Goal: Task Accomplishment & Management: Manage account settings

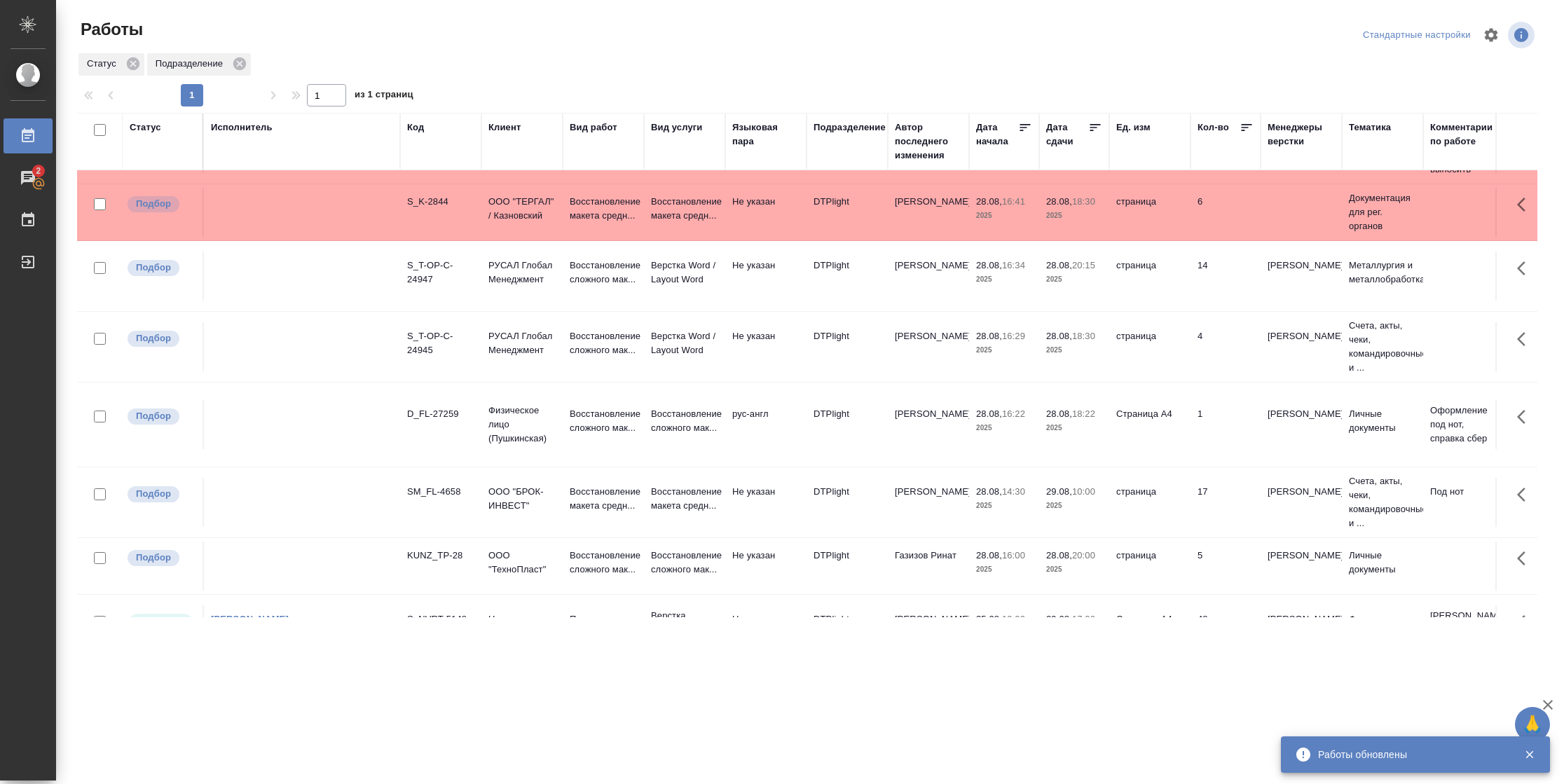
scroll to position [109, 0]
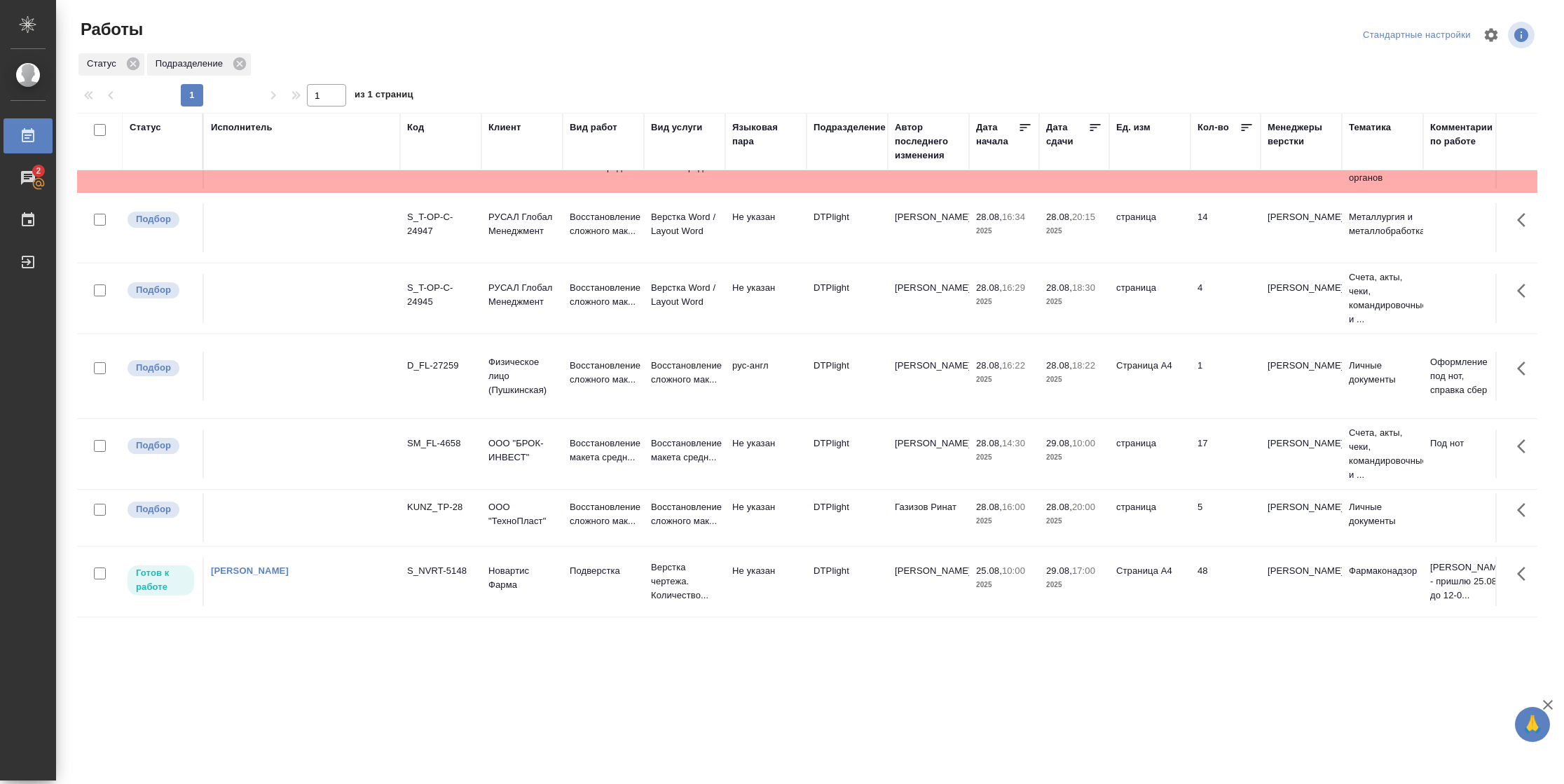
click at [1222, 574] on td "48" at bounding box center [1225, 581] width 70 height 49
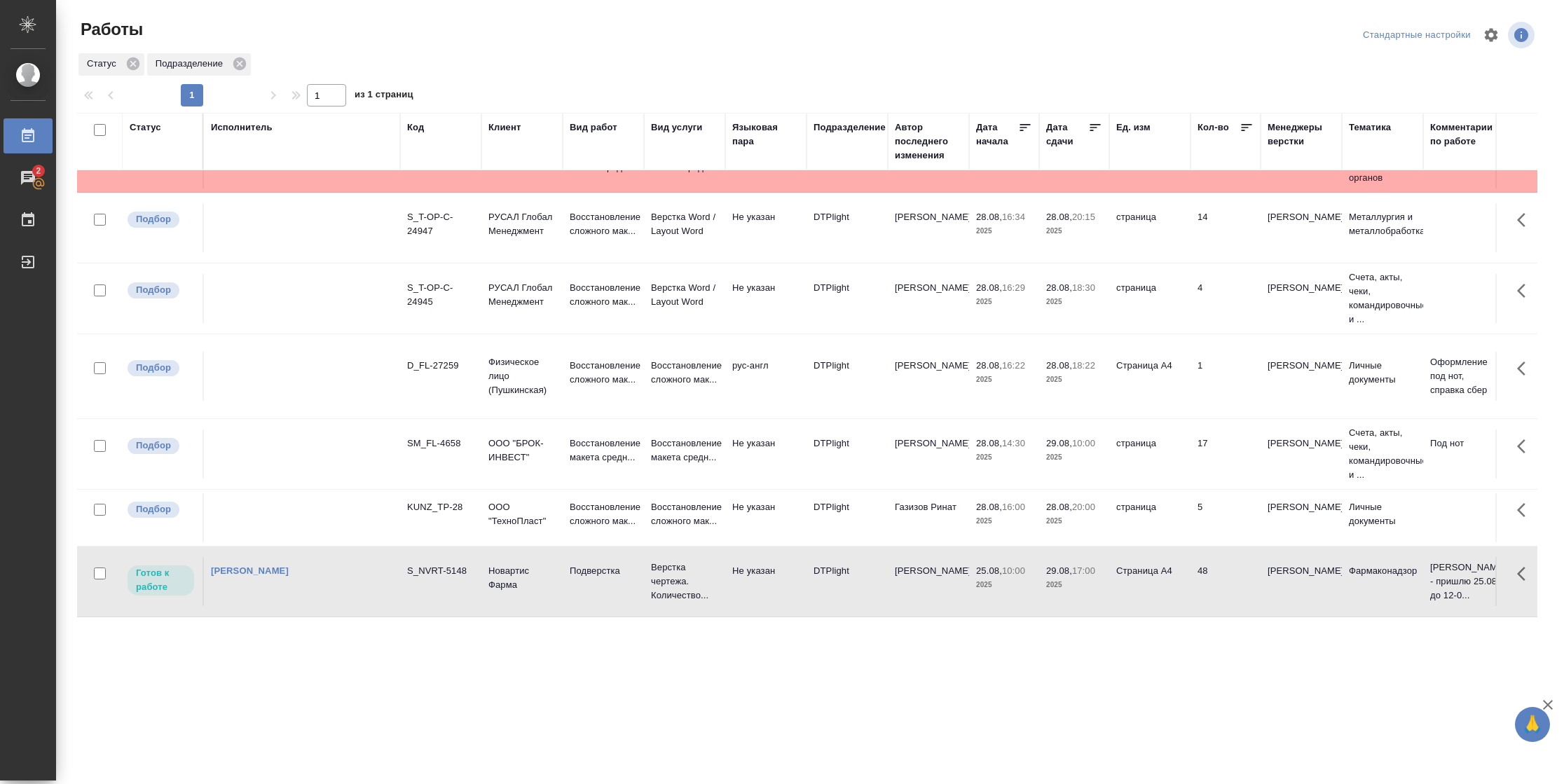
click at [1222, 574] on td "48" at bounding box center [1225, 581] width 70 height 49
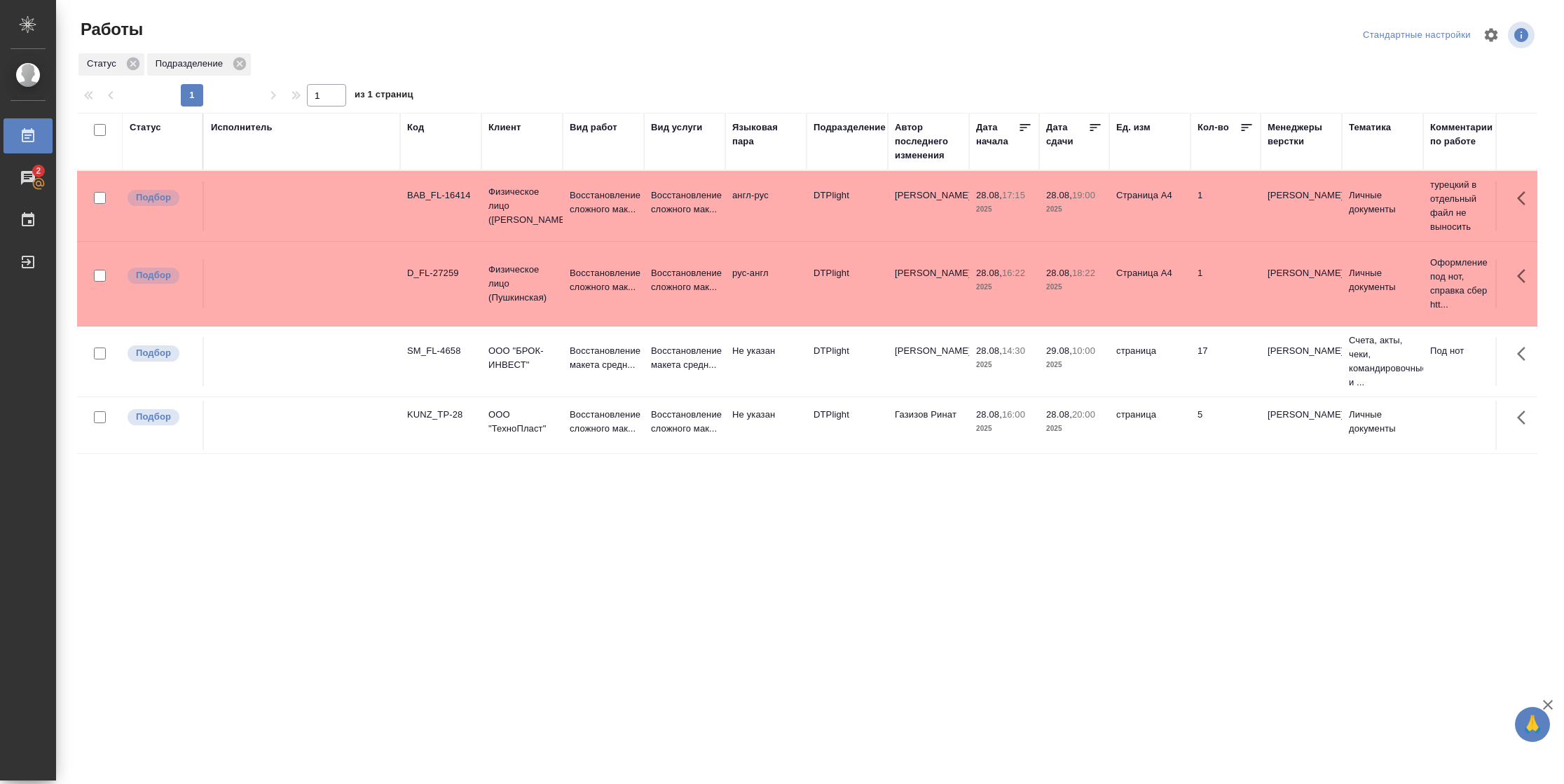
scroll to position [0, 0]
click at [1048, 285] on p "2025" at bounding box center [1074, 287] width 56 height 14
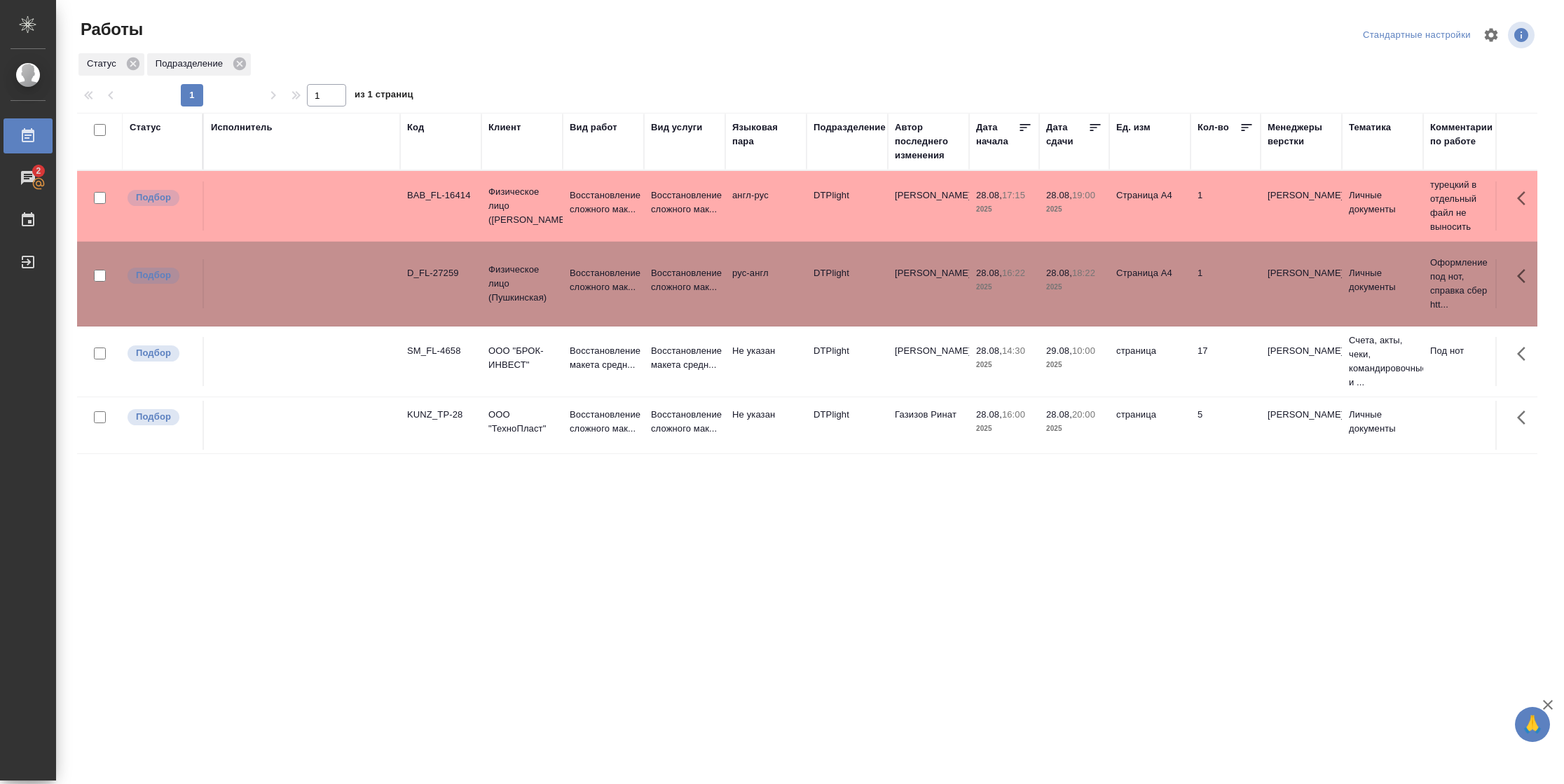
click at [1048, 285] on p "2025" at bounding box center [1074, 287] width 56 height 14
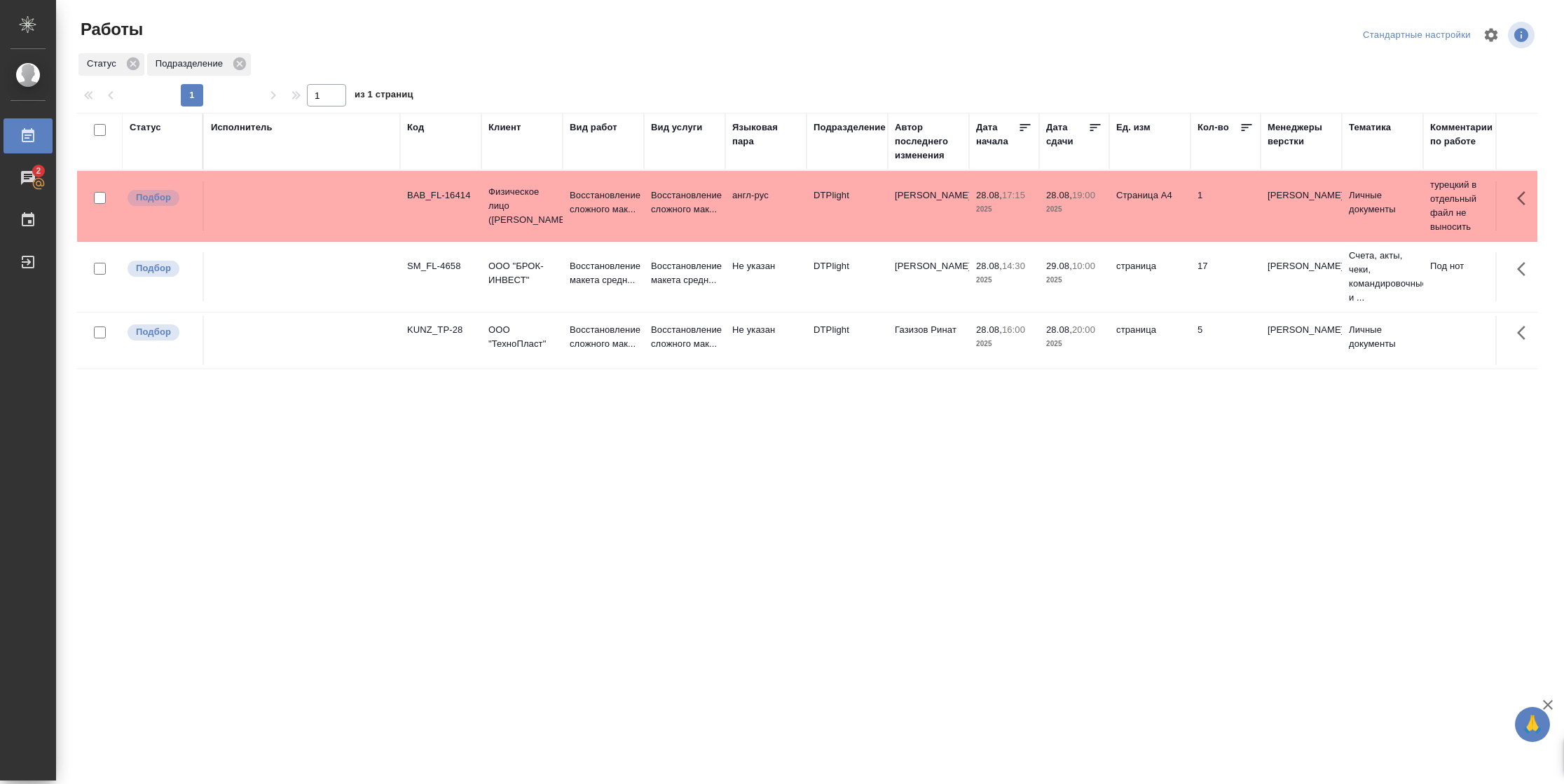
click at [146, 120] on div "Статус" at bounding box center [146, 127] width 32 height 14
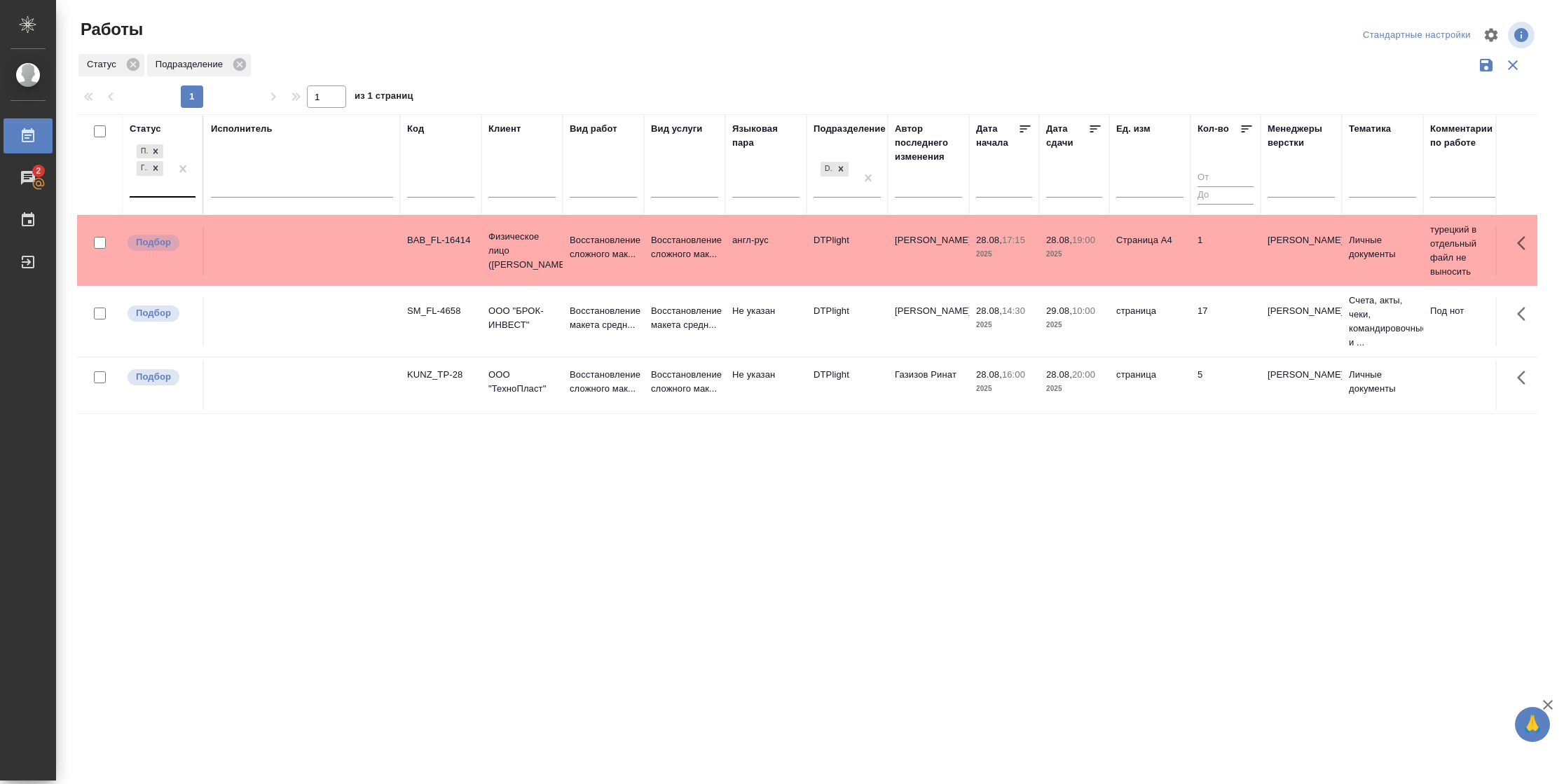
click at [159, 187] on div "Подбор Готов к работе" at bounding box center [150, 169] width 41 height 55
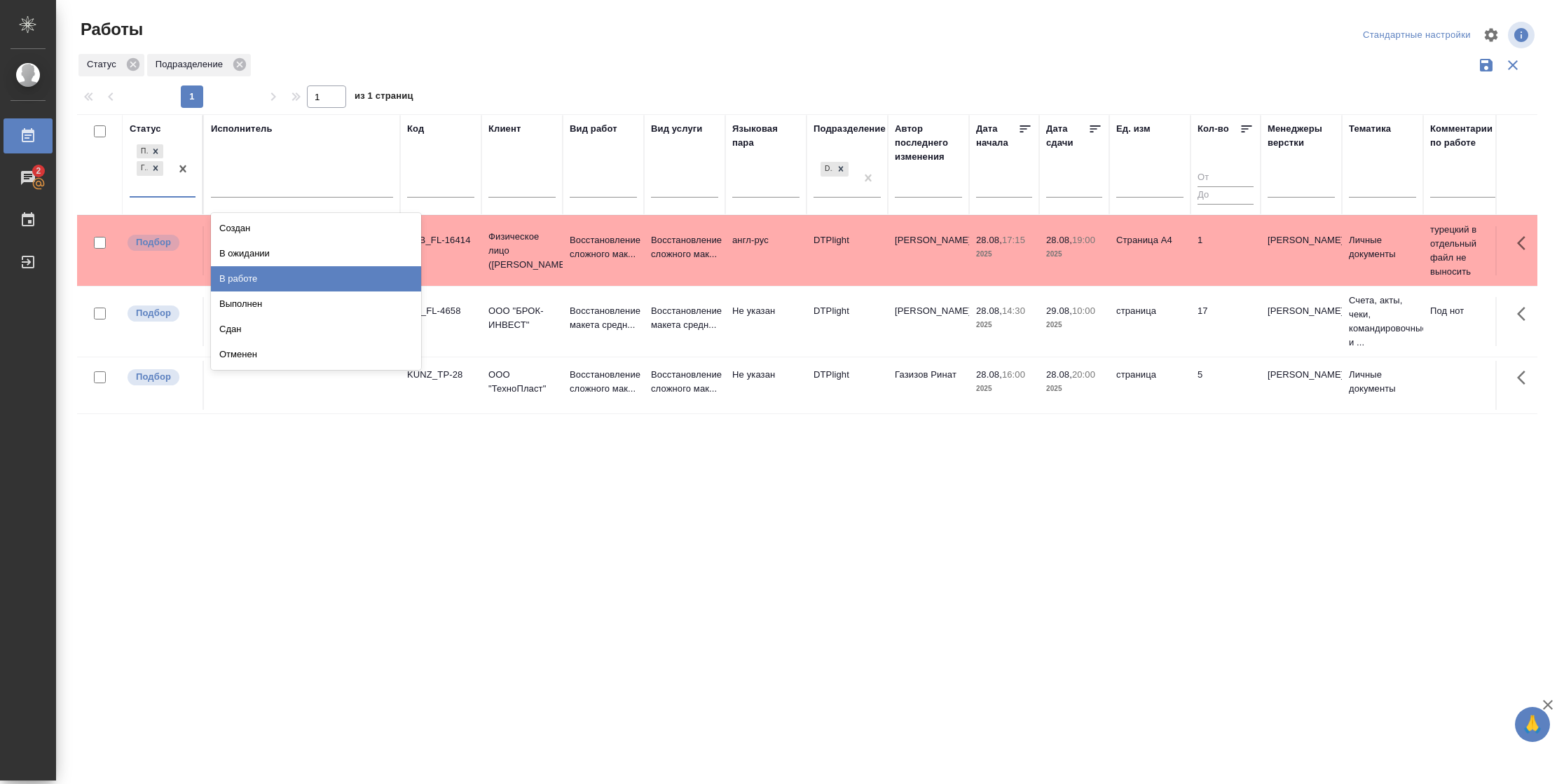
click at [240, 273] on div "В работе" at bounding box center [316, 278] width 210 height 25
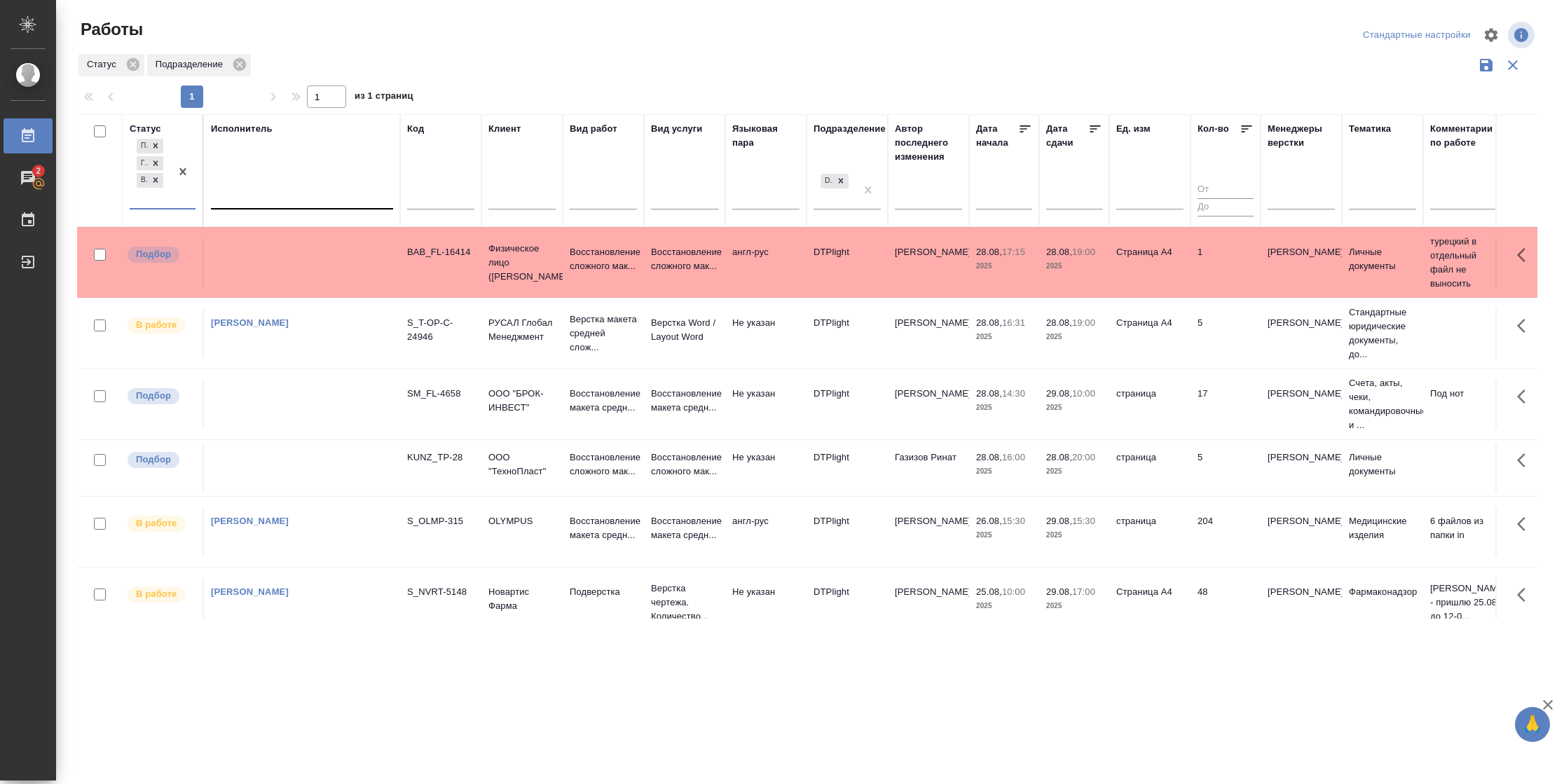
click at [313, 192] on div at bounding box center [302, 195] width 182 height 21
click at [323, 234] on div "Свои работы" at bounding box center [316, 239] width 210 height 25
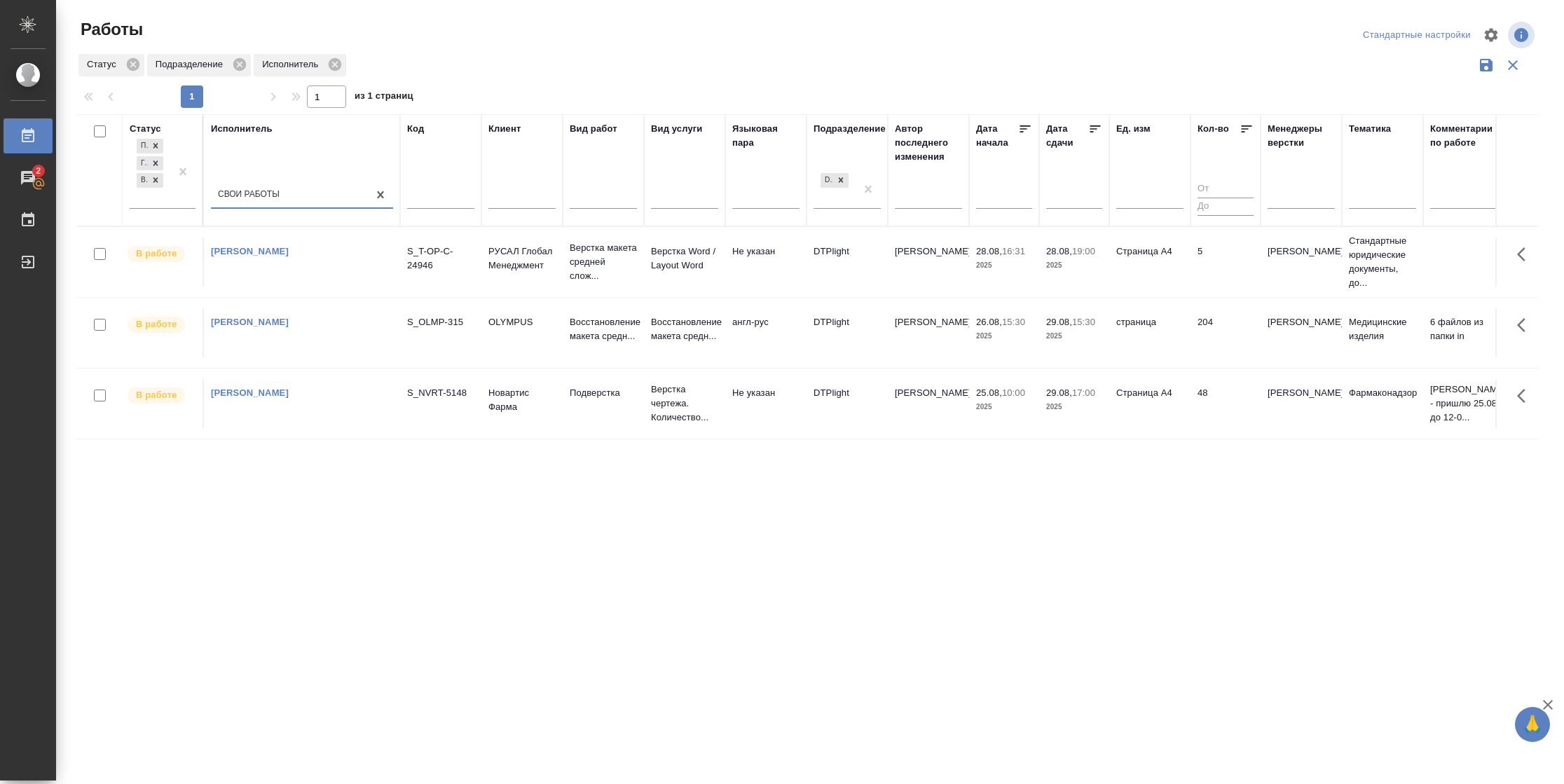
click at [1092, 131] on icon at bounding box center [1094, 129] width 10 height 7
click at [1219, 282] on td "5" at bounding box center [1225, 261] width 70 height 49
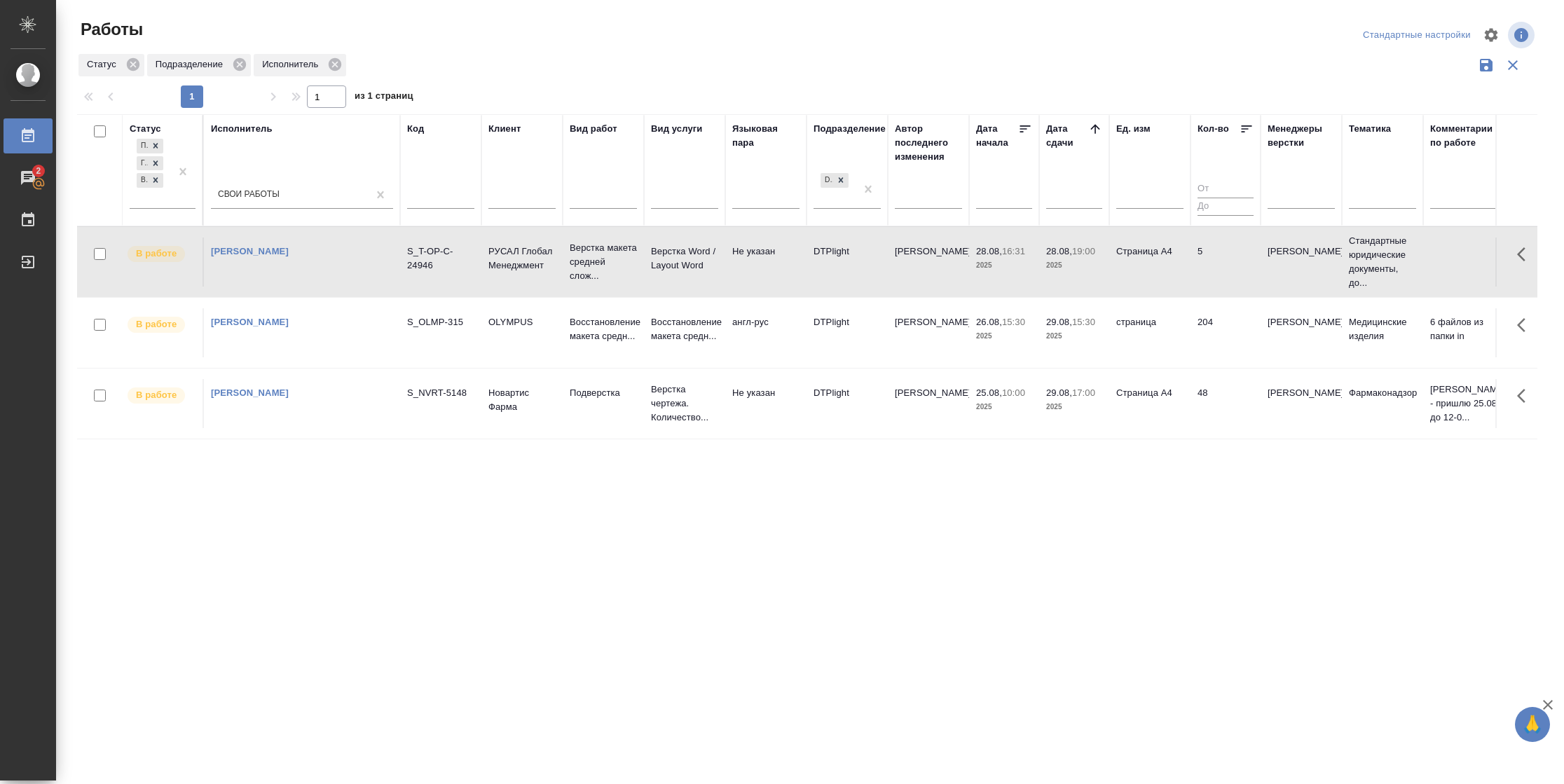
click at [1219, 282] on td "5" at bounding box center [1225, 261] width 70 height 49
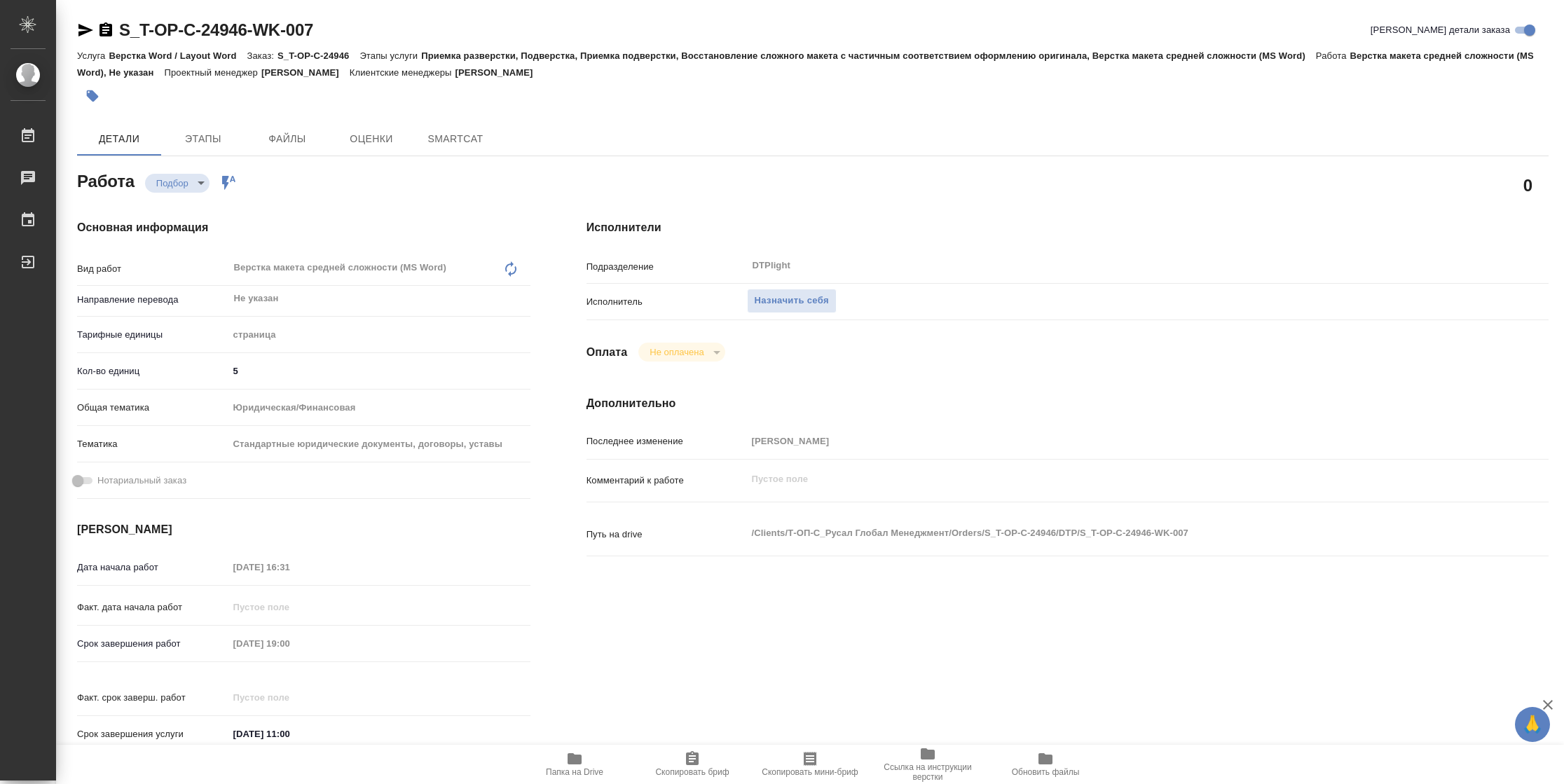
type textarea "x"
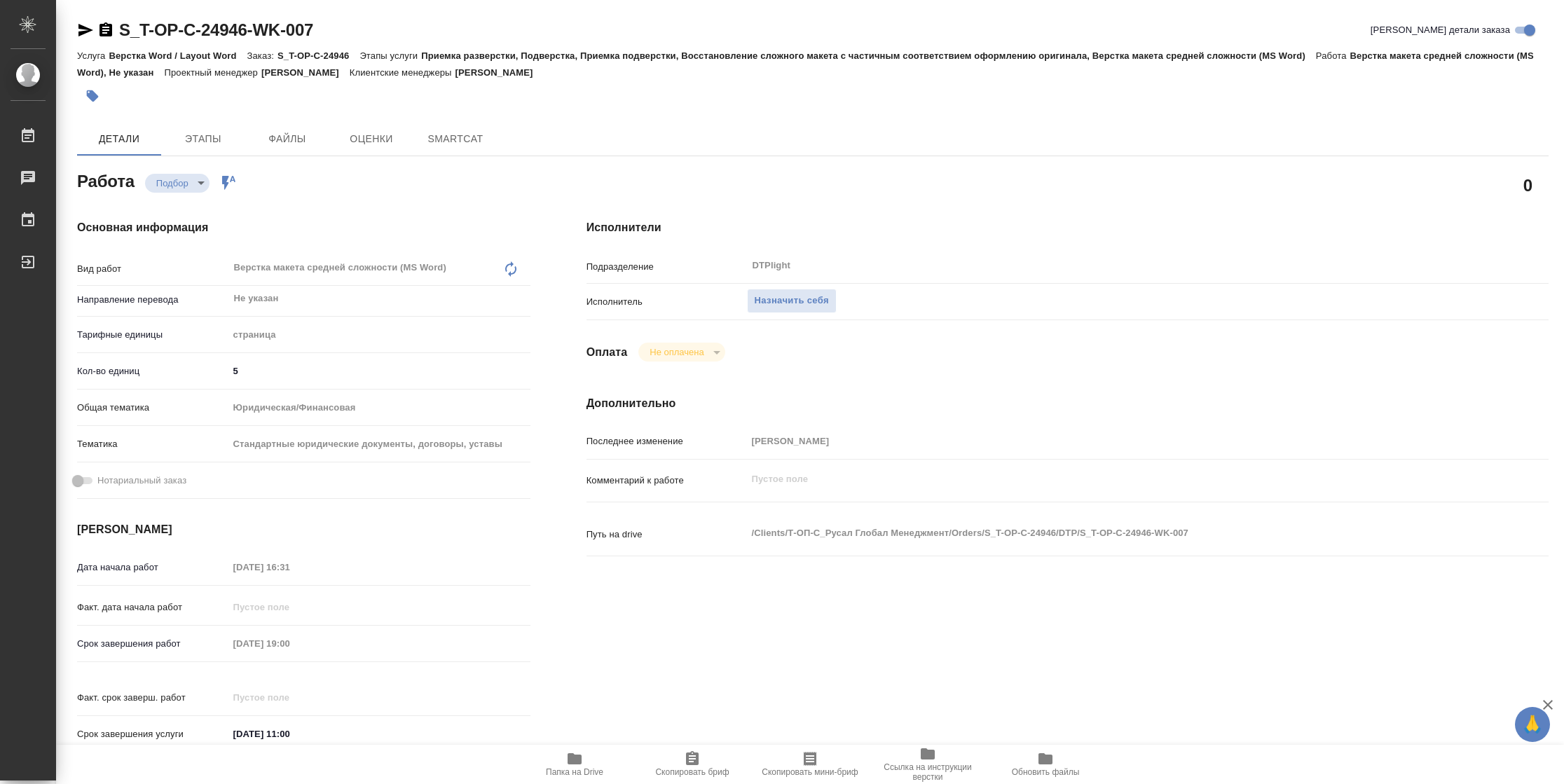
type textarea "x"
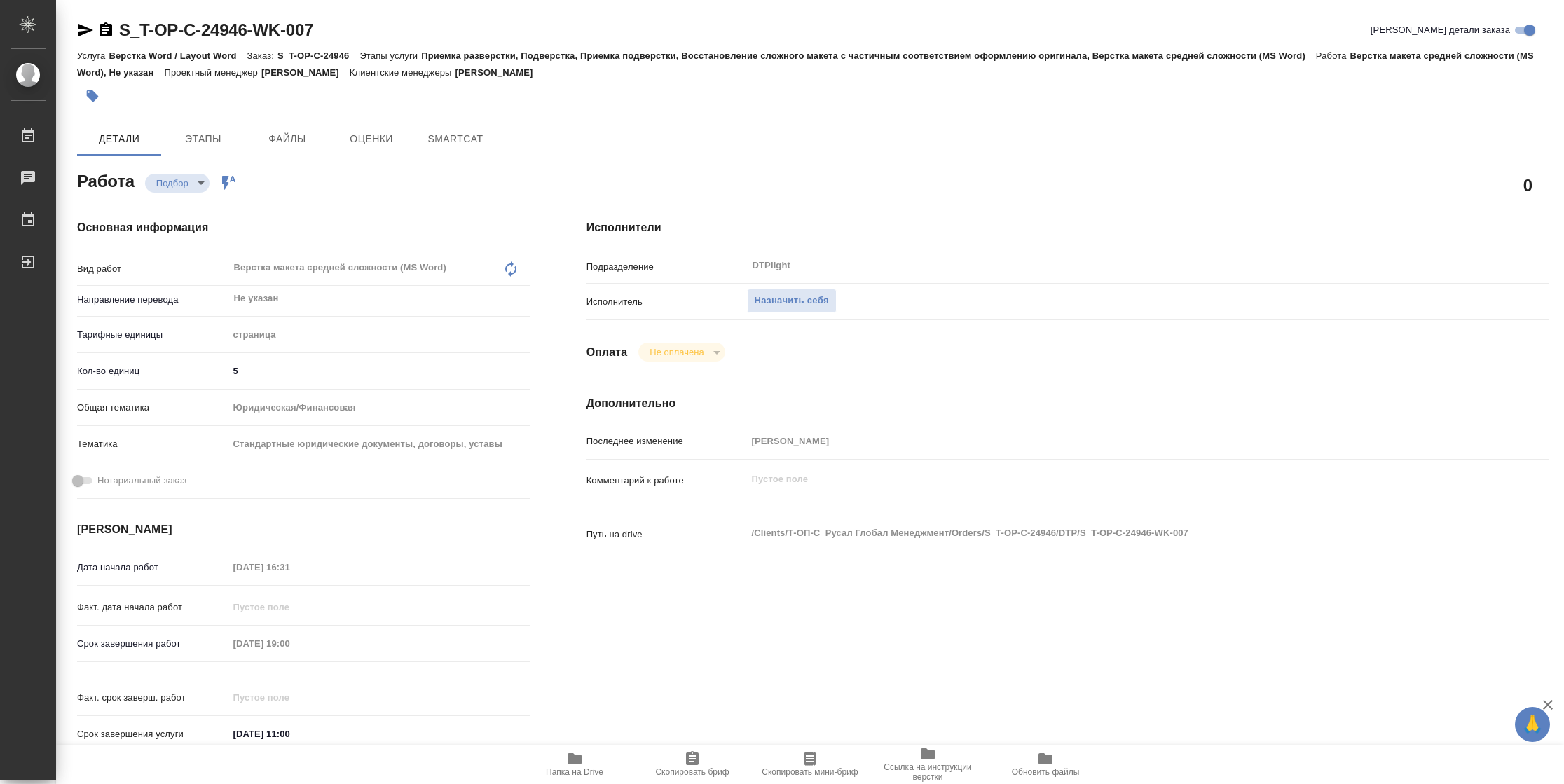
type textarea "x"
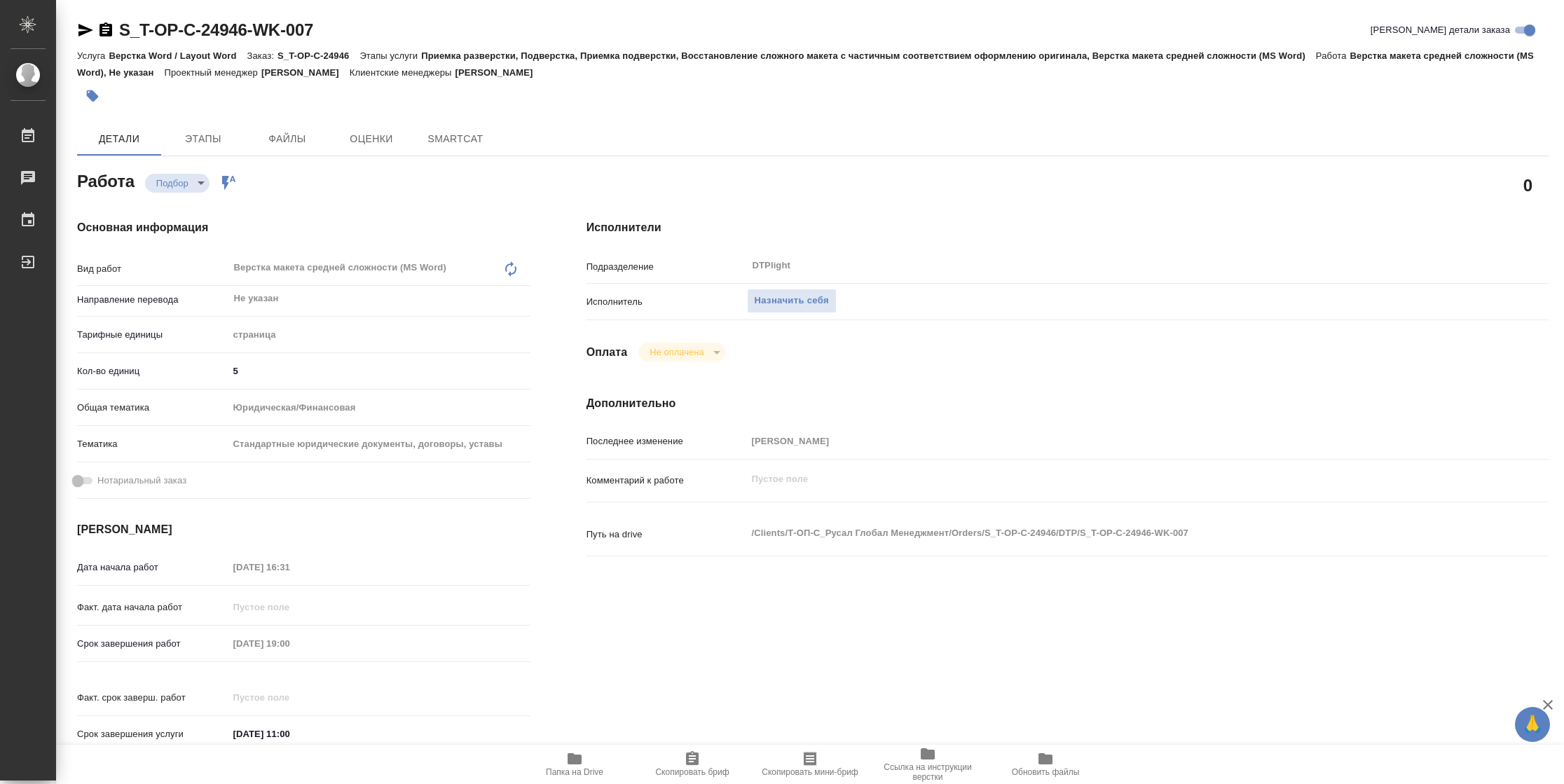
type textarea "x"
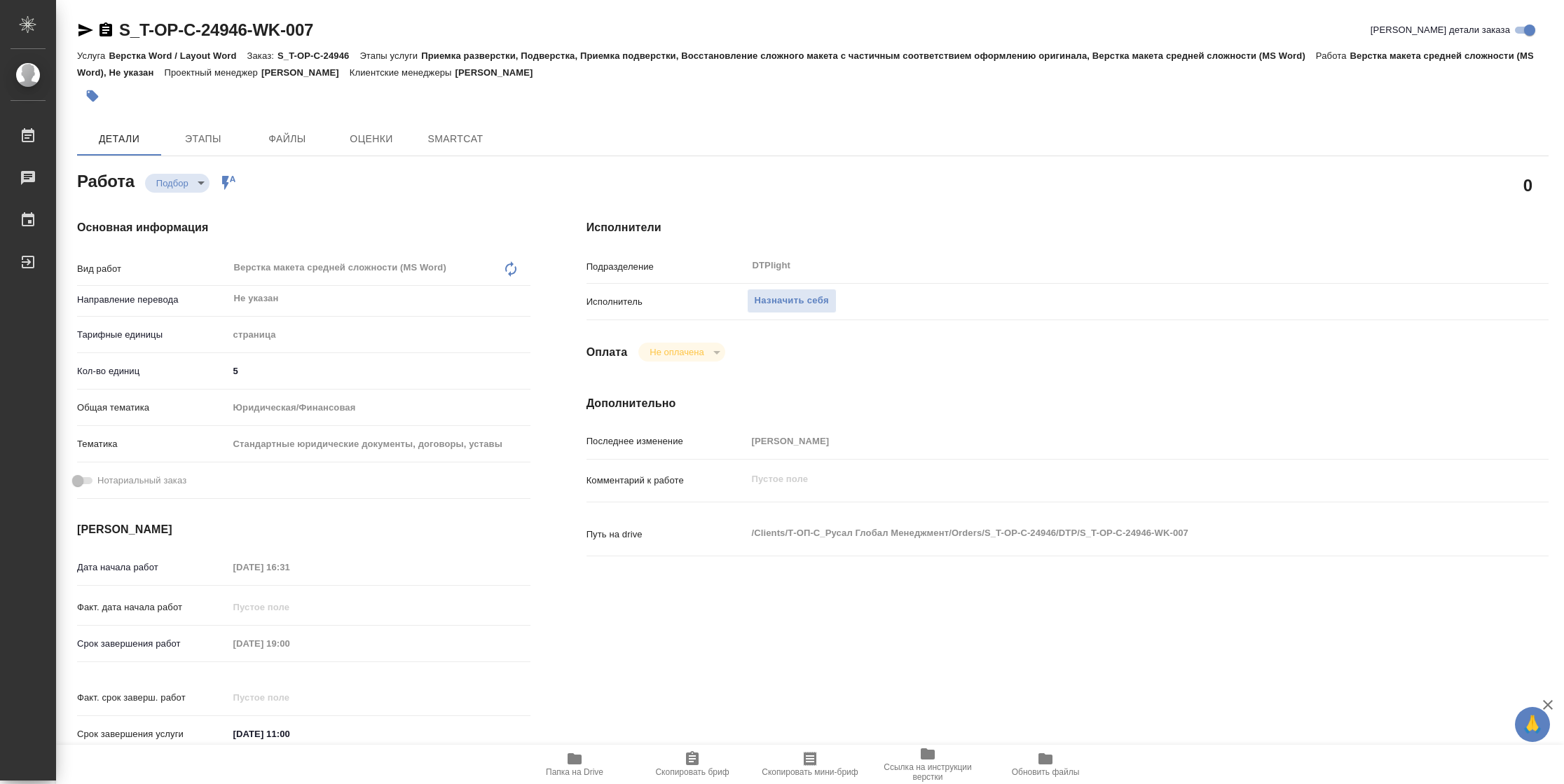
type textarea "x"
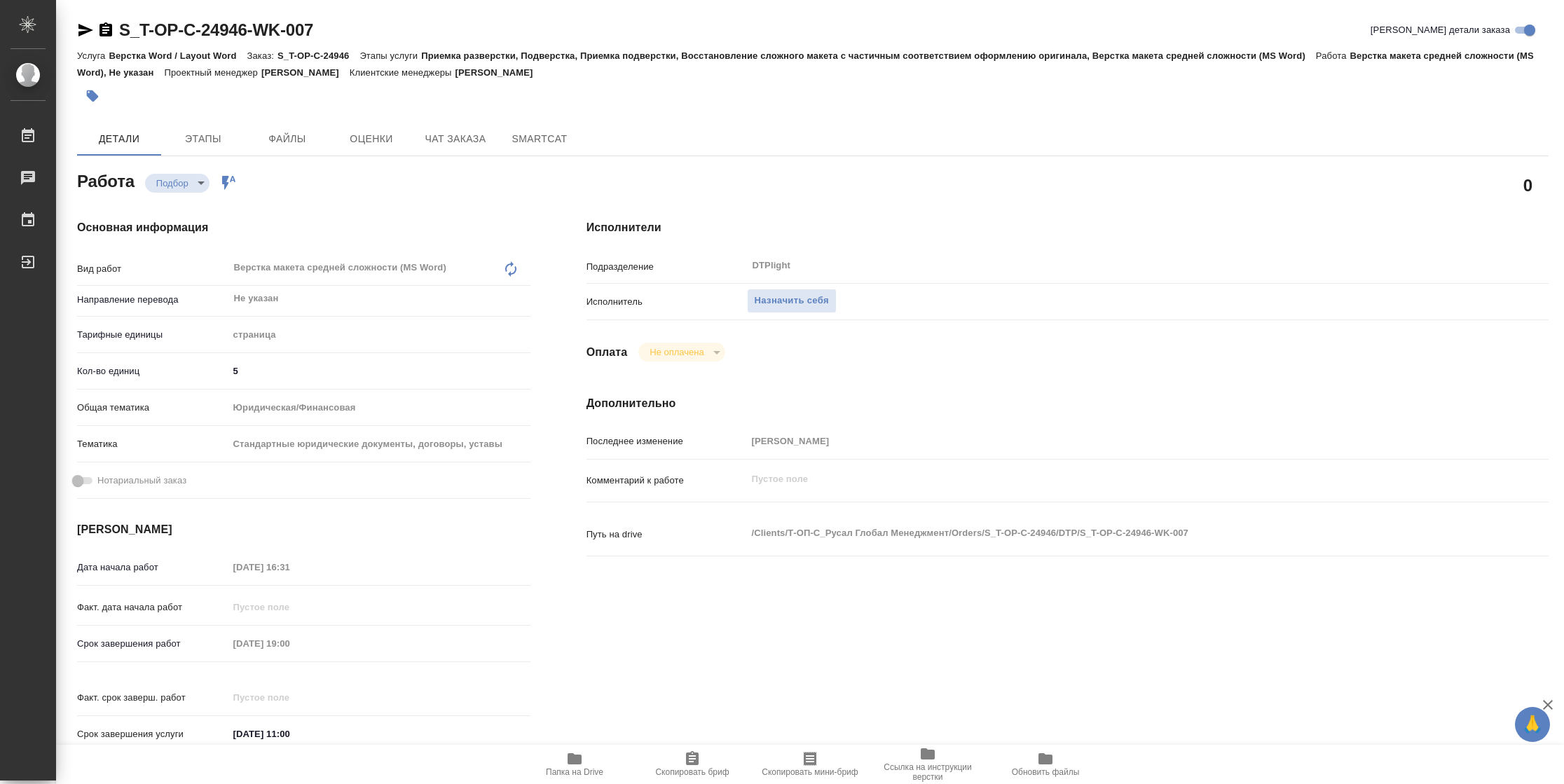
type textarea "x"
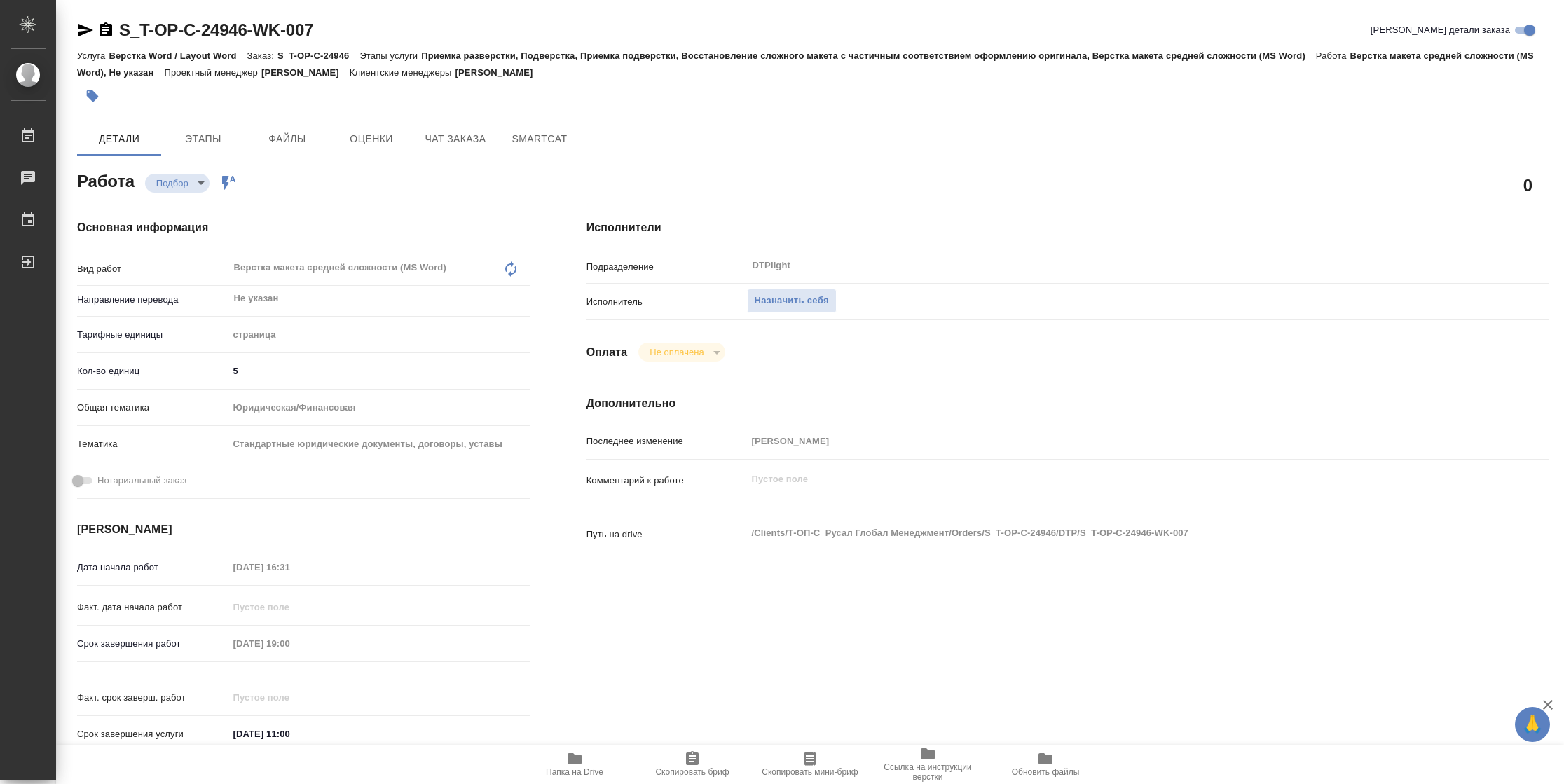
type textarea "x"
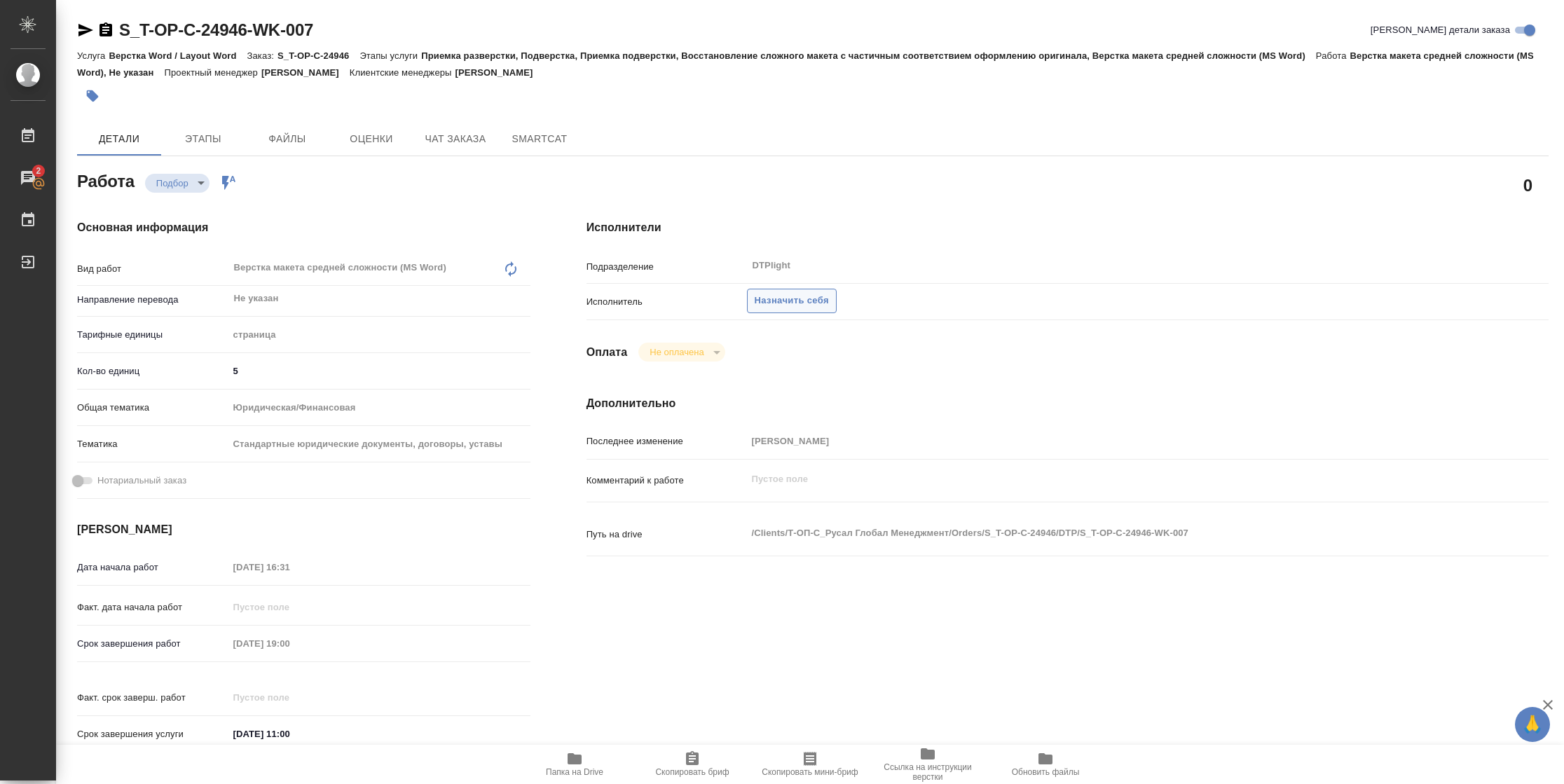
click at [793, 297] on span "Назначить себя" at bounding box center [792, 301] width 75 height 16
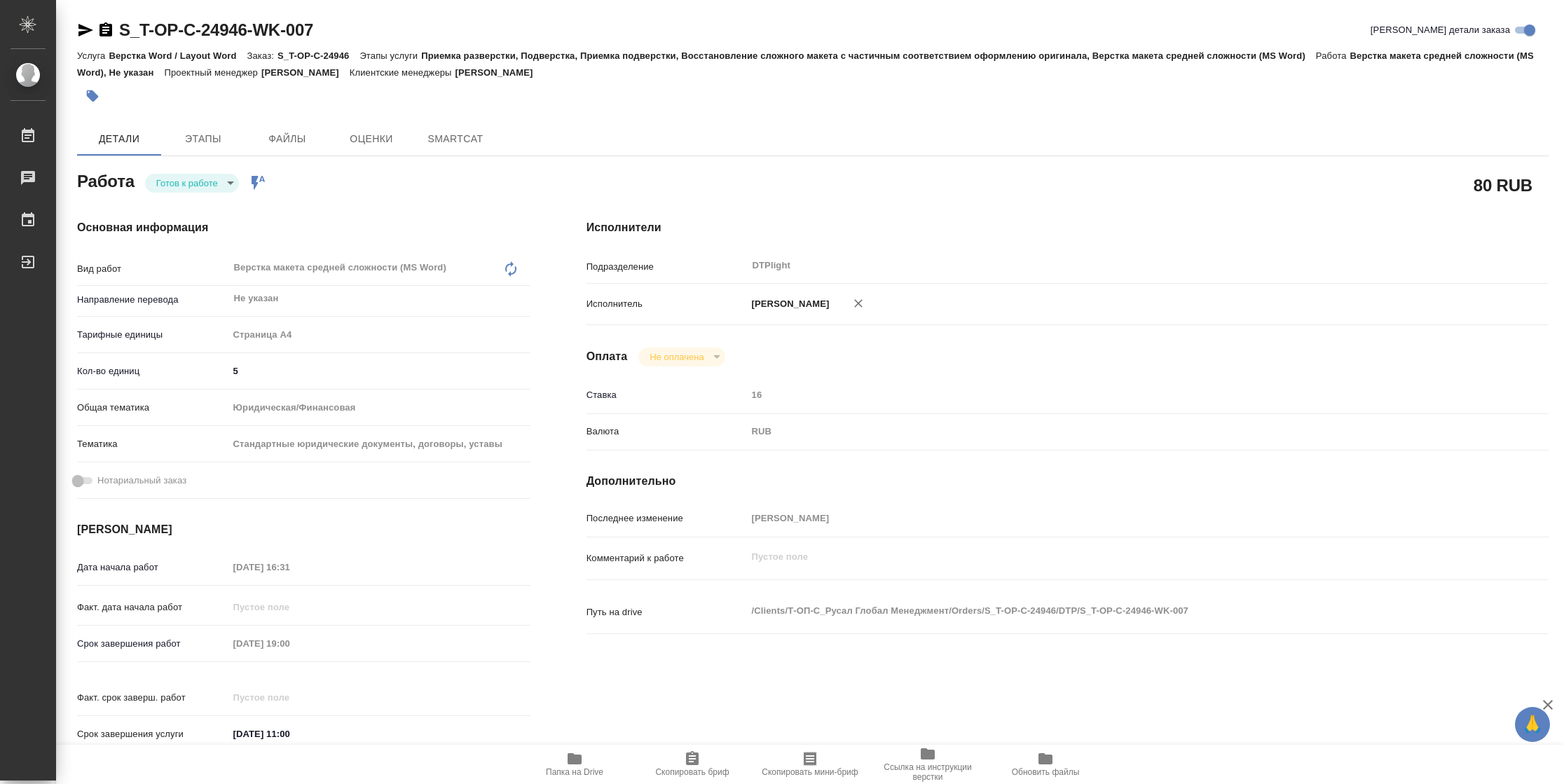
type textarea "x"
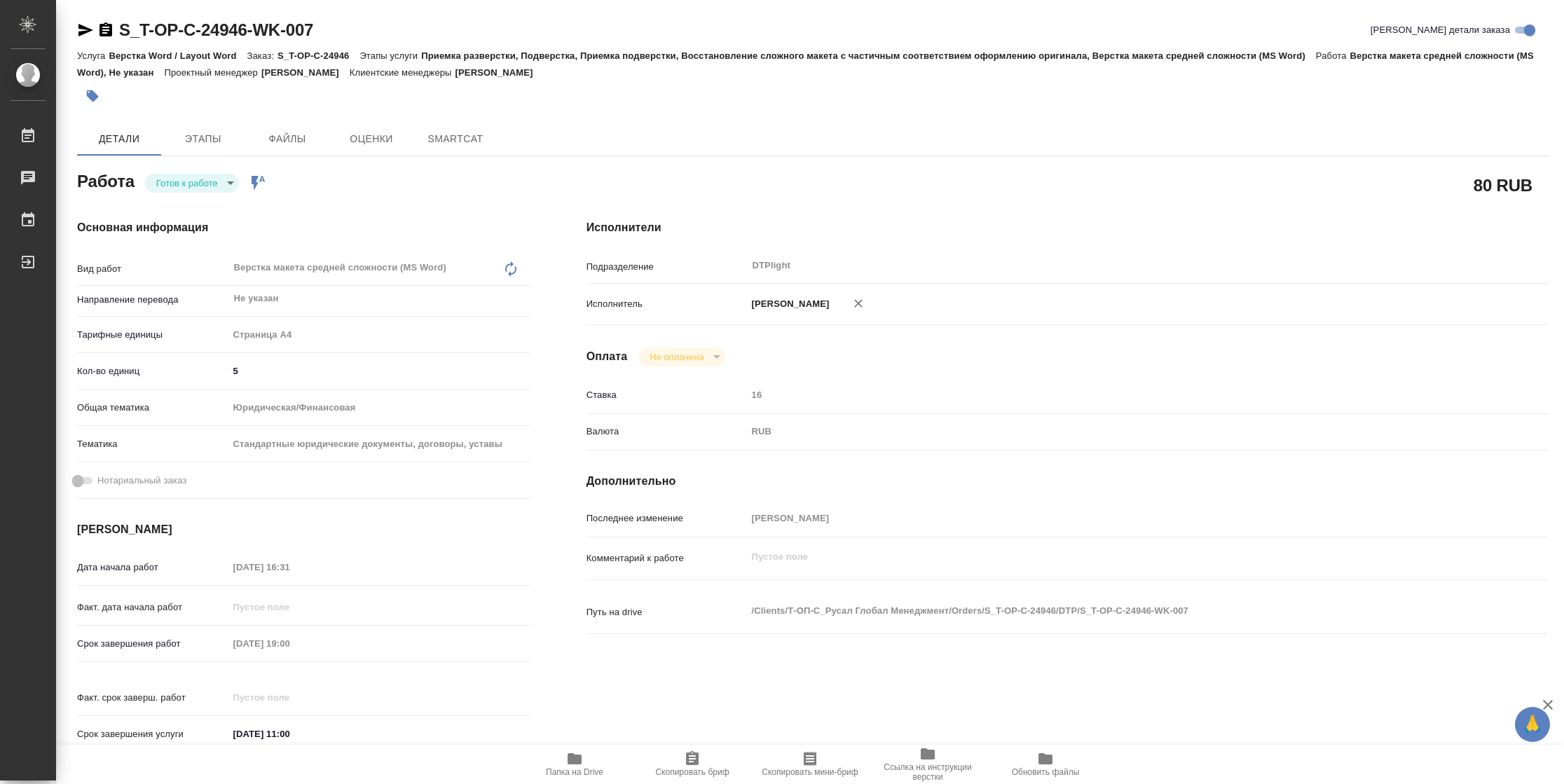
type textarea "x"
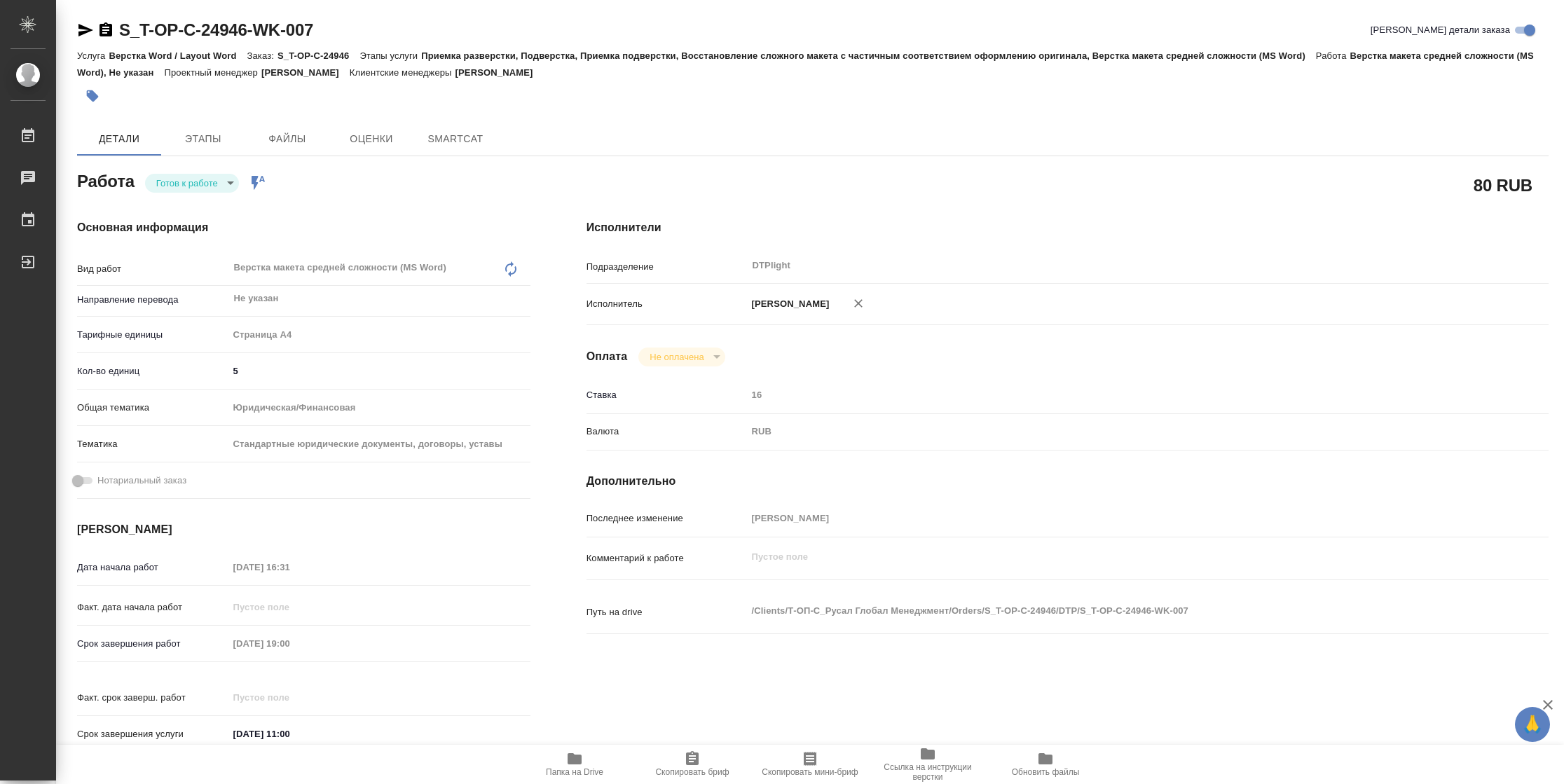
type textarea "x"
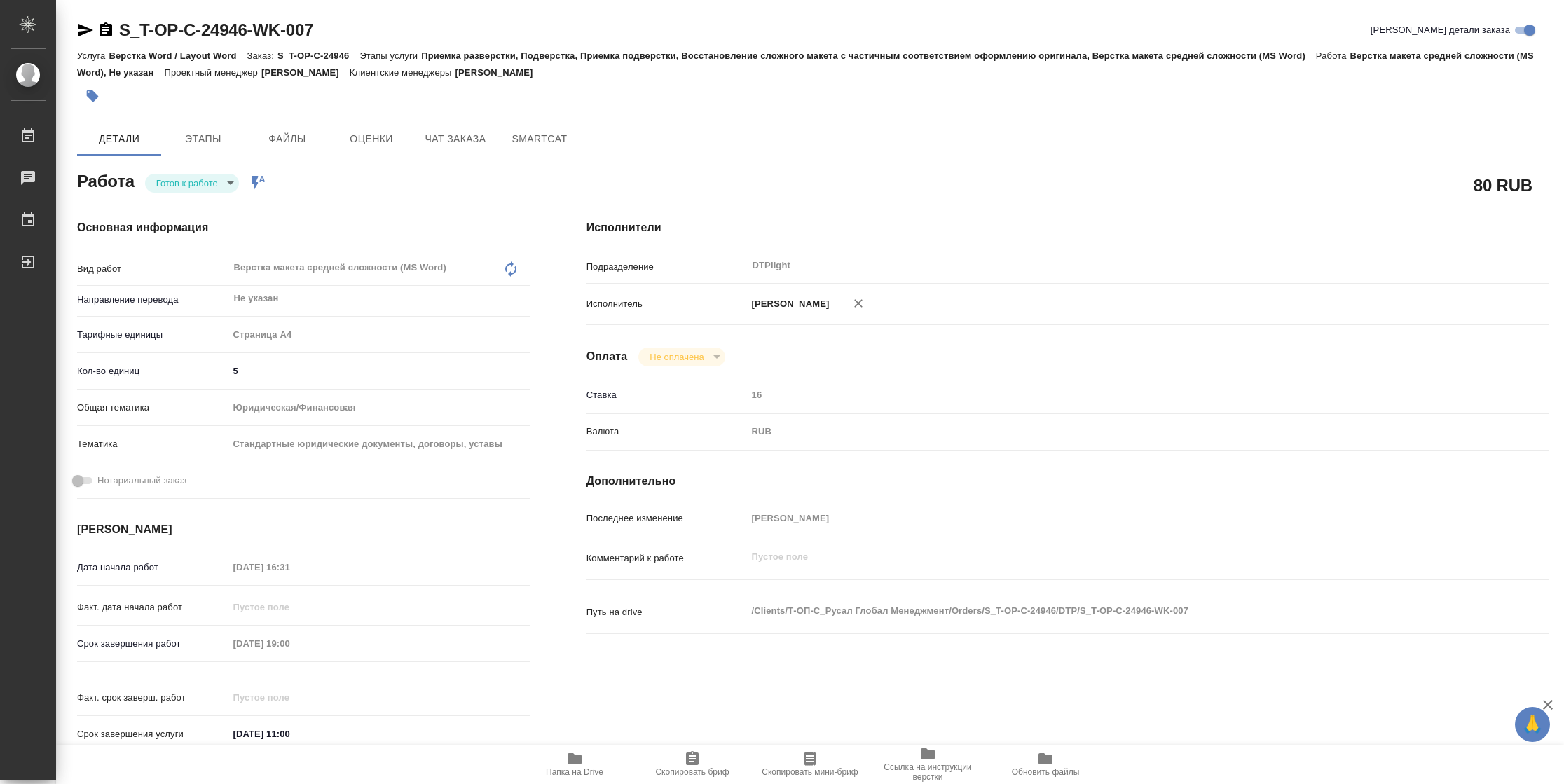
type textarea "x"
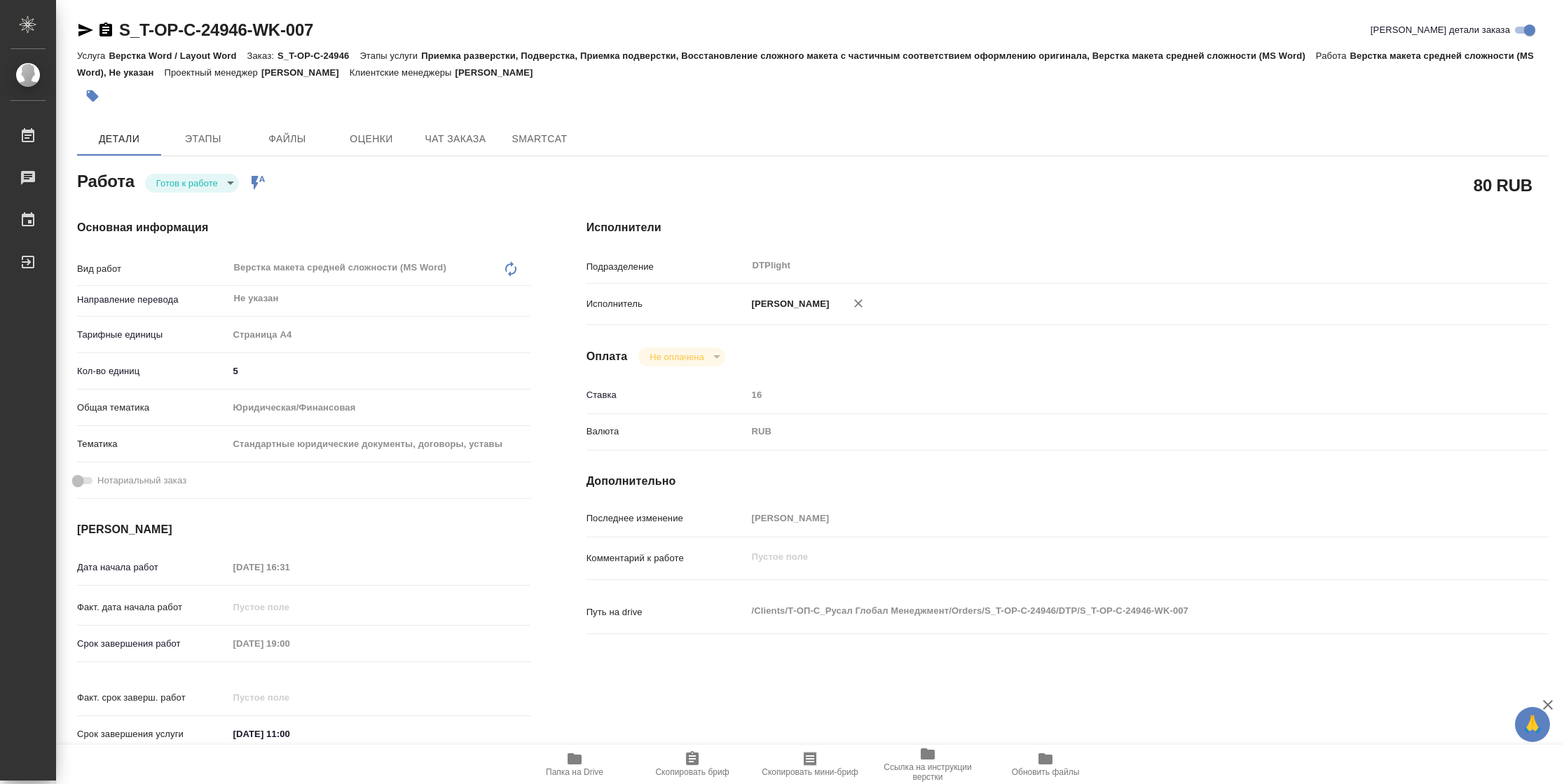
click at [184, 175] on body "🙏 .cls-1 fill:#fff; AWATERA Vasilyeva Natalia Работы Чаты График Выйти S_T-OP-C…" at bounding box center [782, 392] width 1564 height 784
type textarea "x"
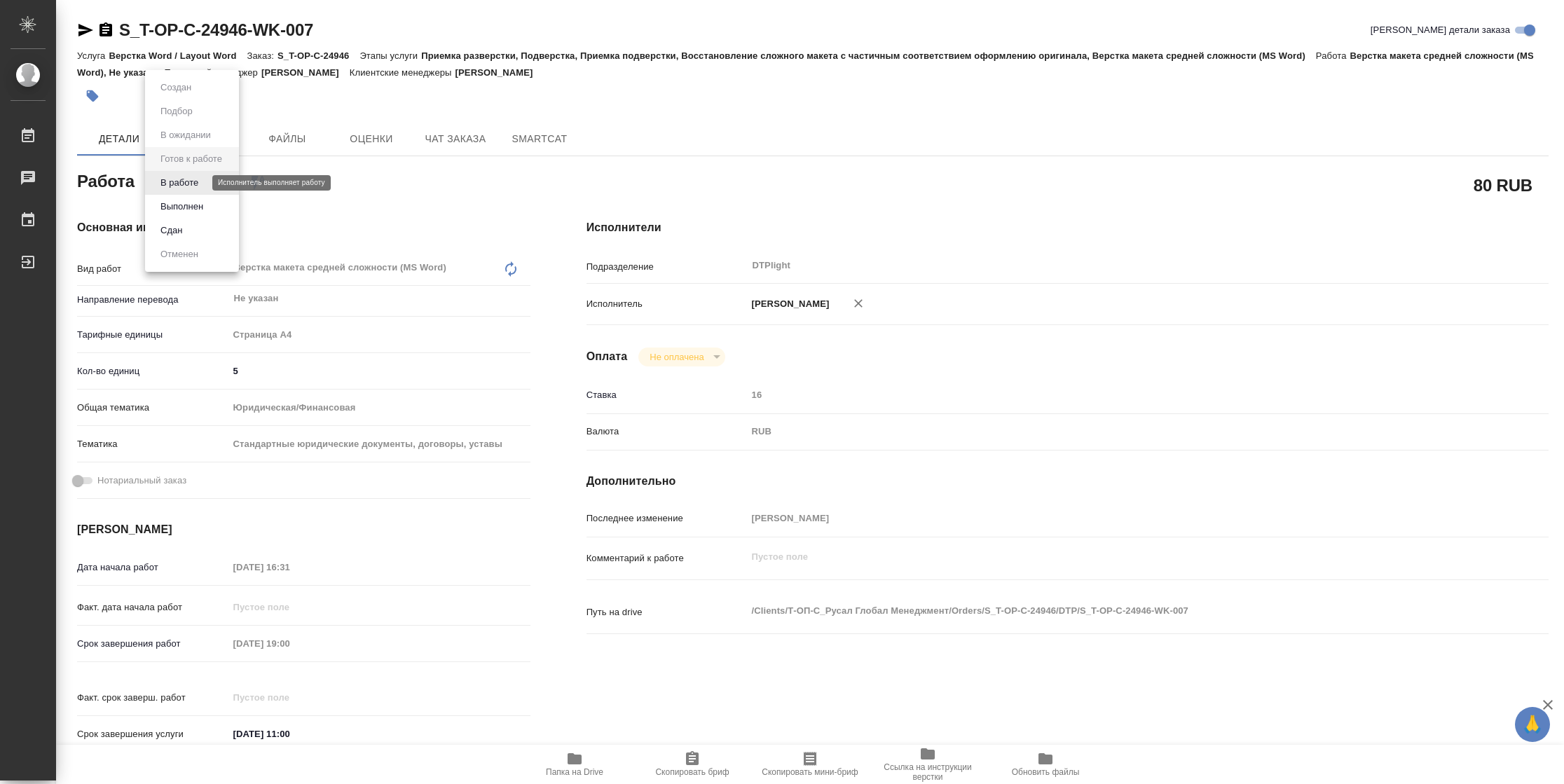
type textarea "x"
click at [184, 175] on button "В работе" at bounding box center [179, 183] width 47 height 16
type textarea "x"
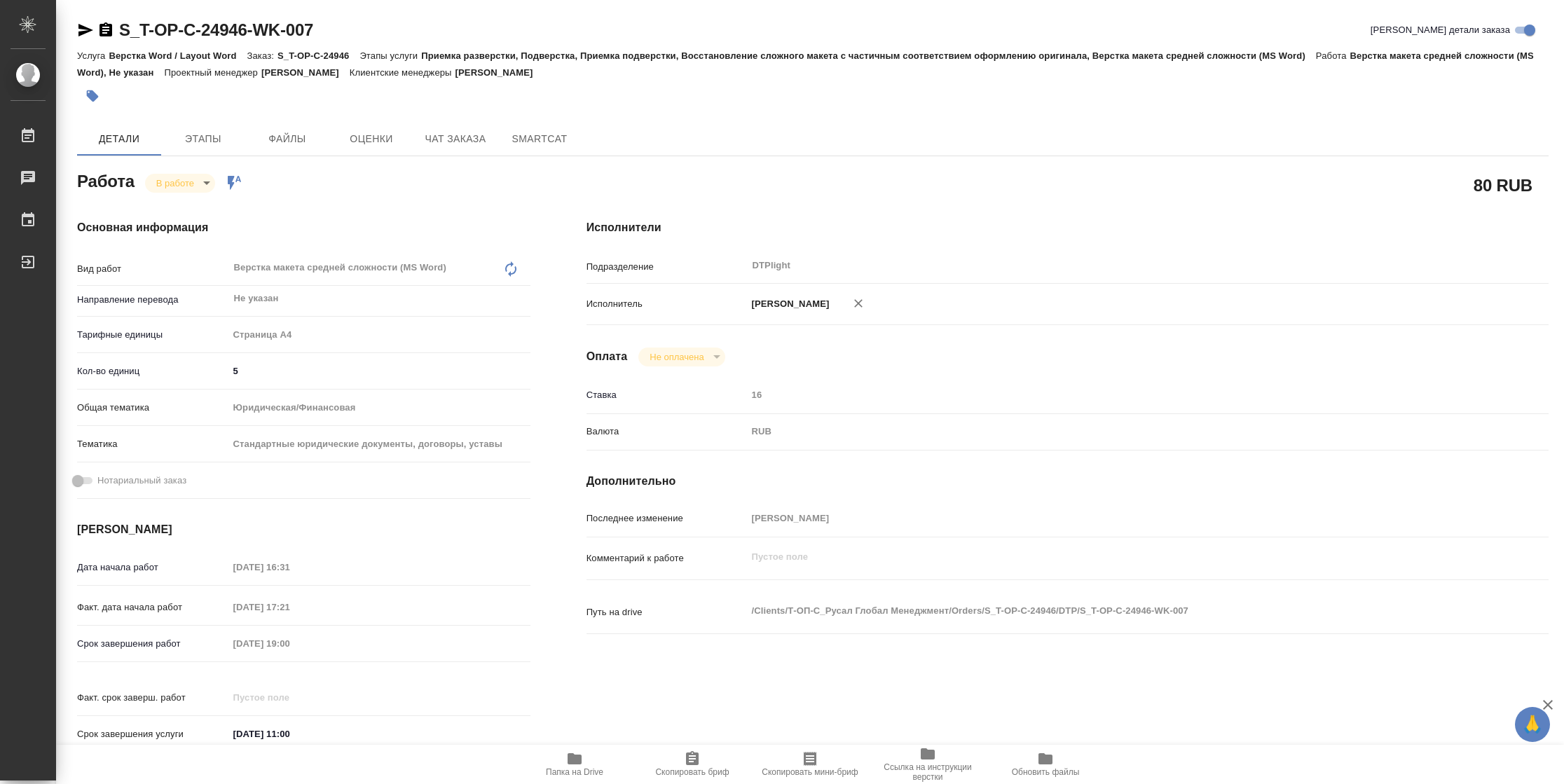
type textarea "x"
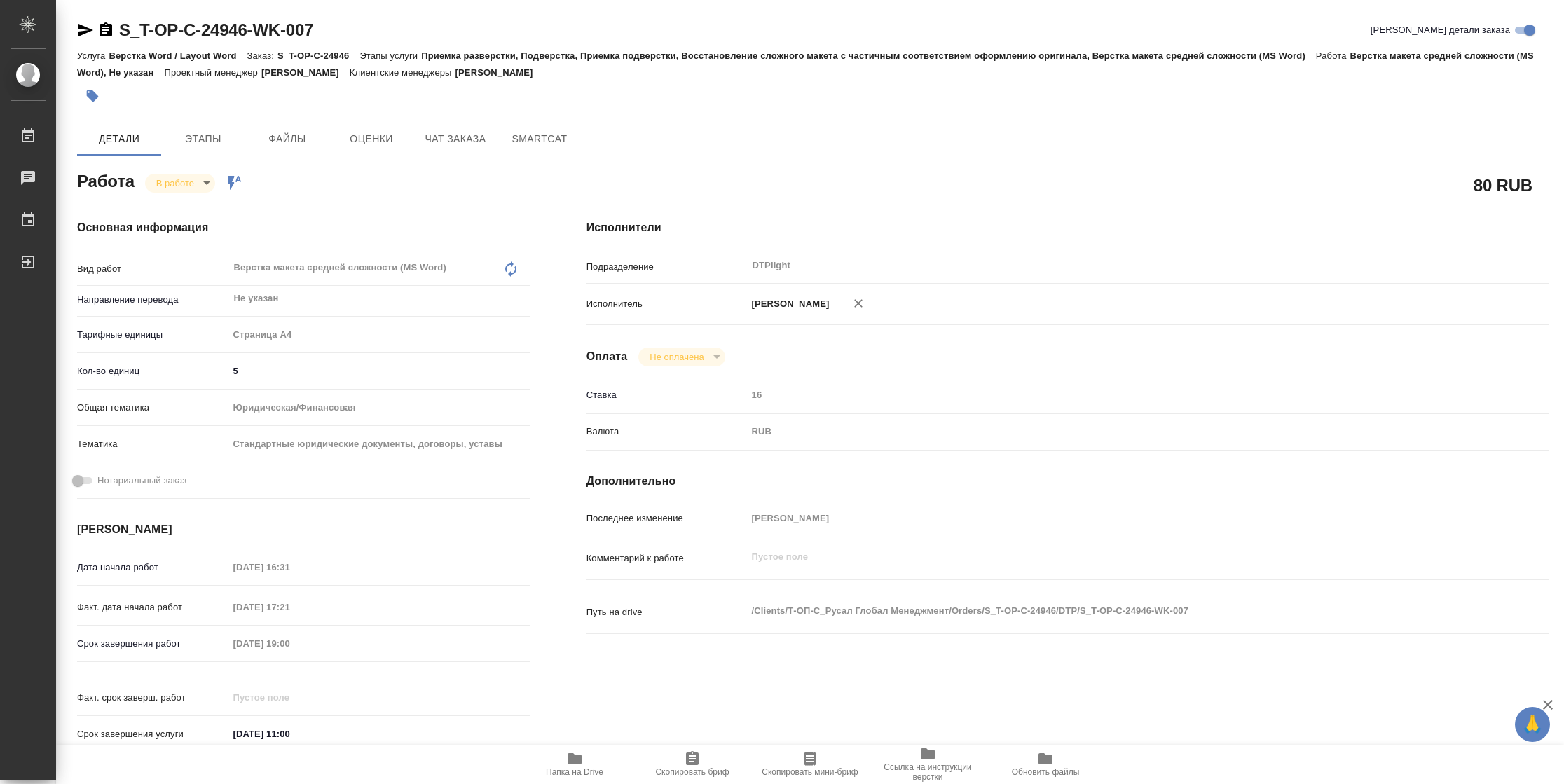
type textarea "x"
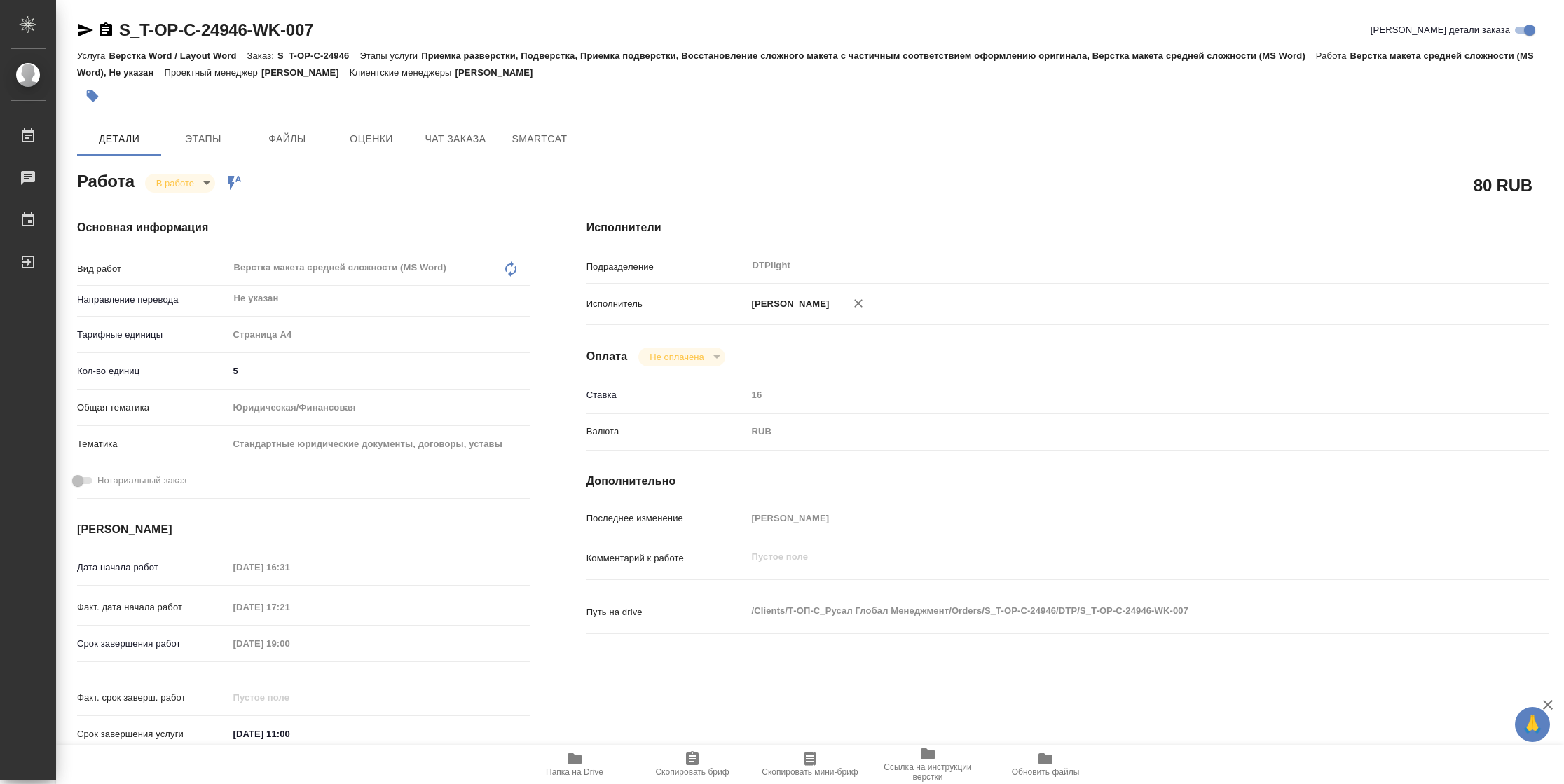
type textarea "x"
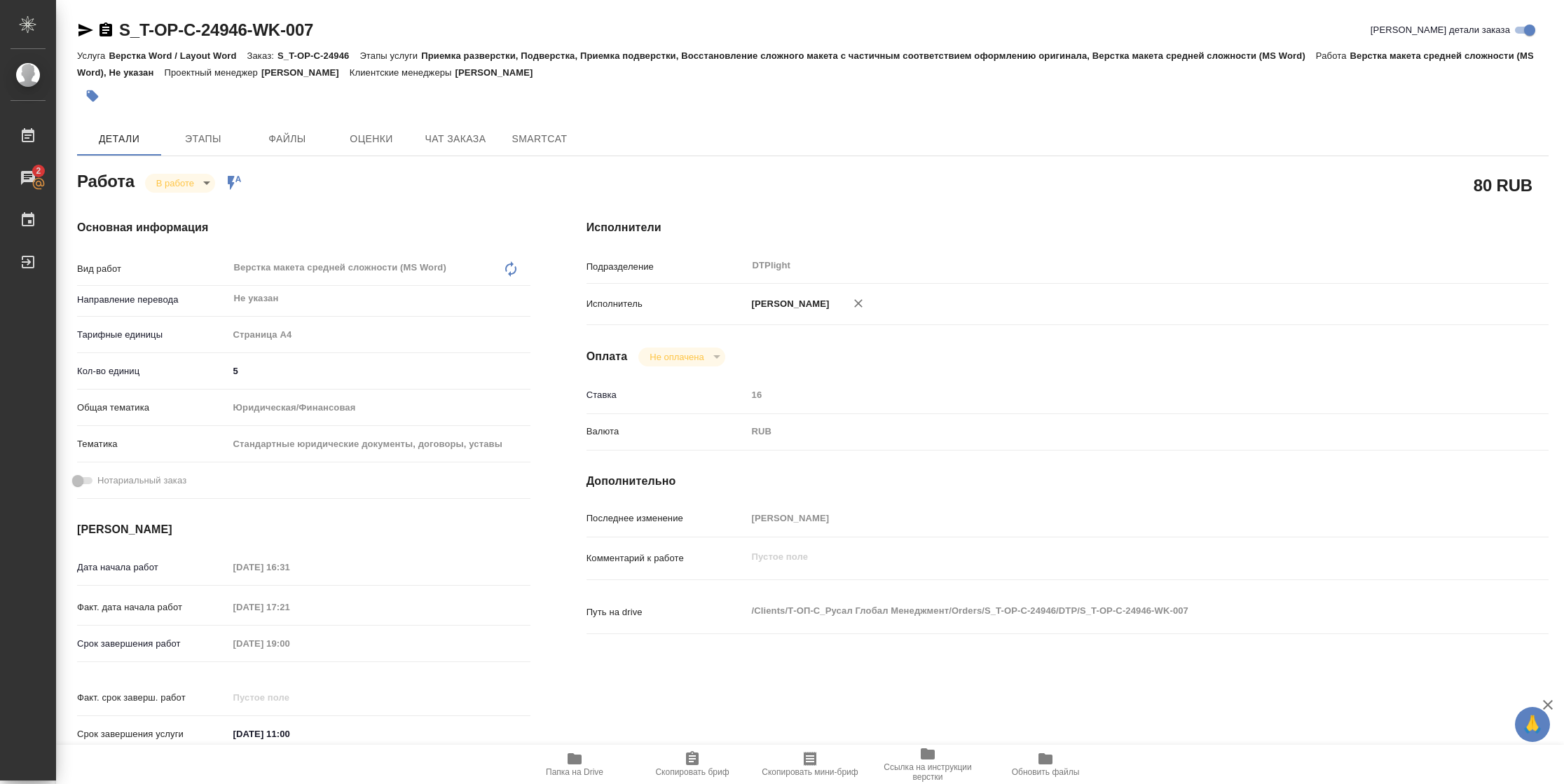
type textarea "x"
click at [597, 768] on span "Папка на Drive" at bounding box center [574, 772] width 58 height 10
type textarea "x"
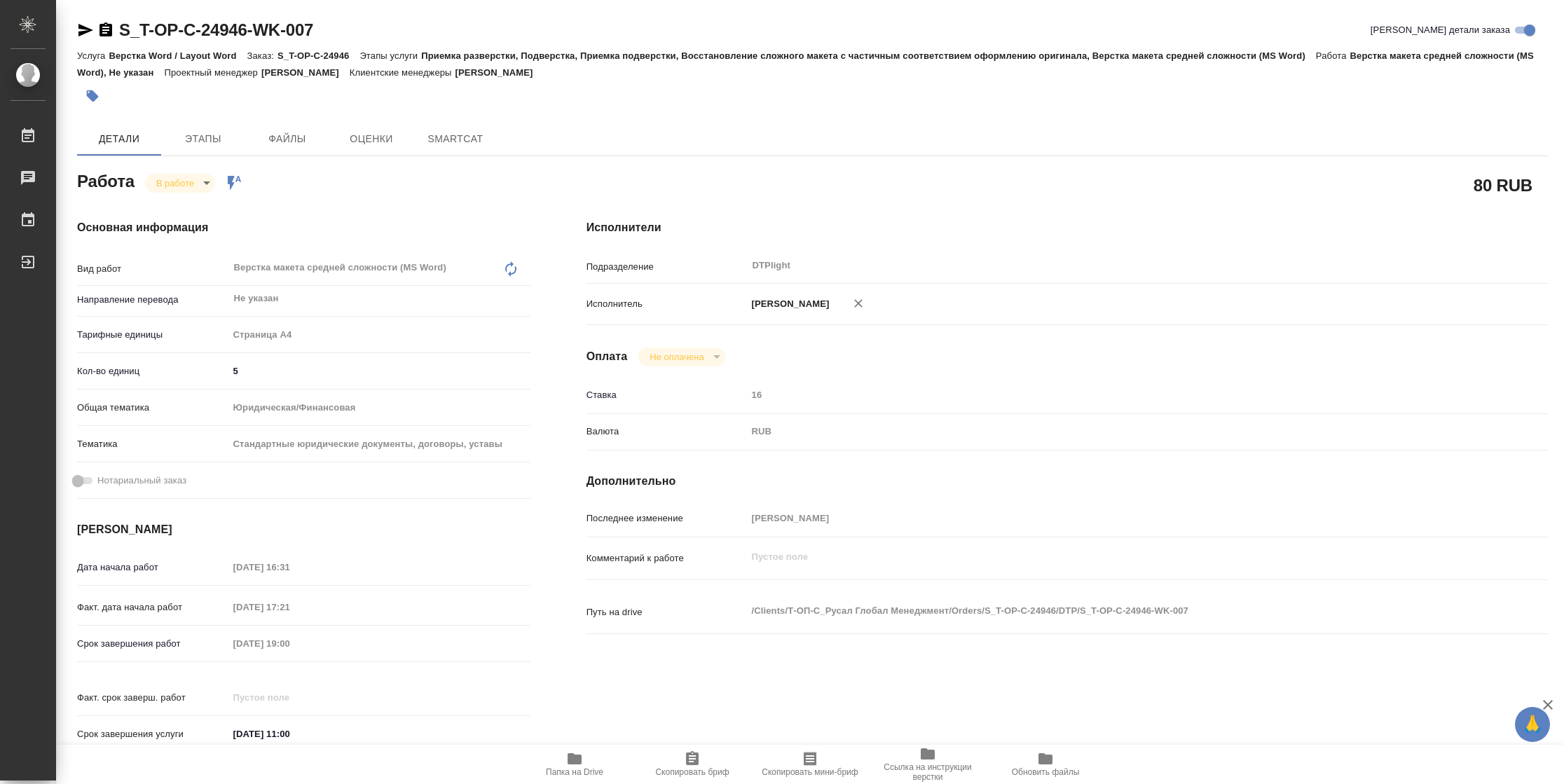
type textarea "x"
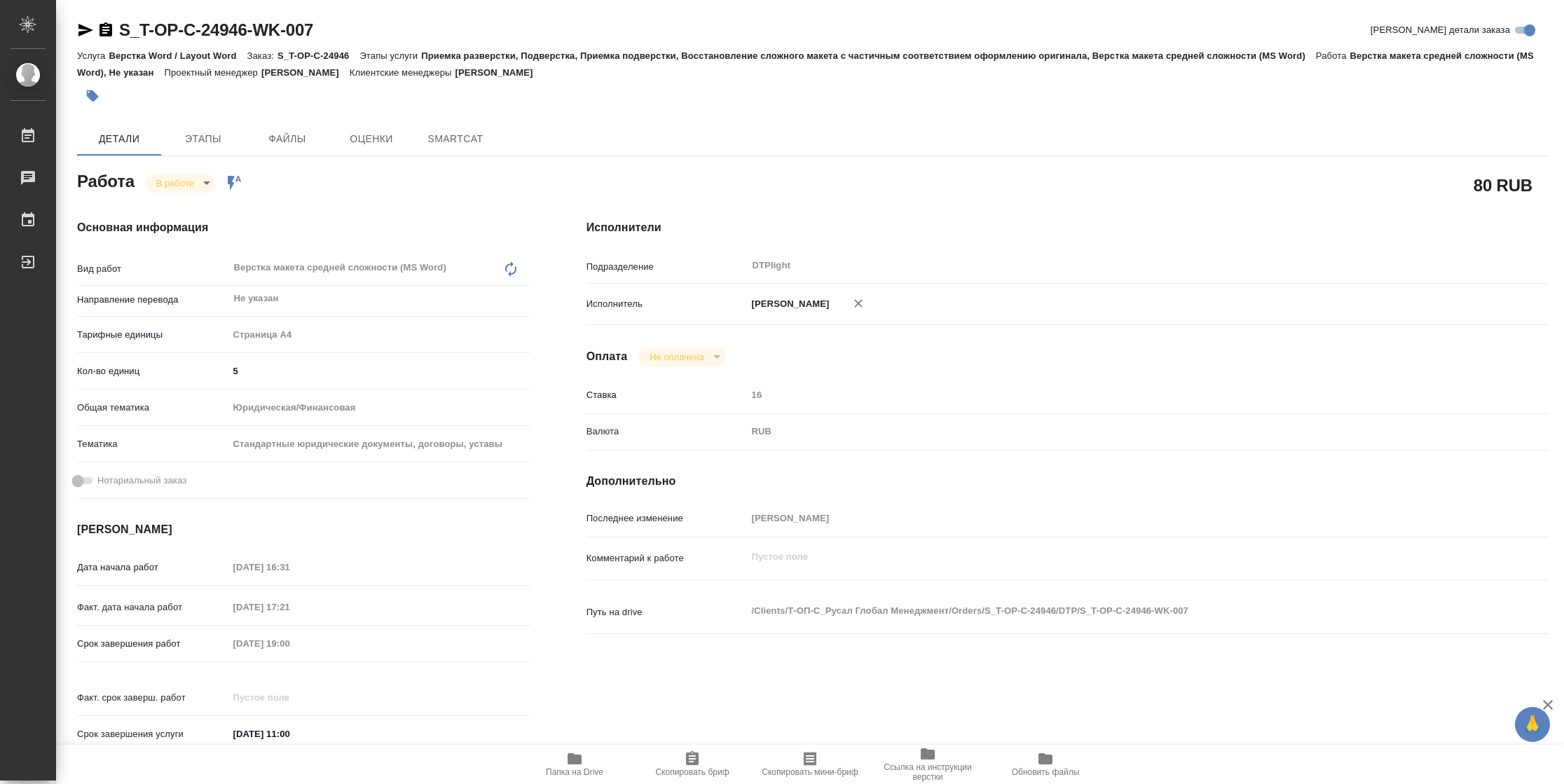
type textarea "x"
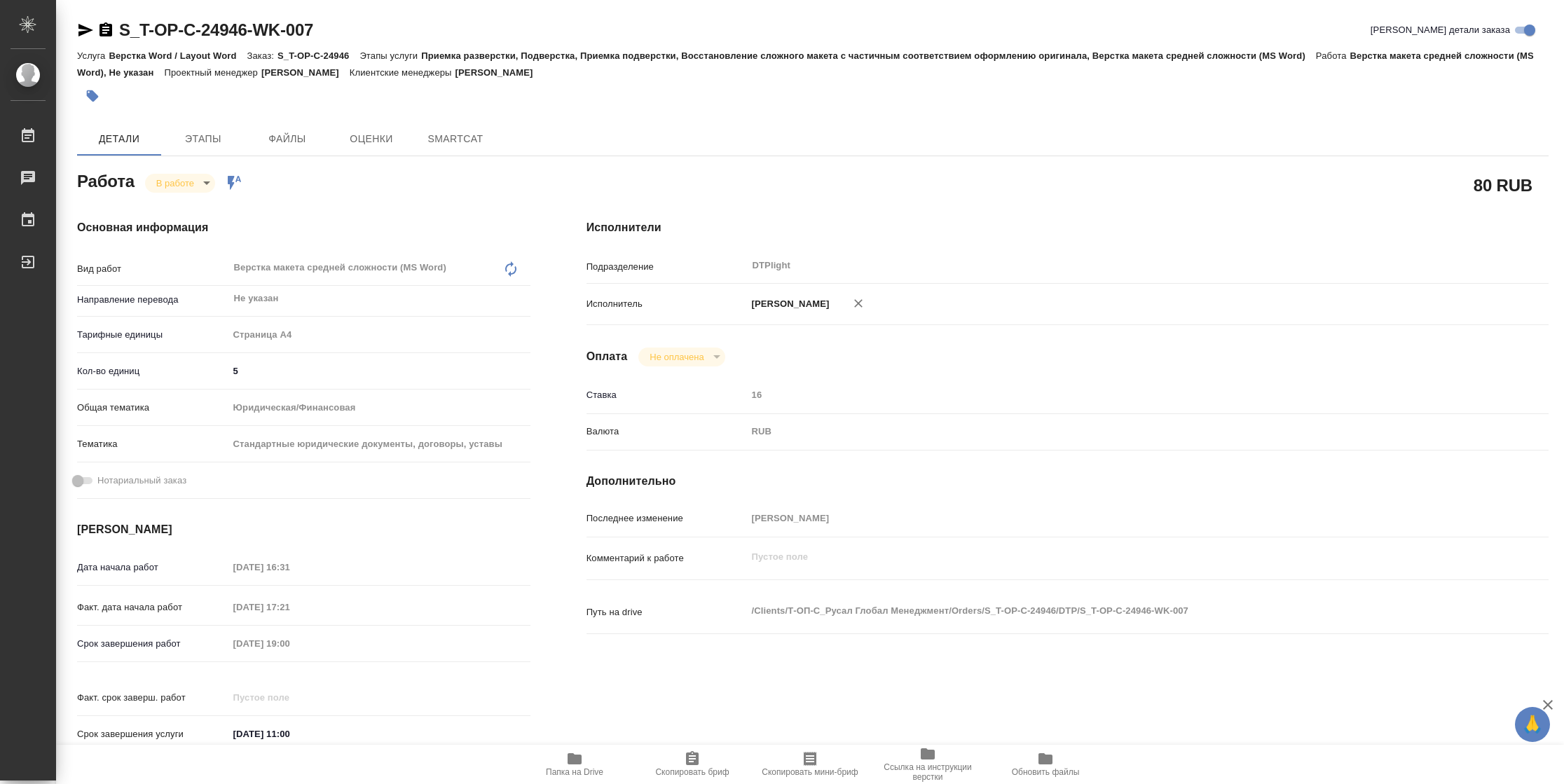
type textarea "x"
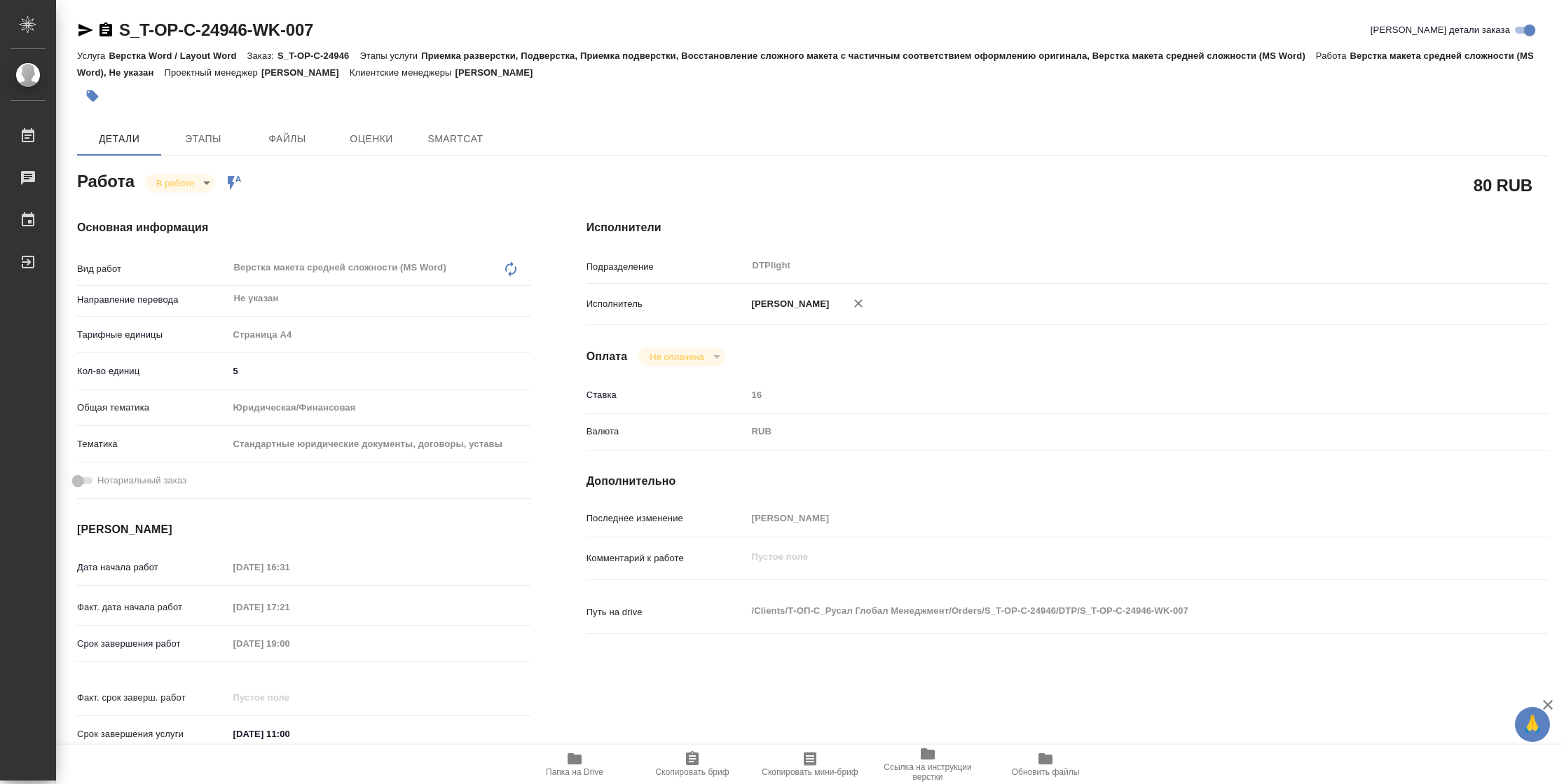
type textarea "x"
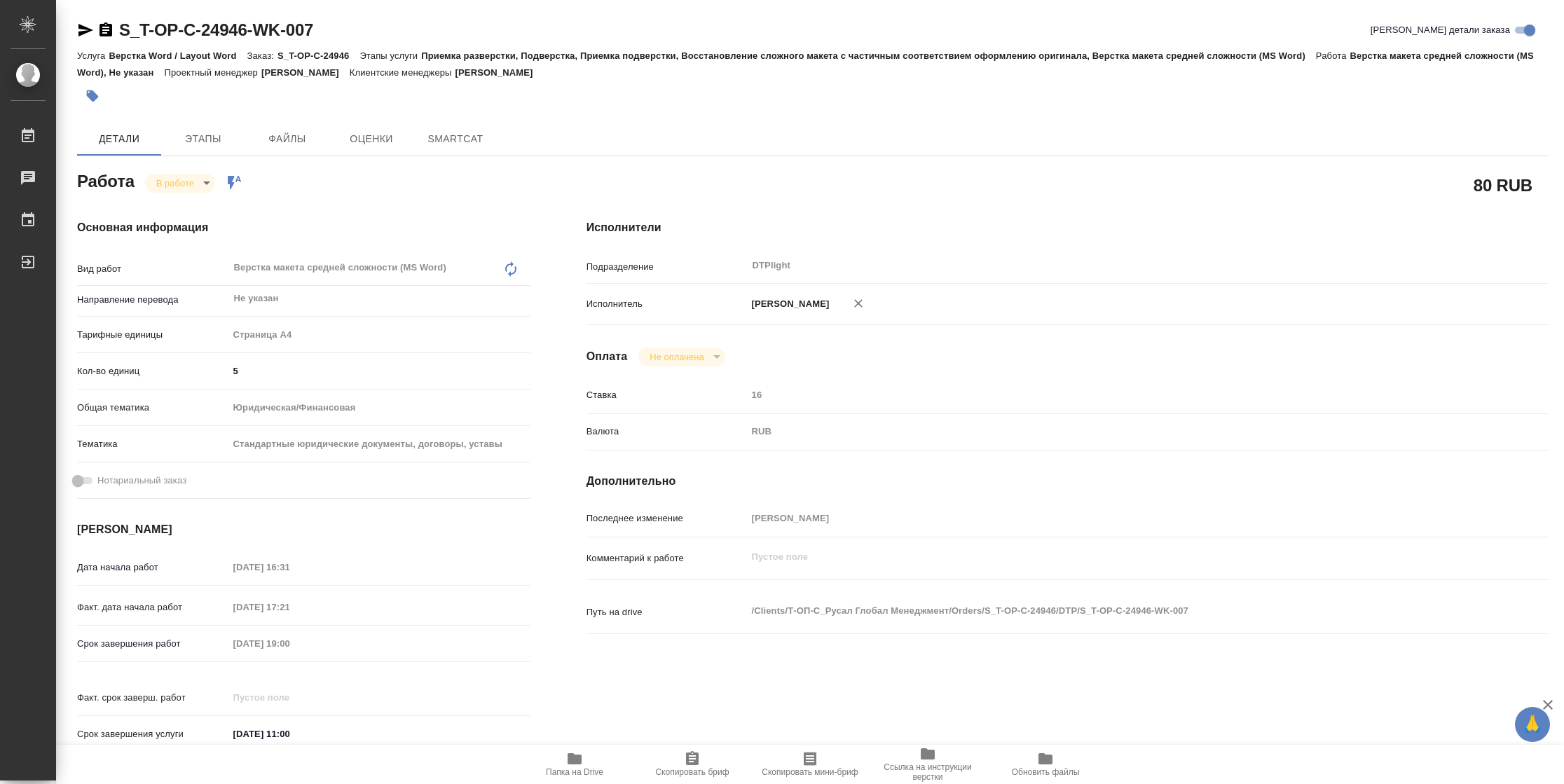
type textarea "x"
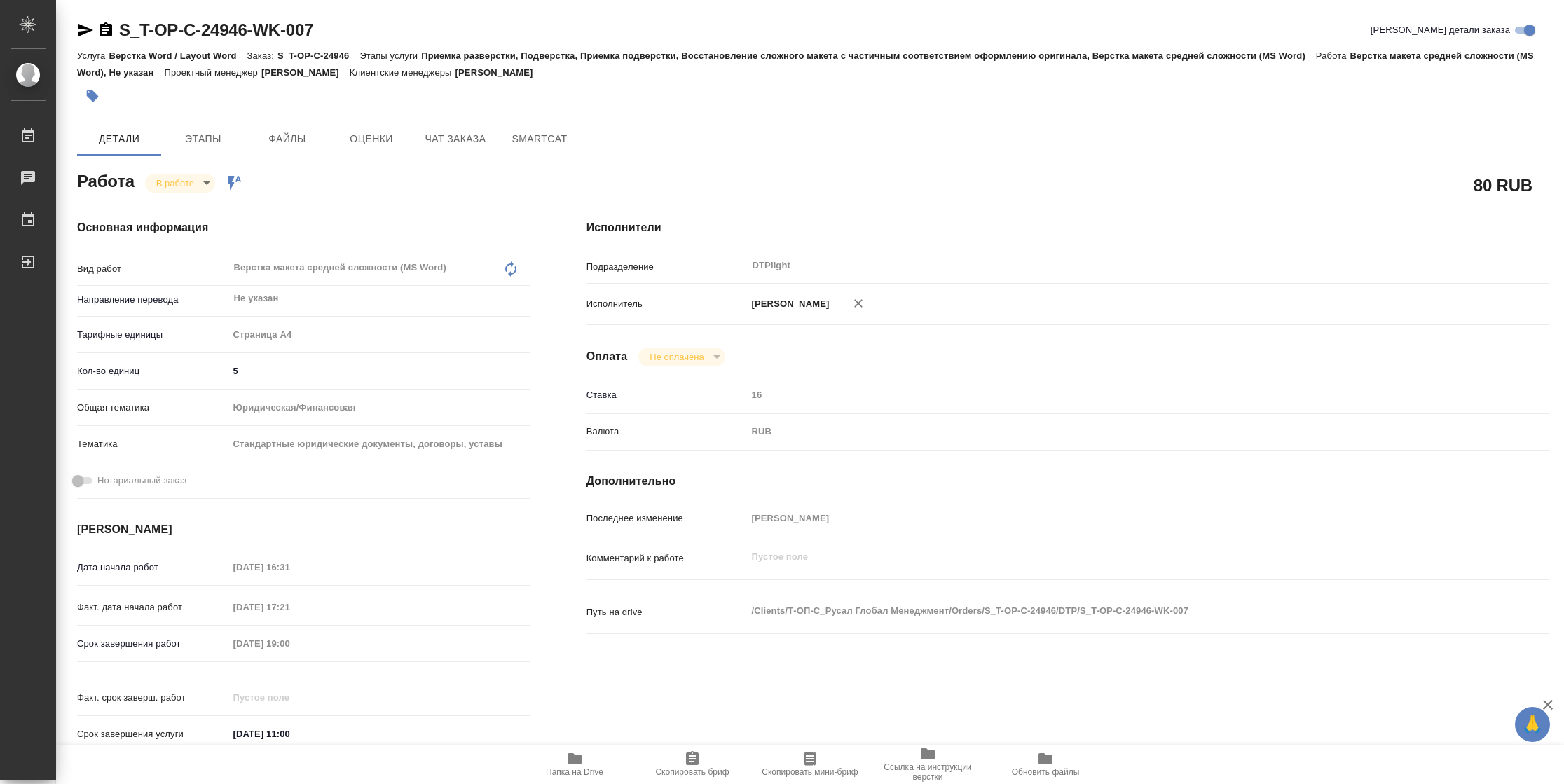
type textarea "x"
click at [567, 764] on icon "button" at bounding box center [574, 759] width 17 height 17
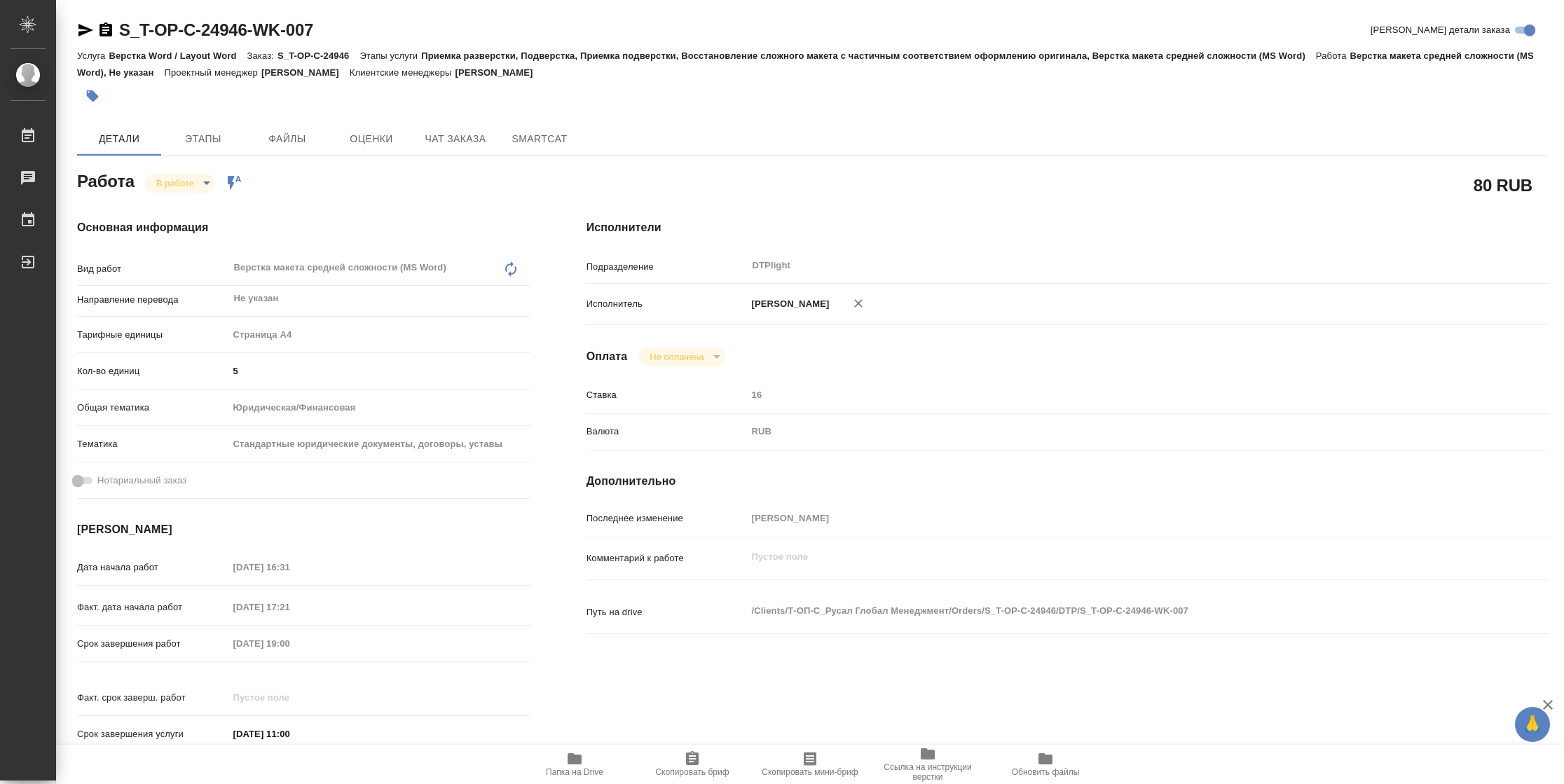
type textarea "x"
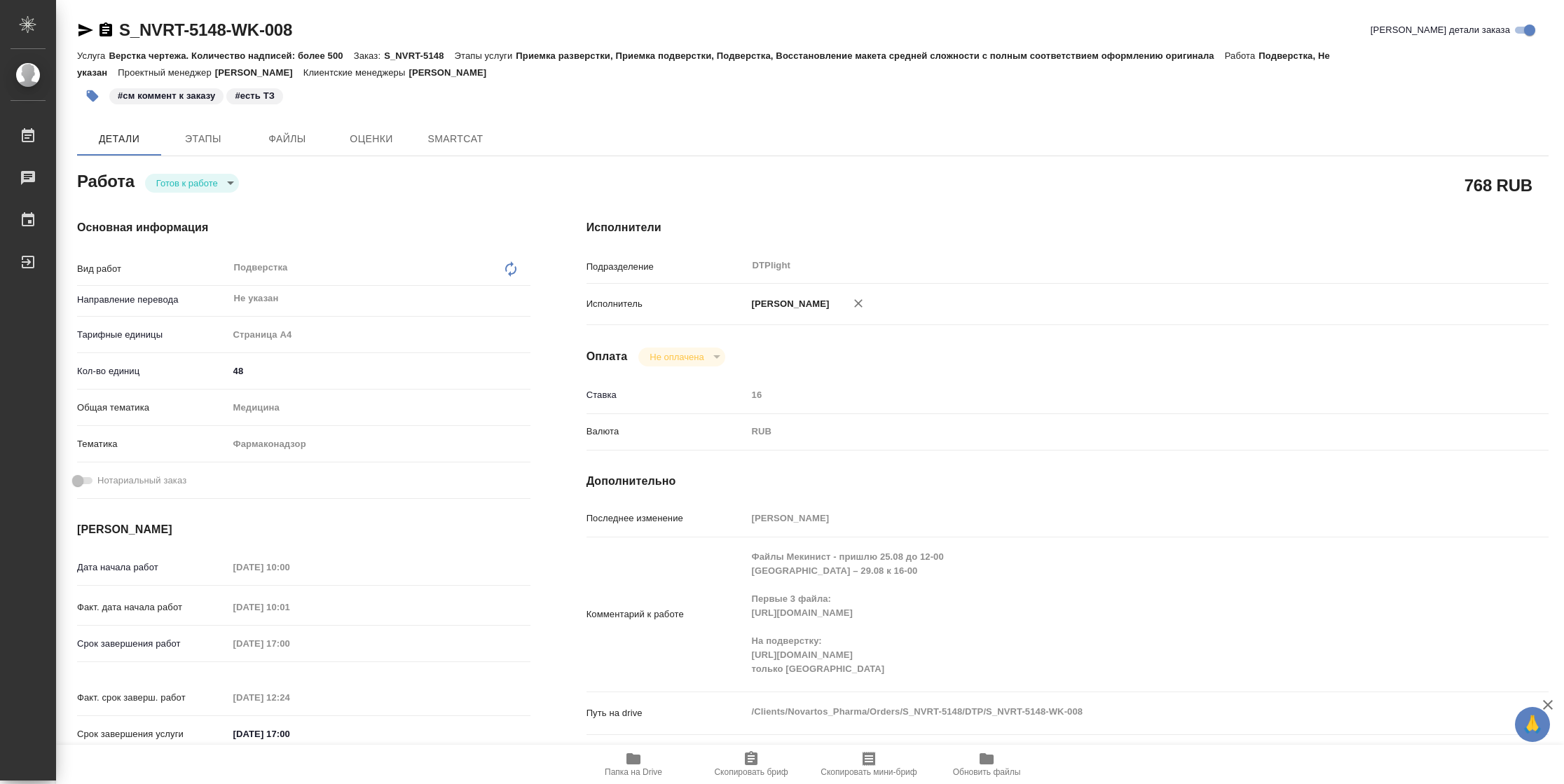
type textarea "x"
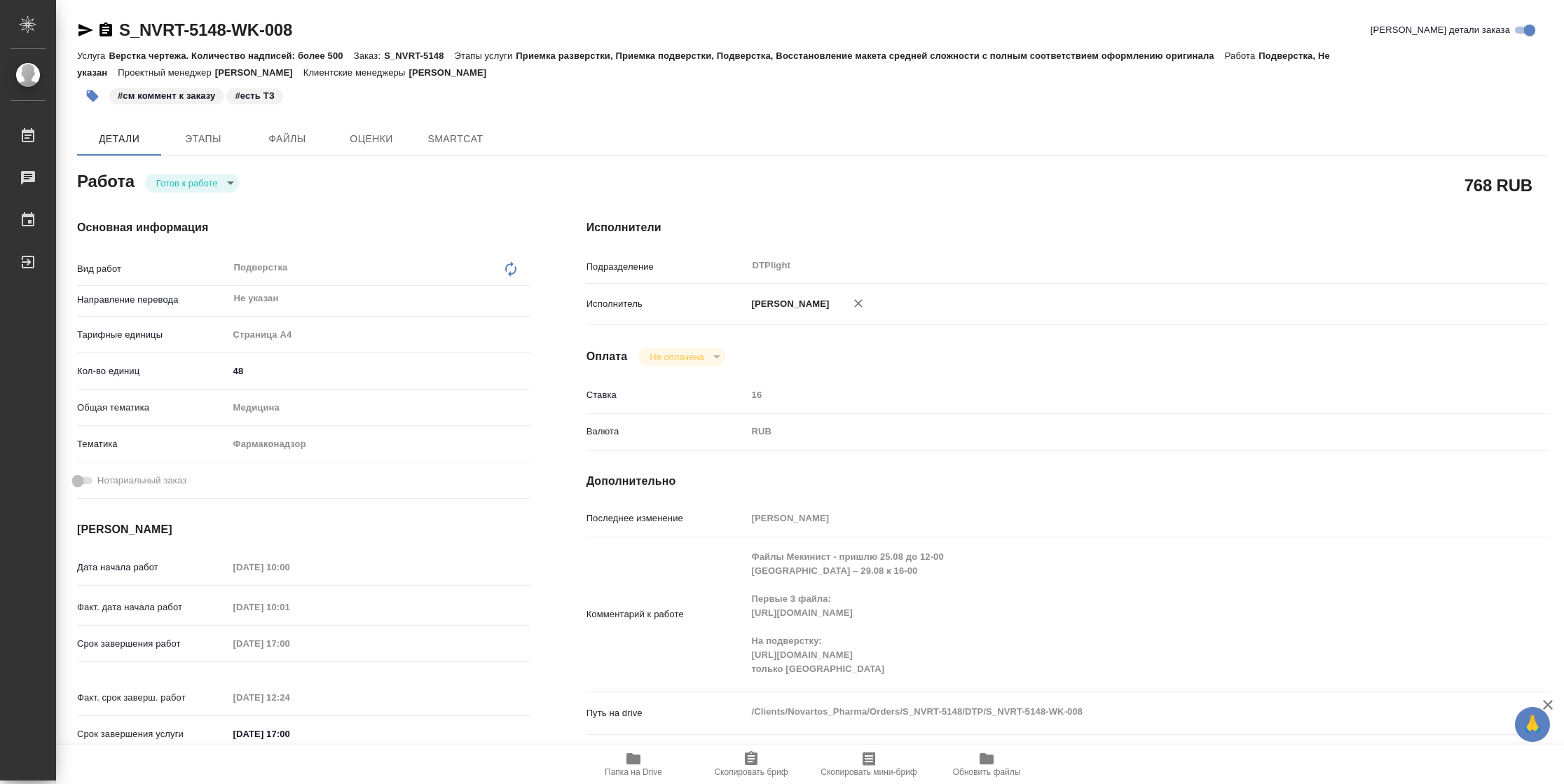
type textarea "x"
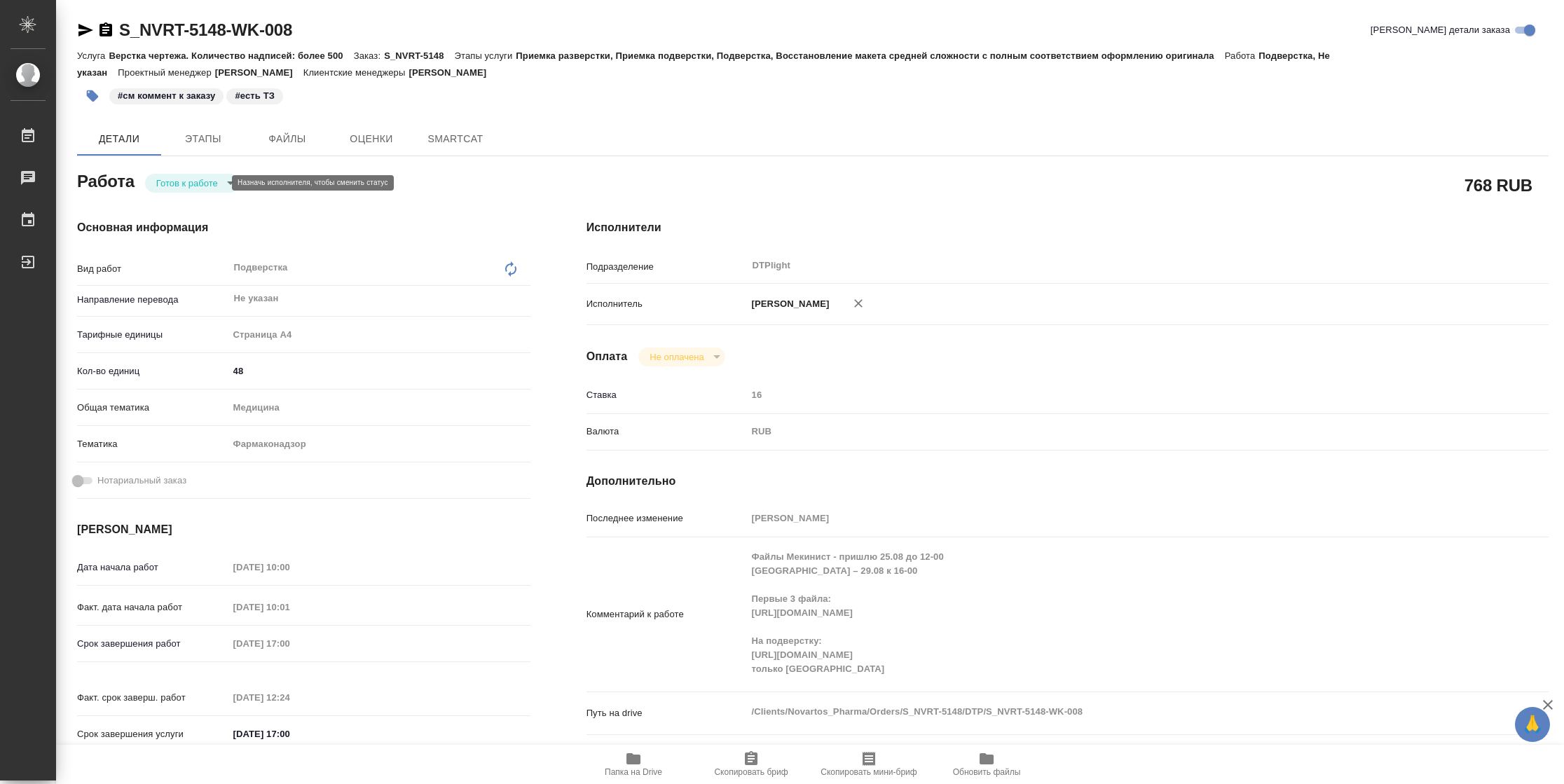
click at [165, 188] on body "🙏 .cls-1 fill:#fff; AWATERA Vasilyeva Natalia Работы Чаты График Выйти S_NVRT-5…" at bounding box center [782, 392] width 1564 height 784
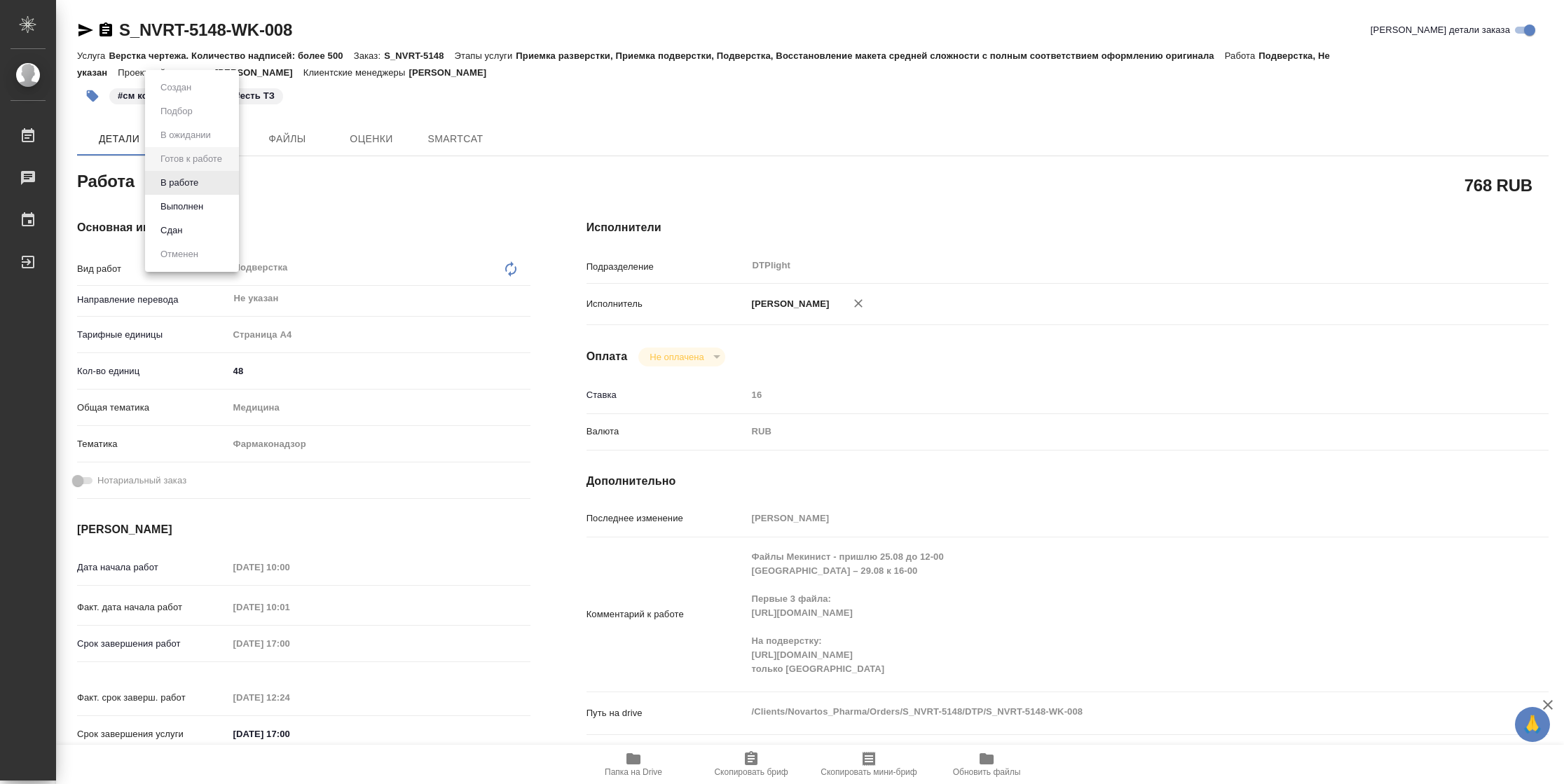
type textarea "x"
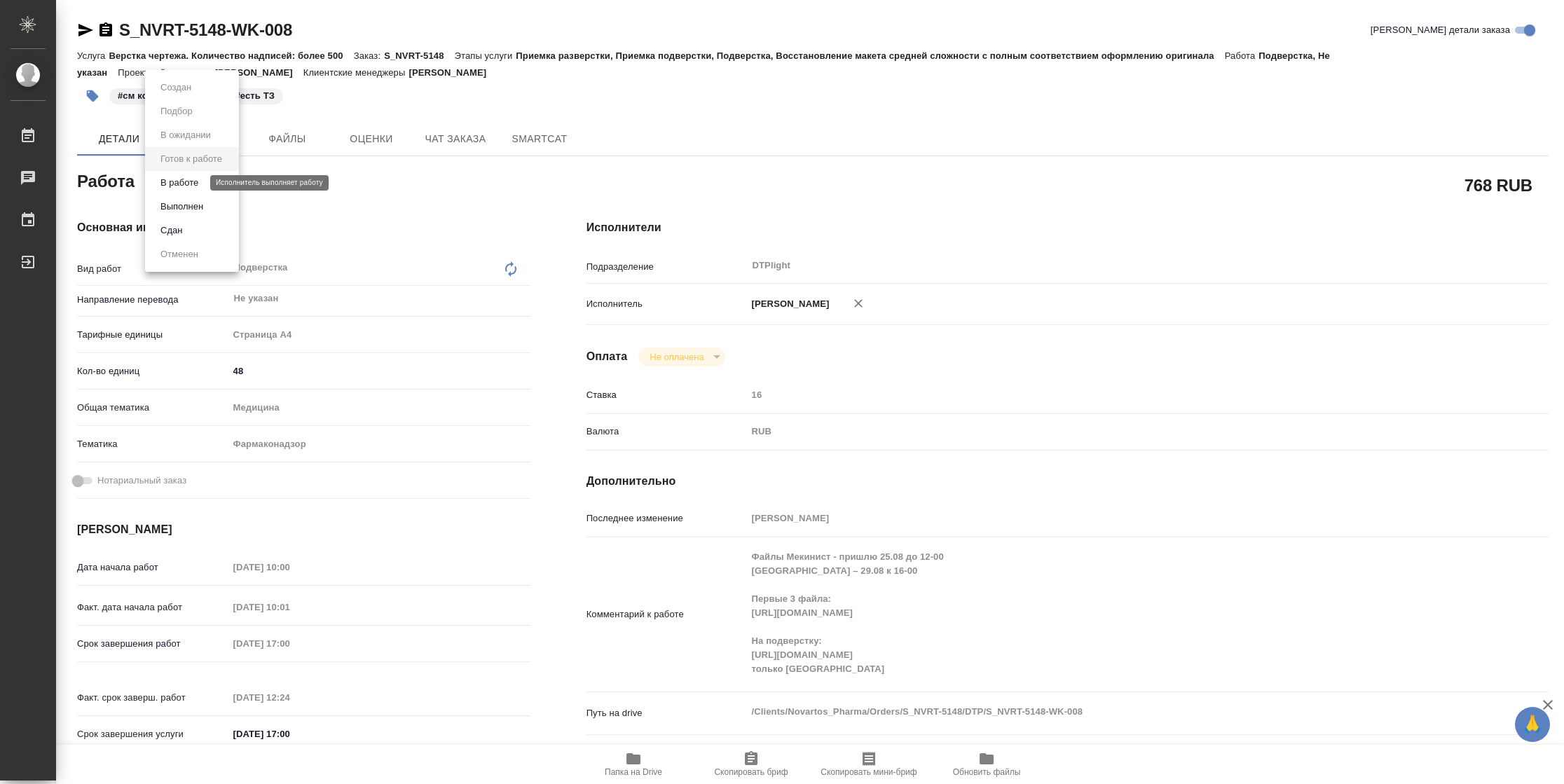
click at [165, 188] on button "В работе" at bounding box center [179, 183] width 47 height 16
type textarea "x"
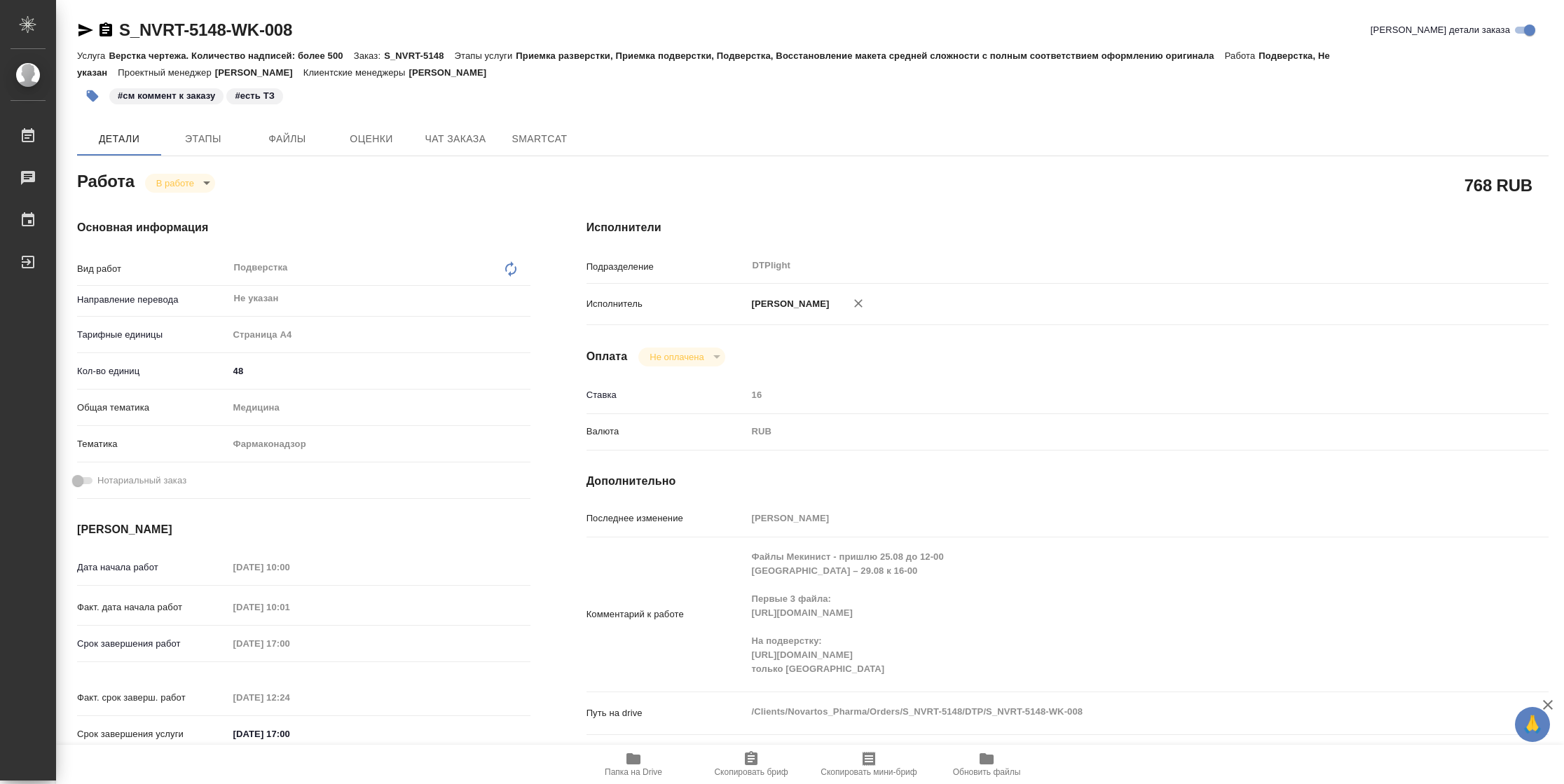
type textarea "x"
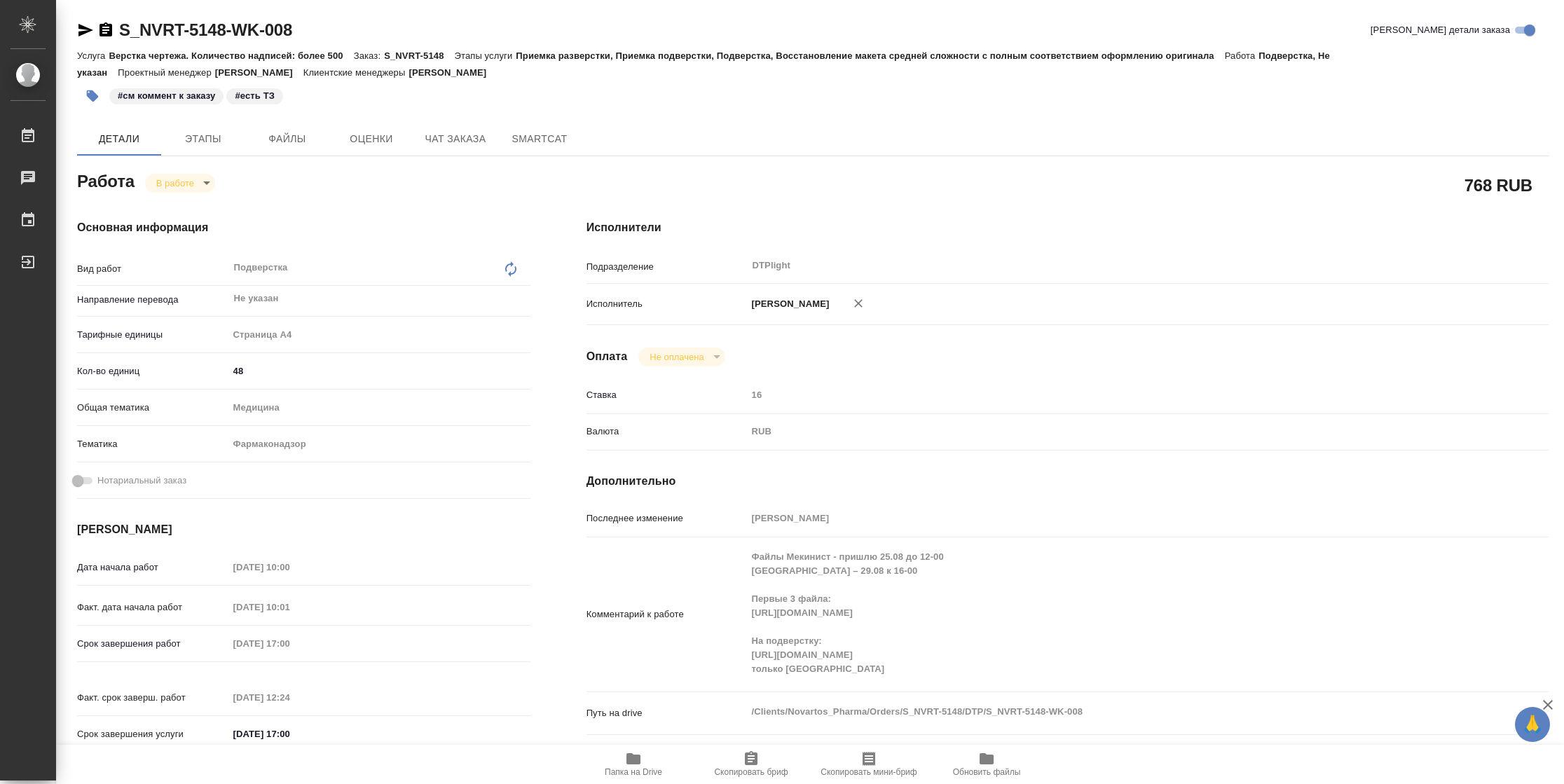
type textarea "x"
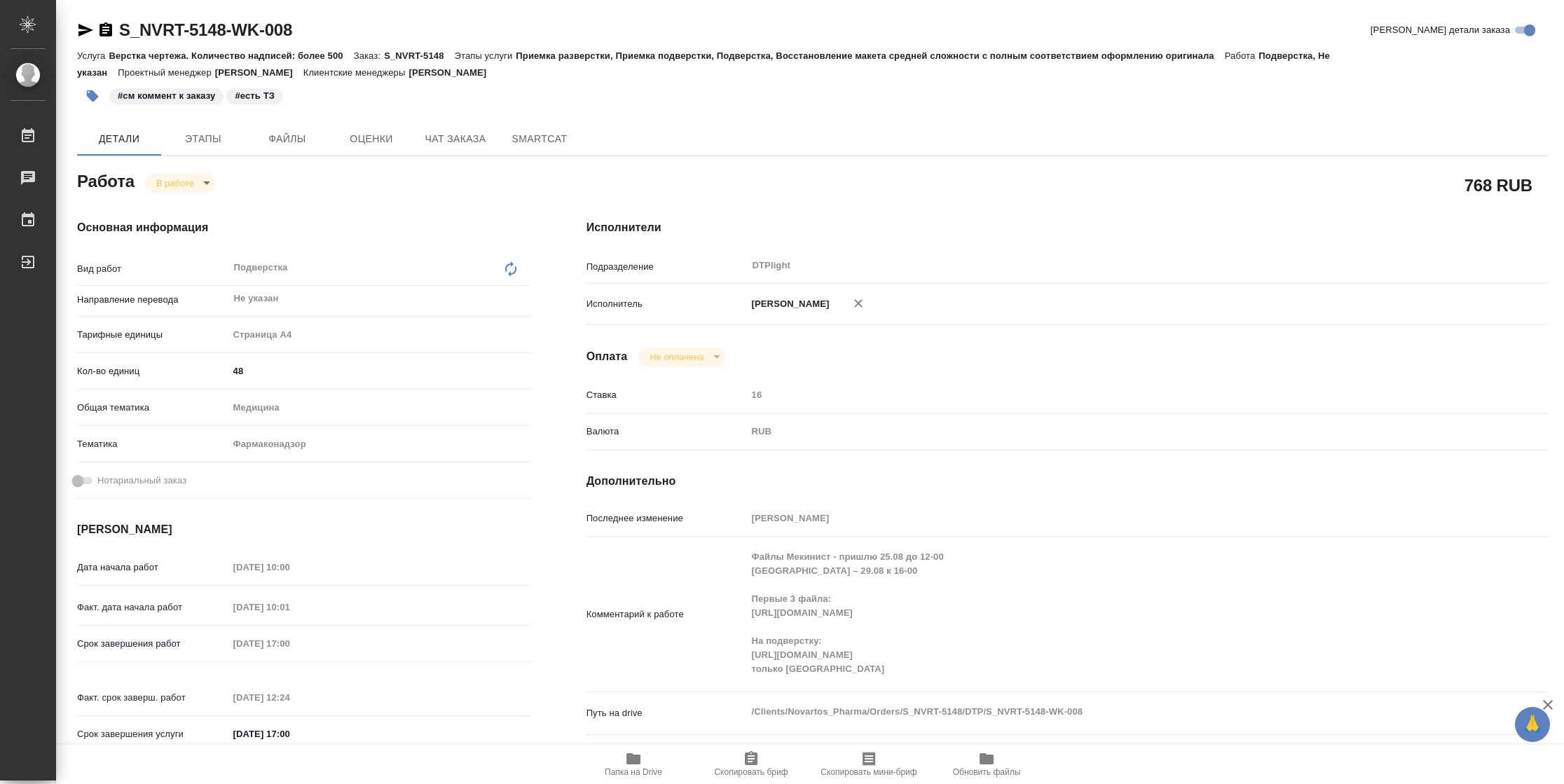
type textarea "x"
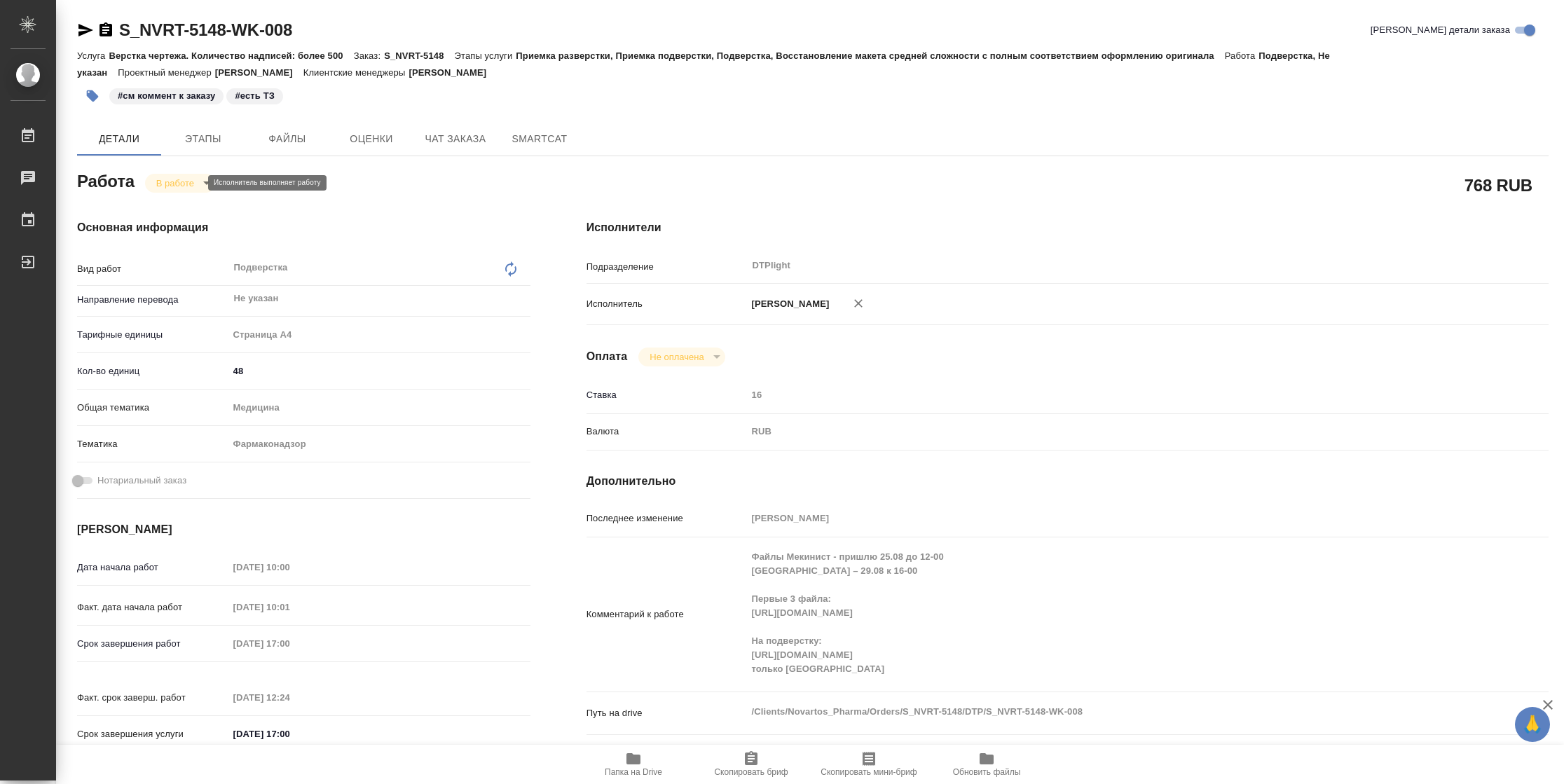
type textarea "x"
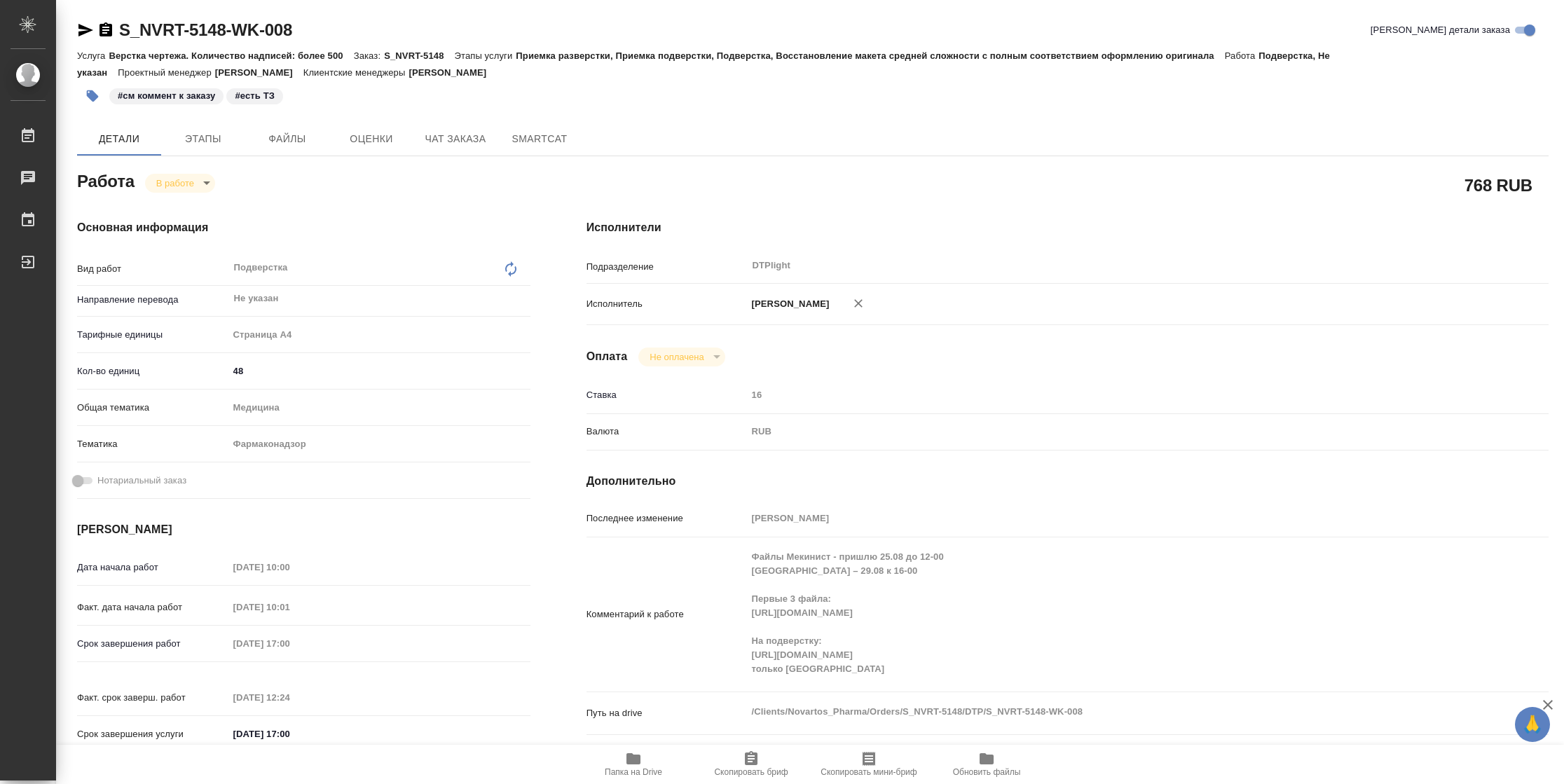
type textarea "x"
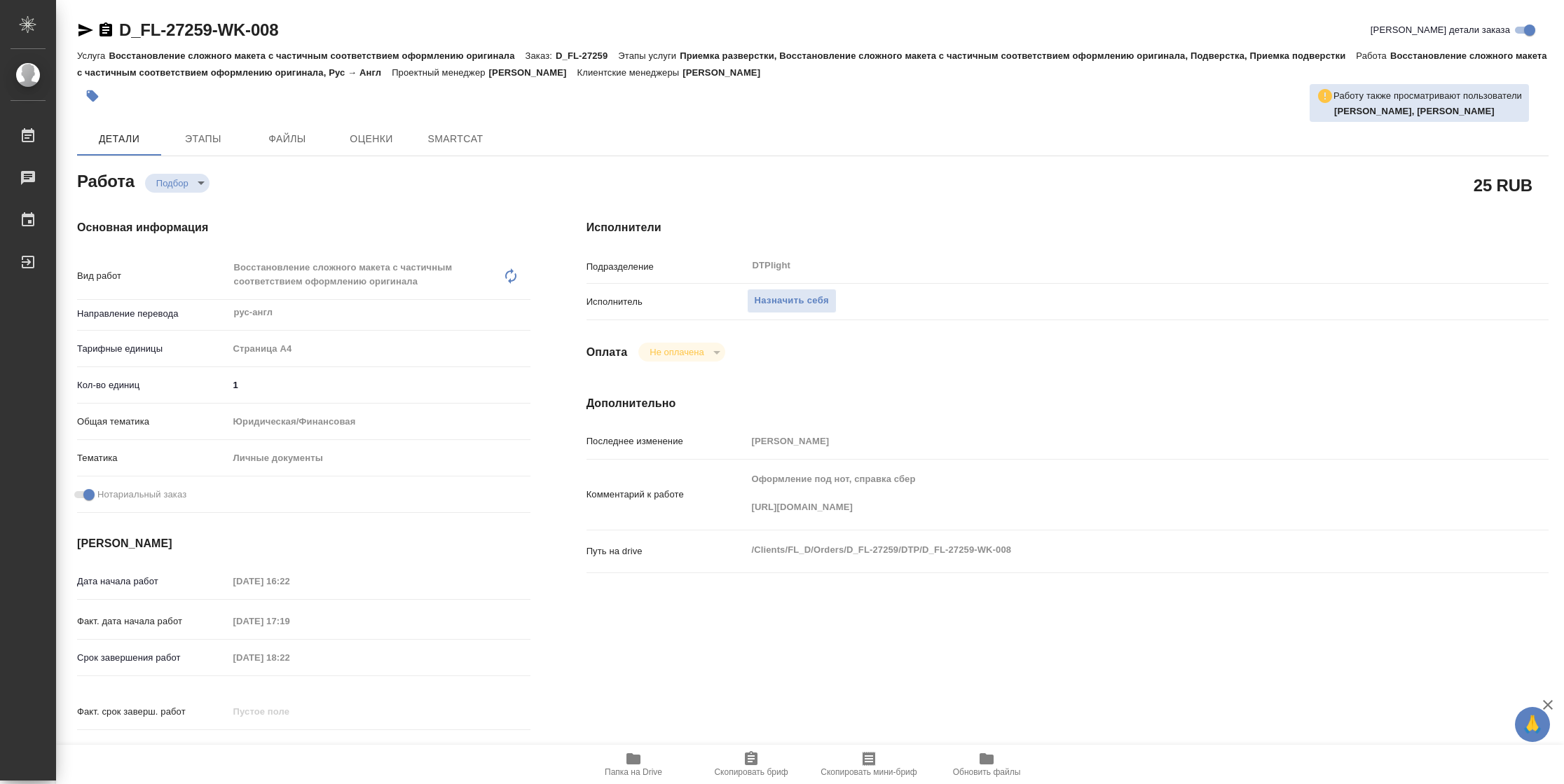
type textarea "x"
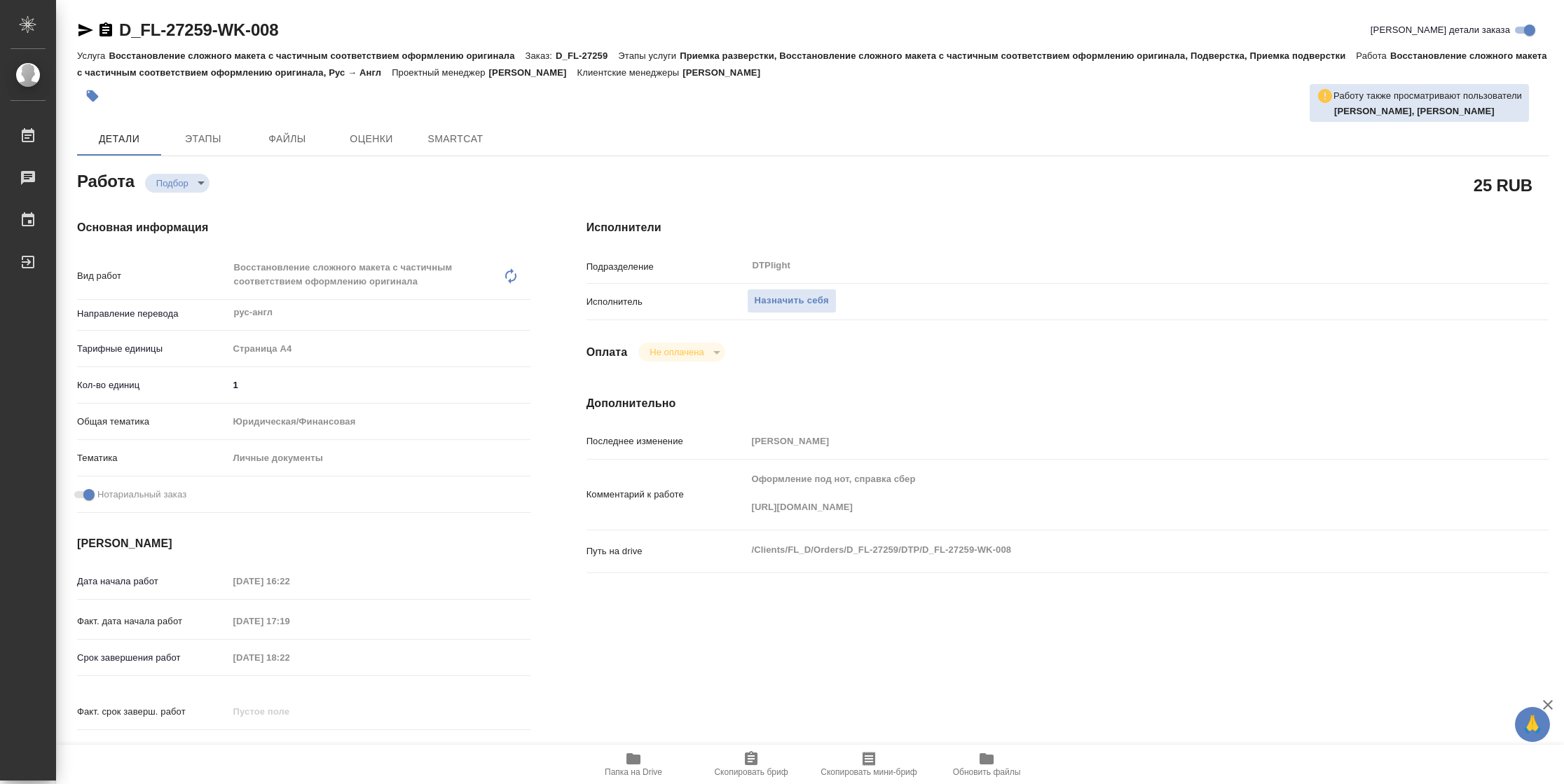
type textarea "x"
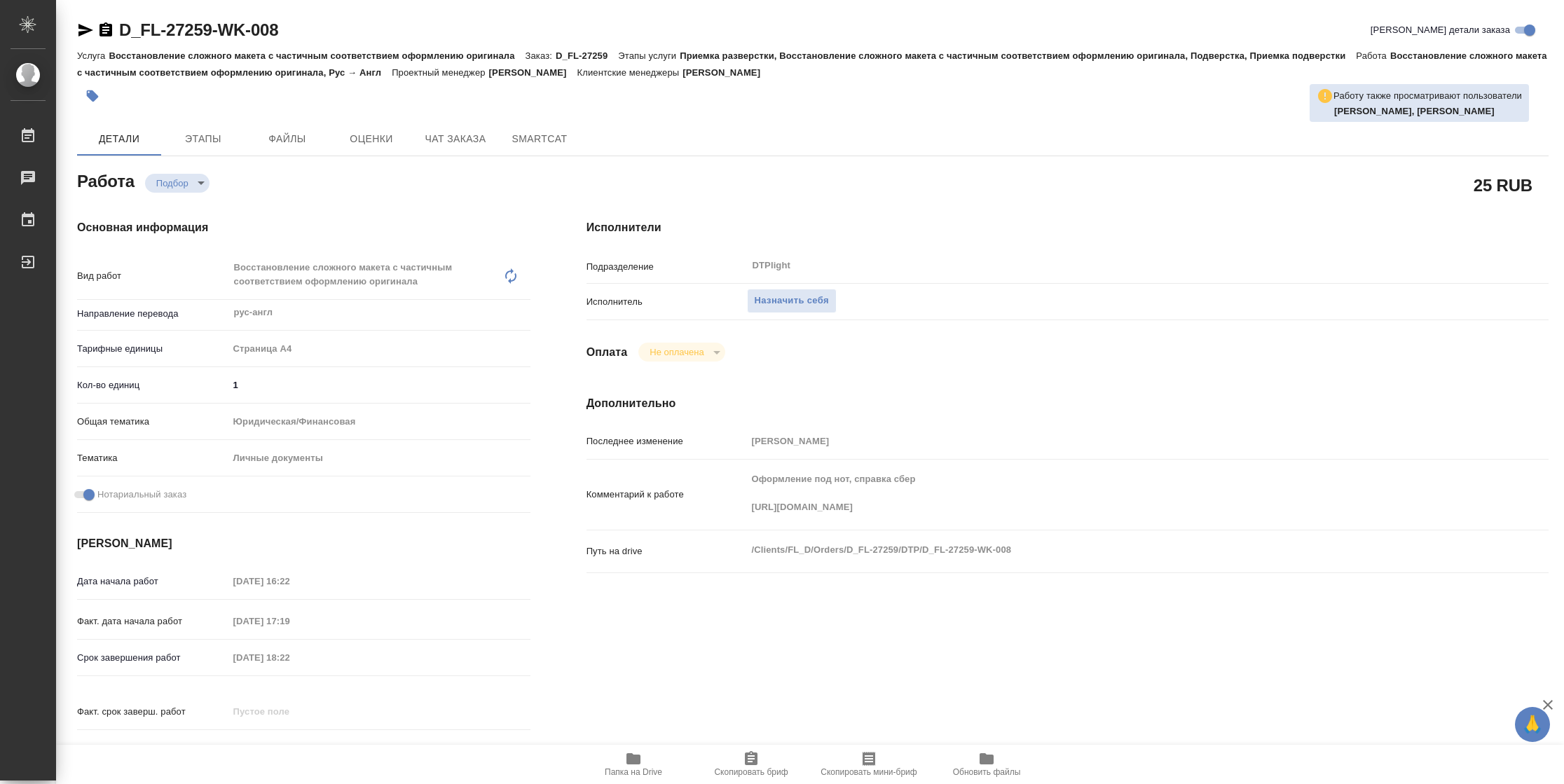
type textarea "x"
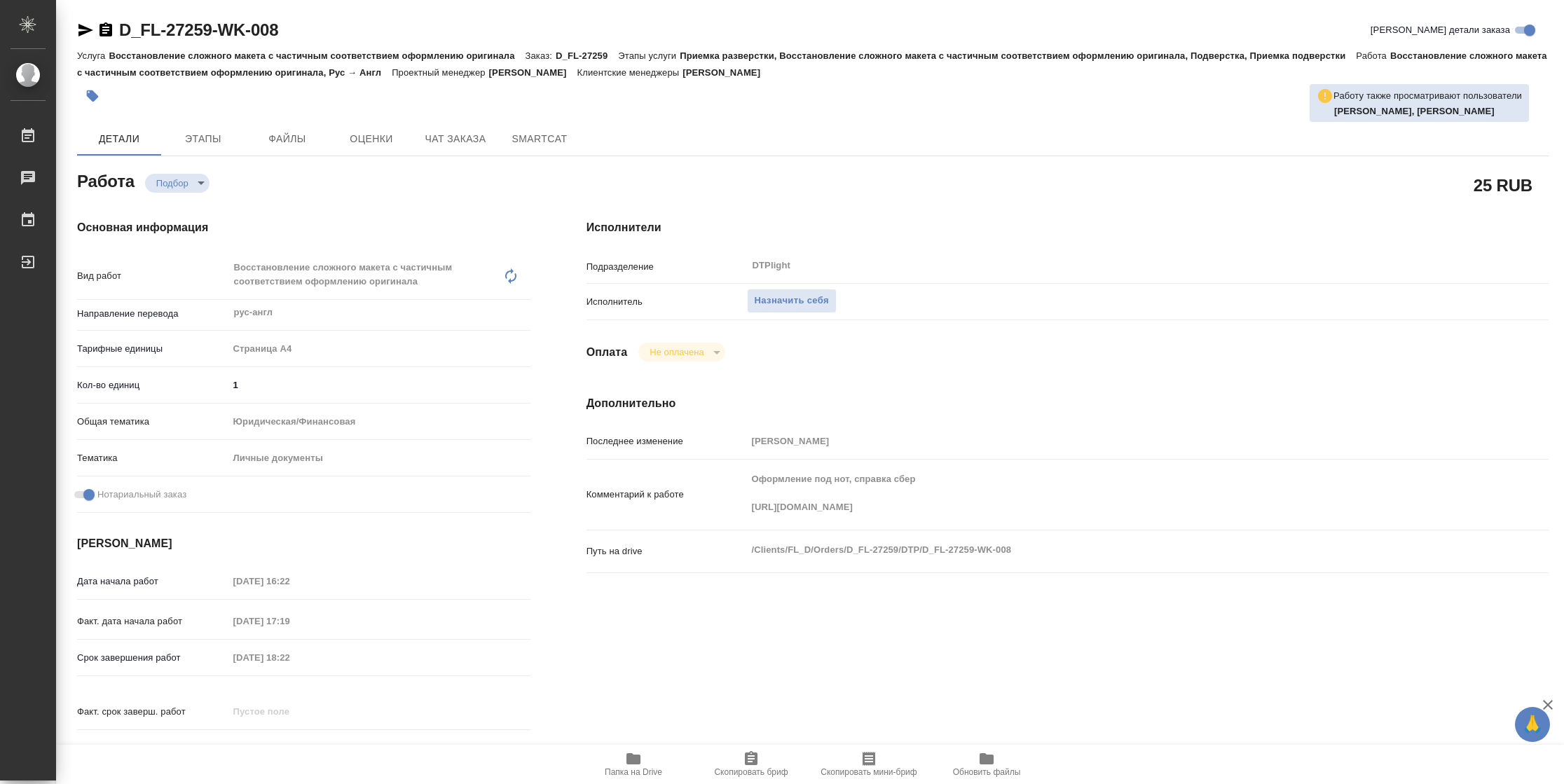
type textarea "x"
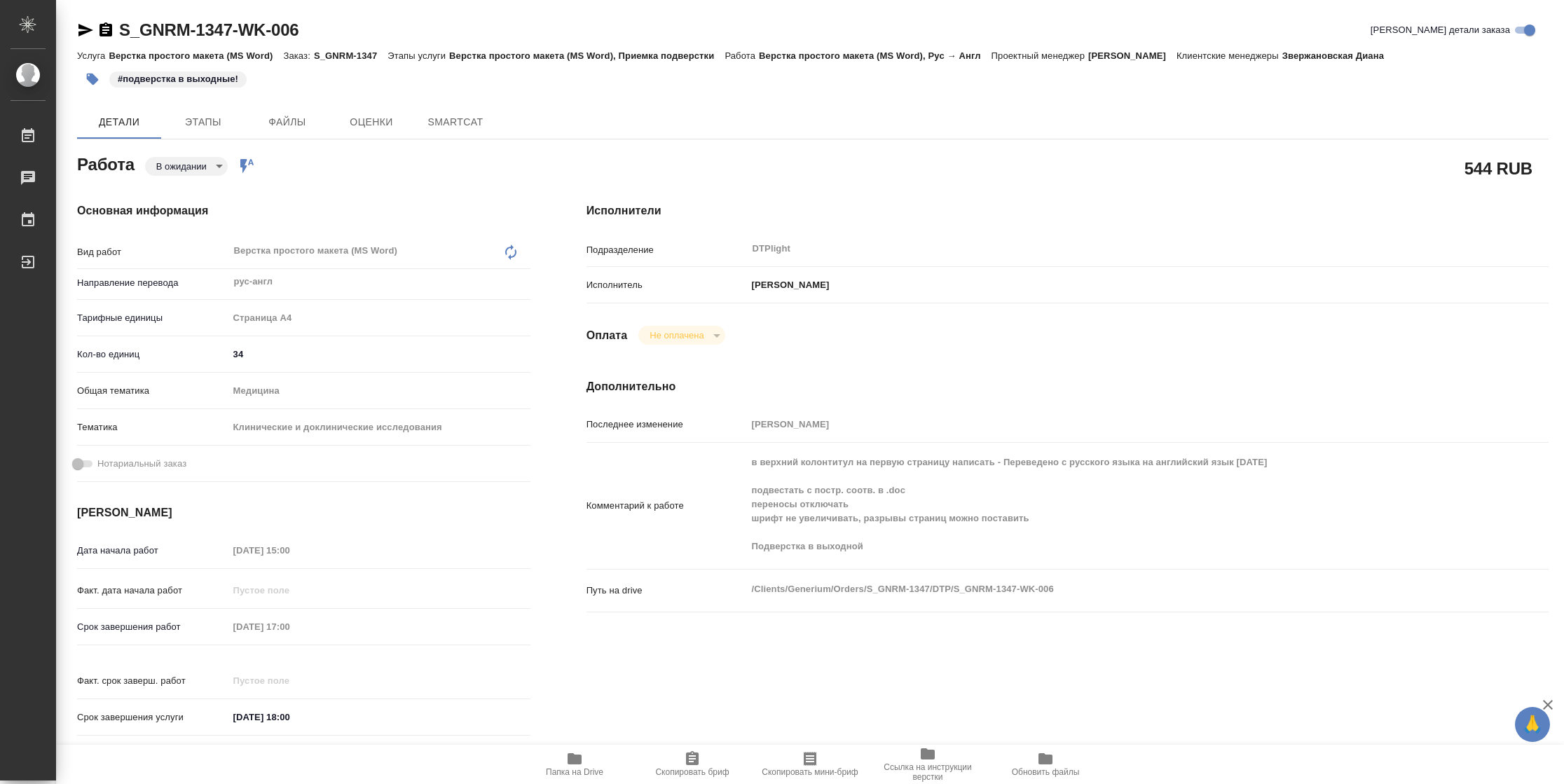
type textarea "x"
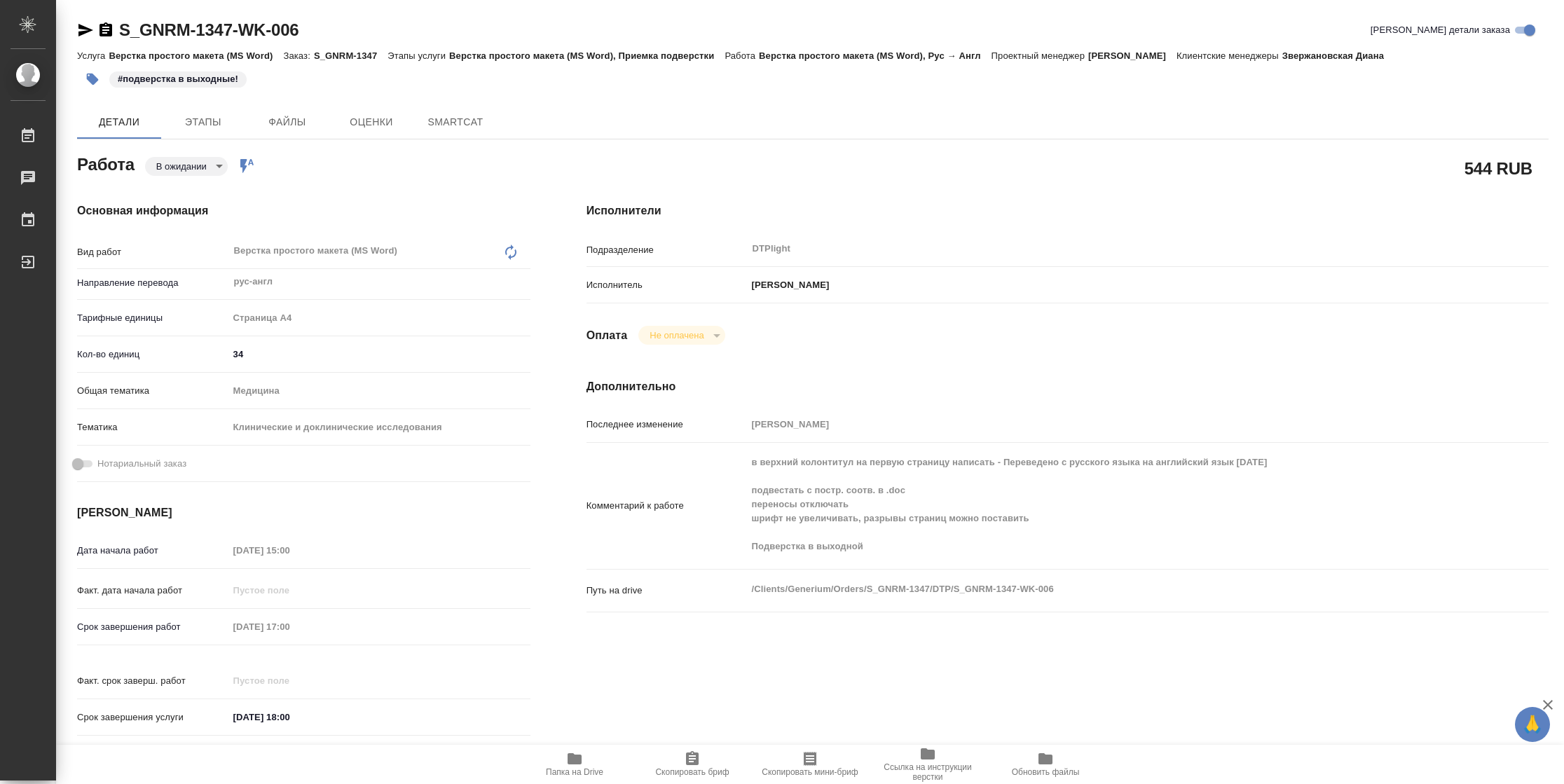
type textarea "x"
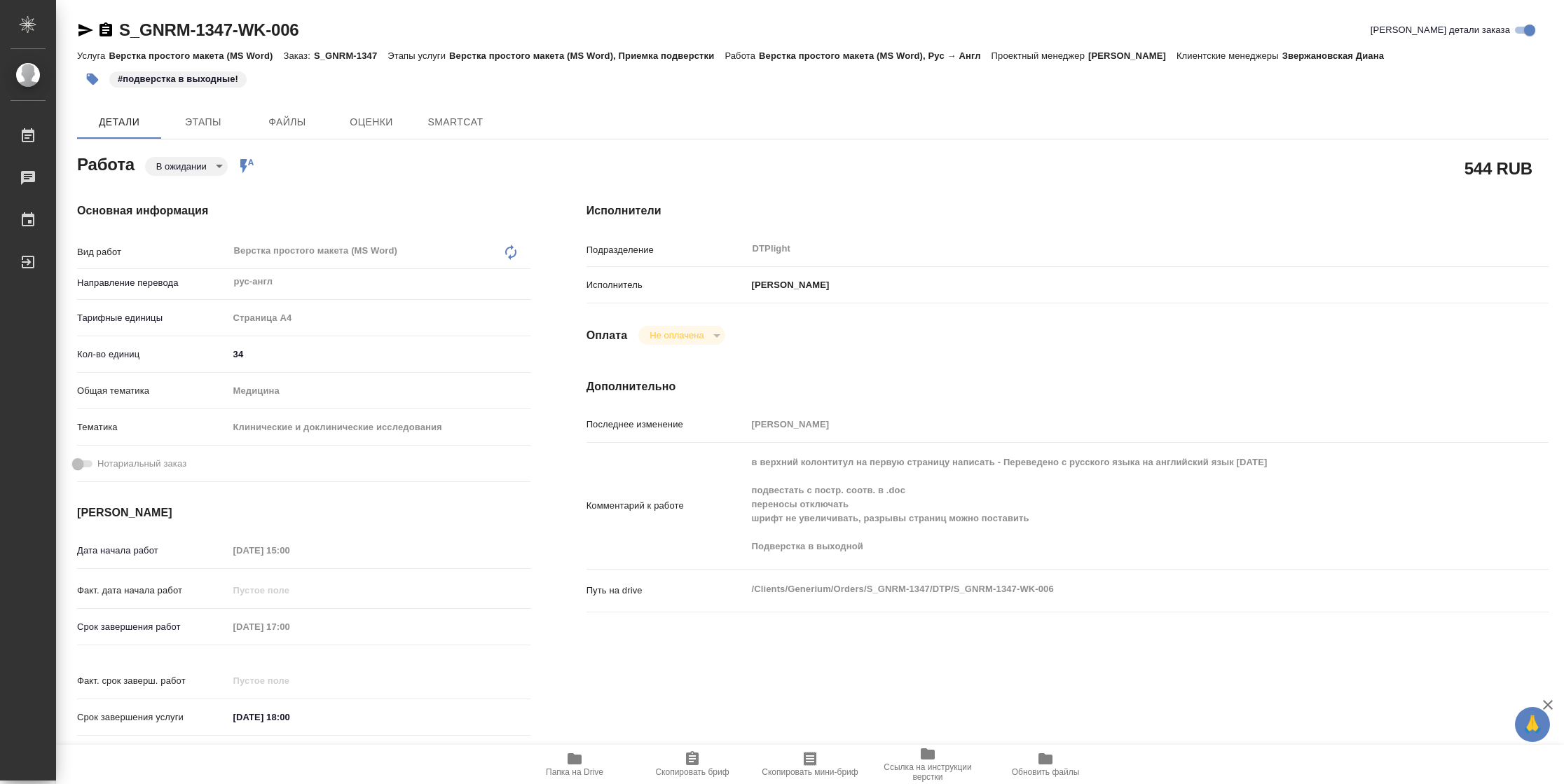
type textarea "x"
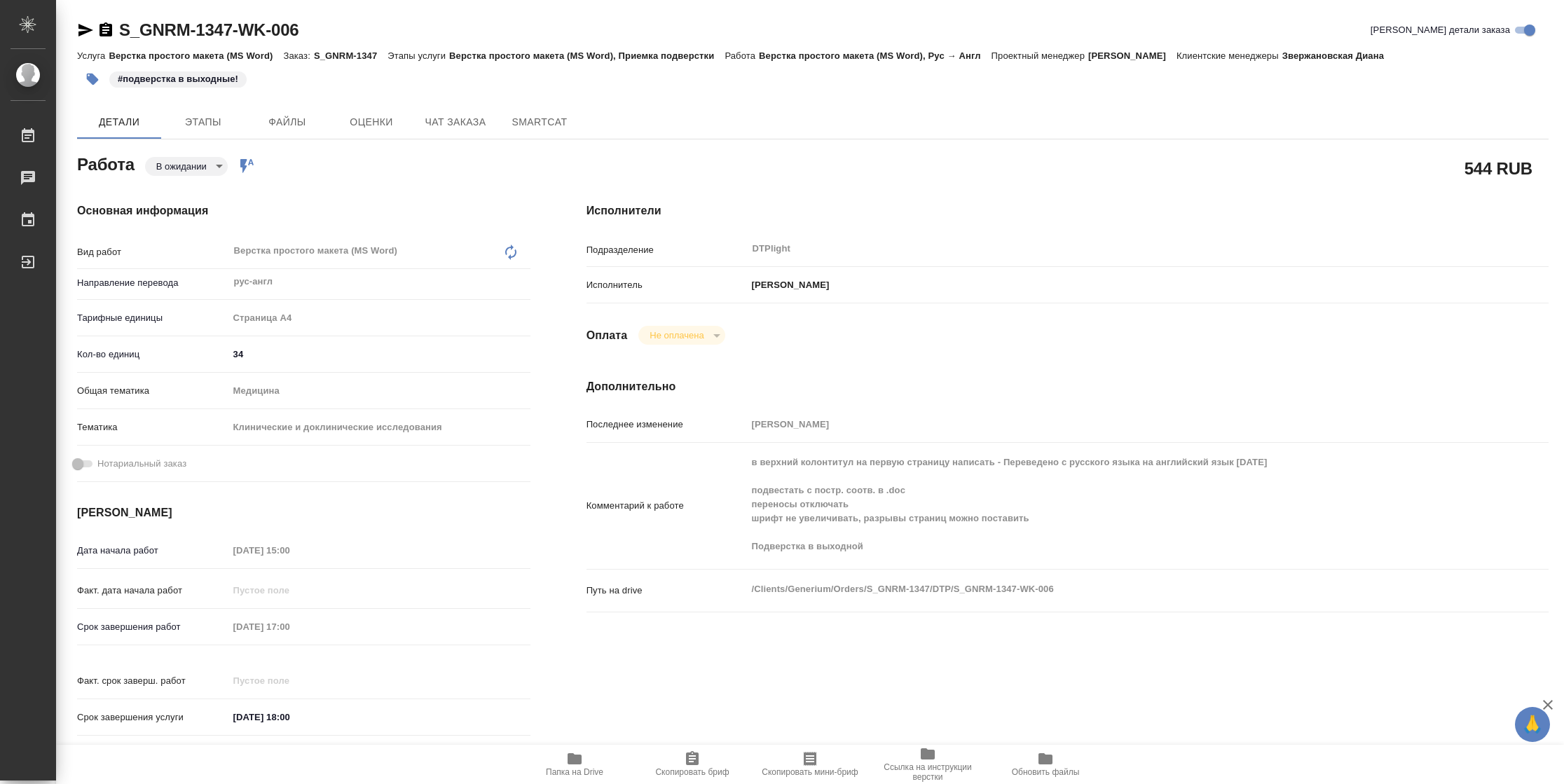
type textarea "x"
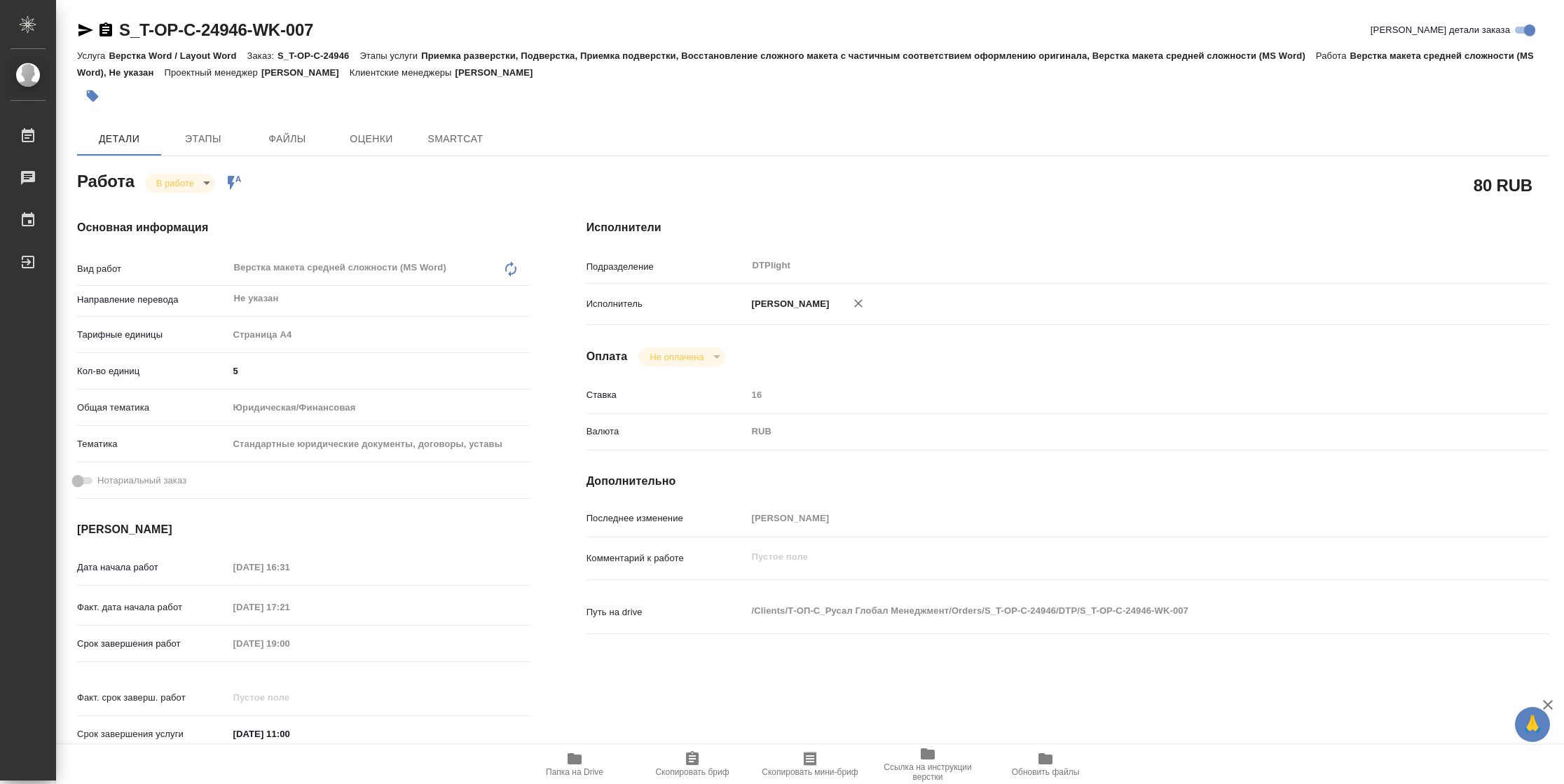
type textarea "x"
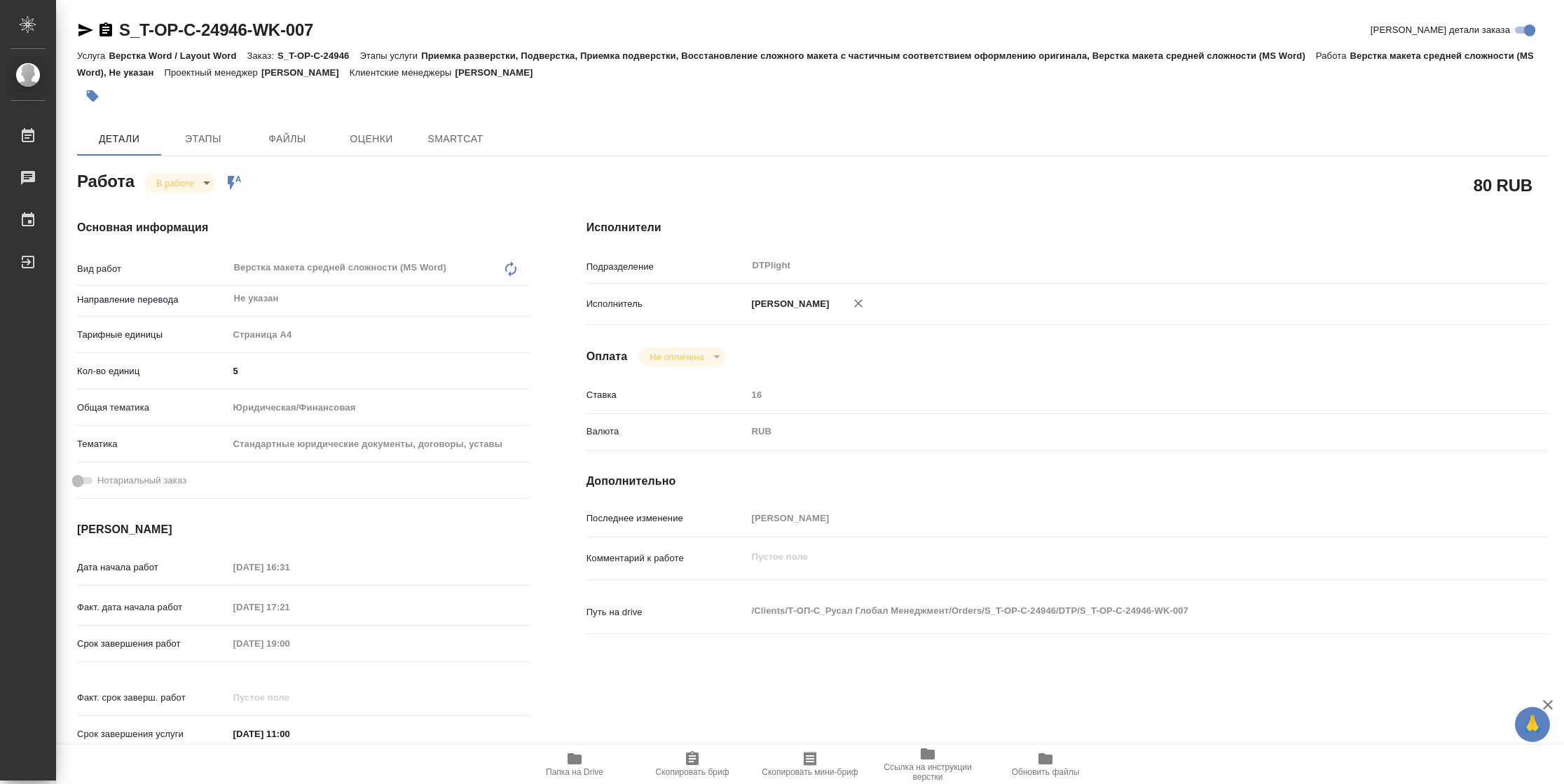
type textarea "x"
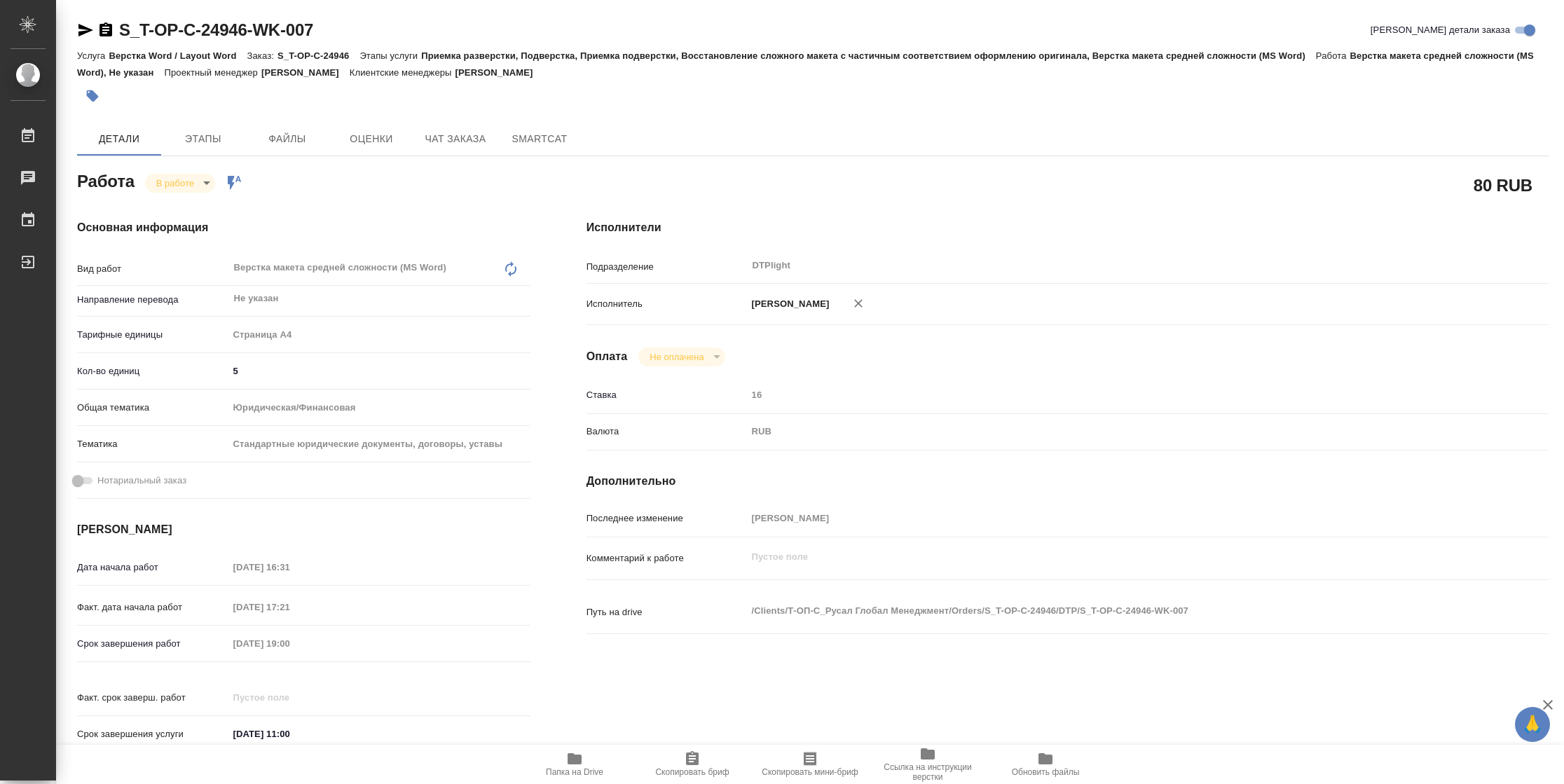
type textarea "x"
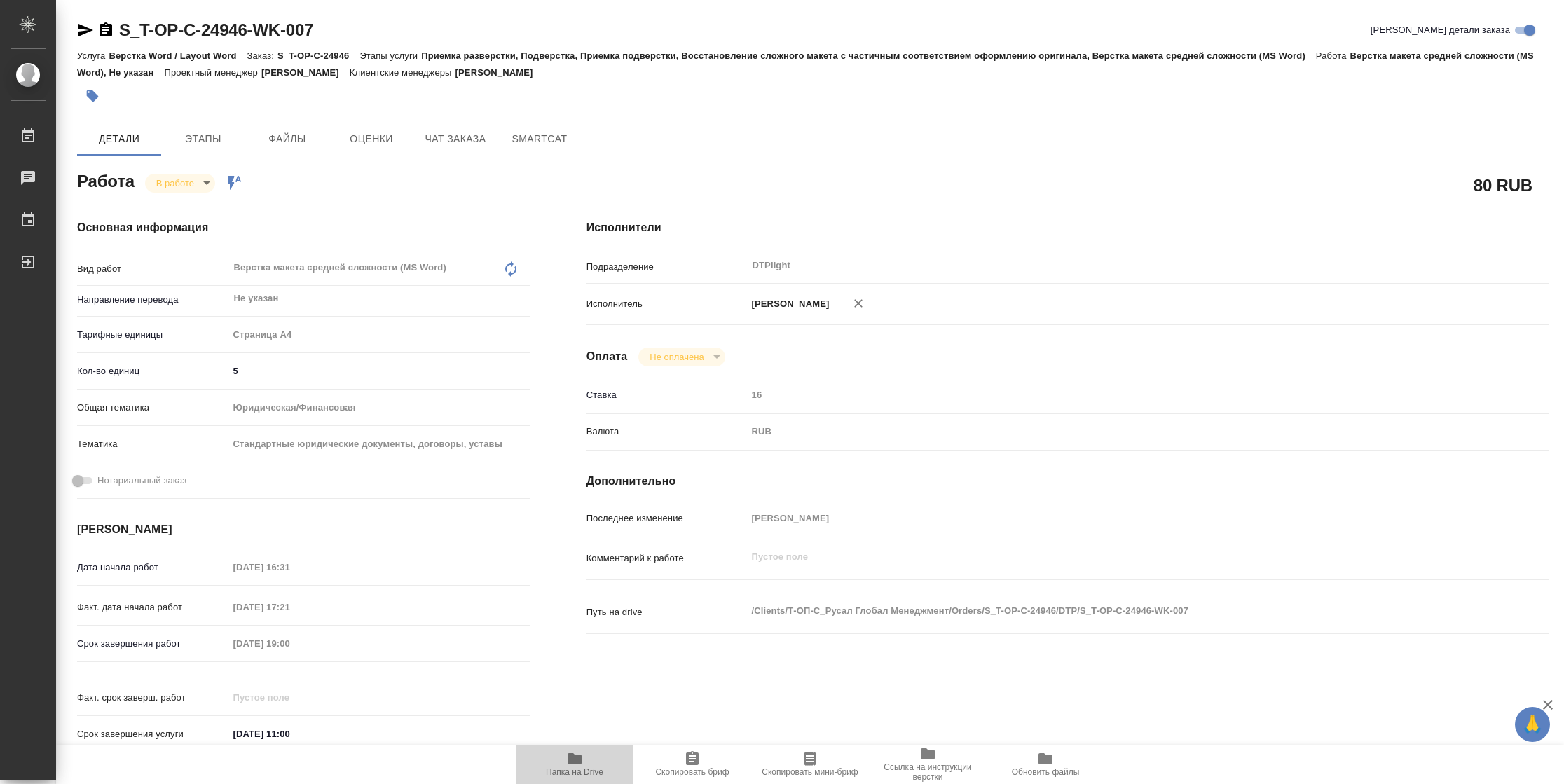
click at [548, 759] on span "Папка на Drive" at bounding box center [574, 763] width 101 height 27
type textarea "x"
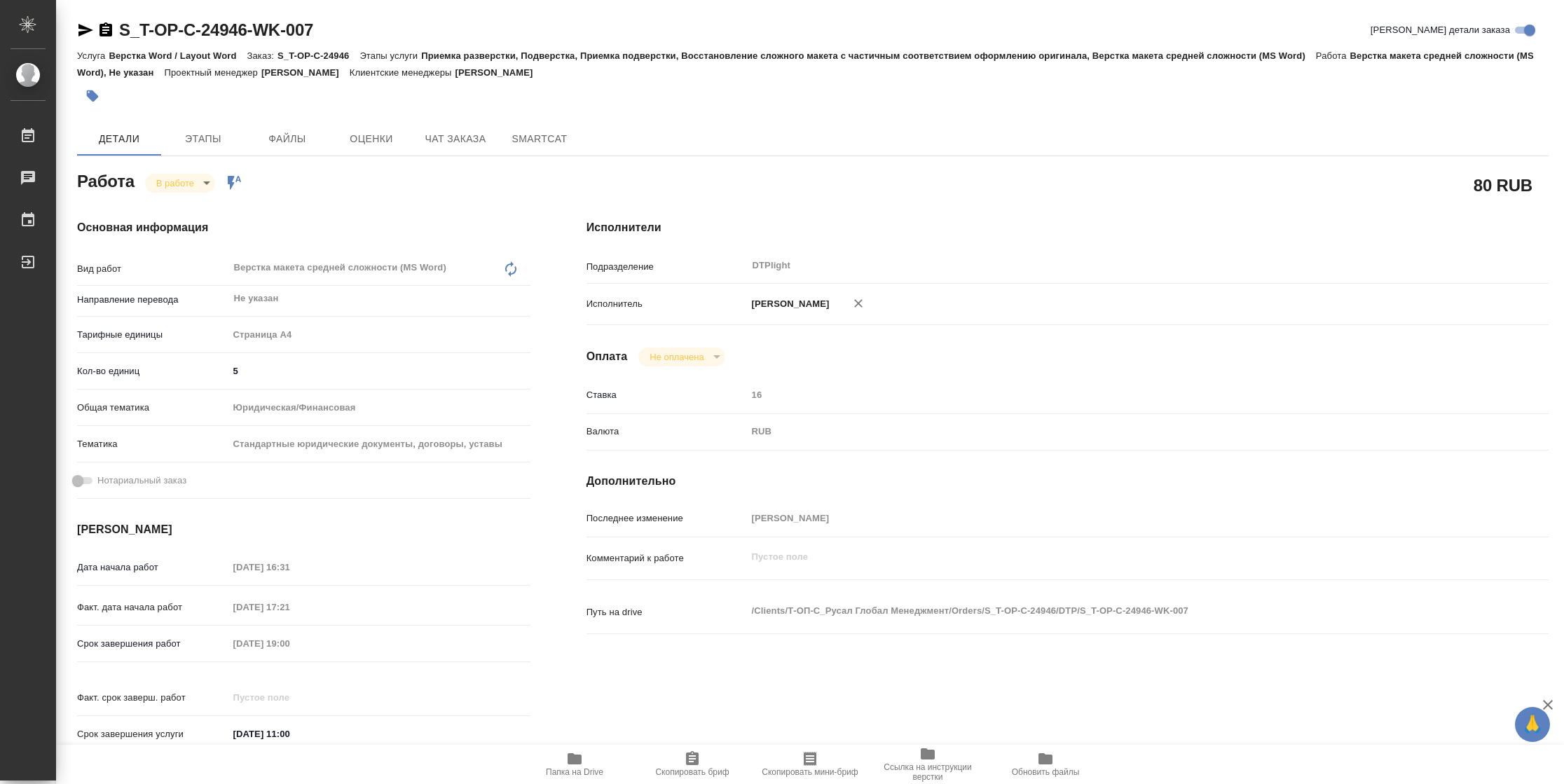
type textarea "x"
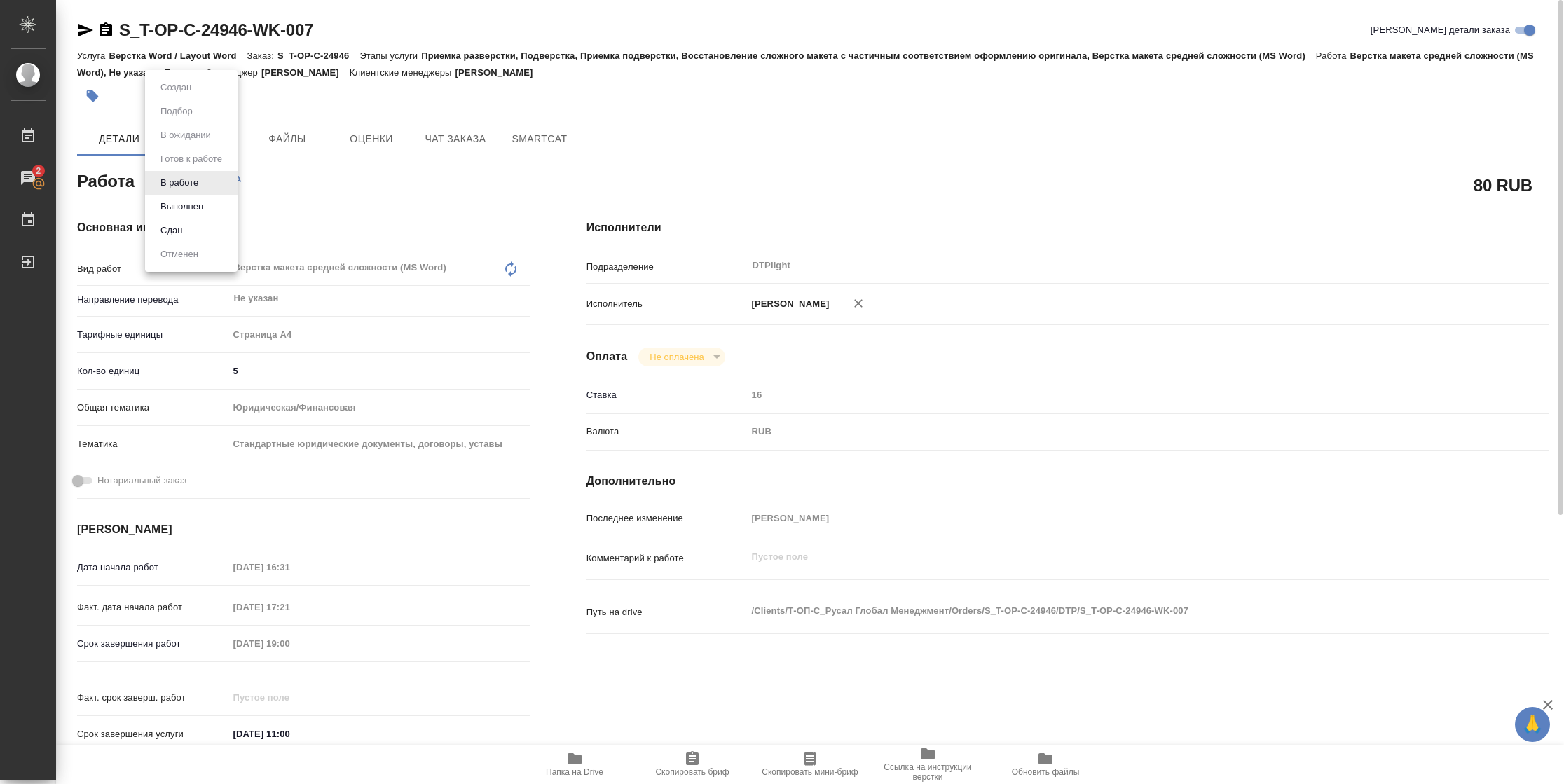
click at [208, 186] on body "🙏 .cls-1 fill:#fff; AWATERA [PERSON_NAME] 2 Чаты График Выйти S_T-OP-C-24946-WK…" at bounding box center [782, 392] width 1564 height 784
click at [206, 203] on button "Выполнен" at bounding box center [181, 206] width 51 height 16
type textarea "x"
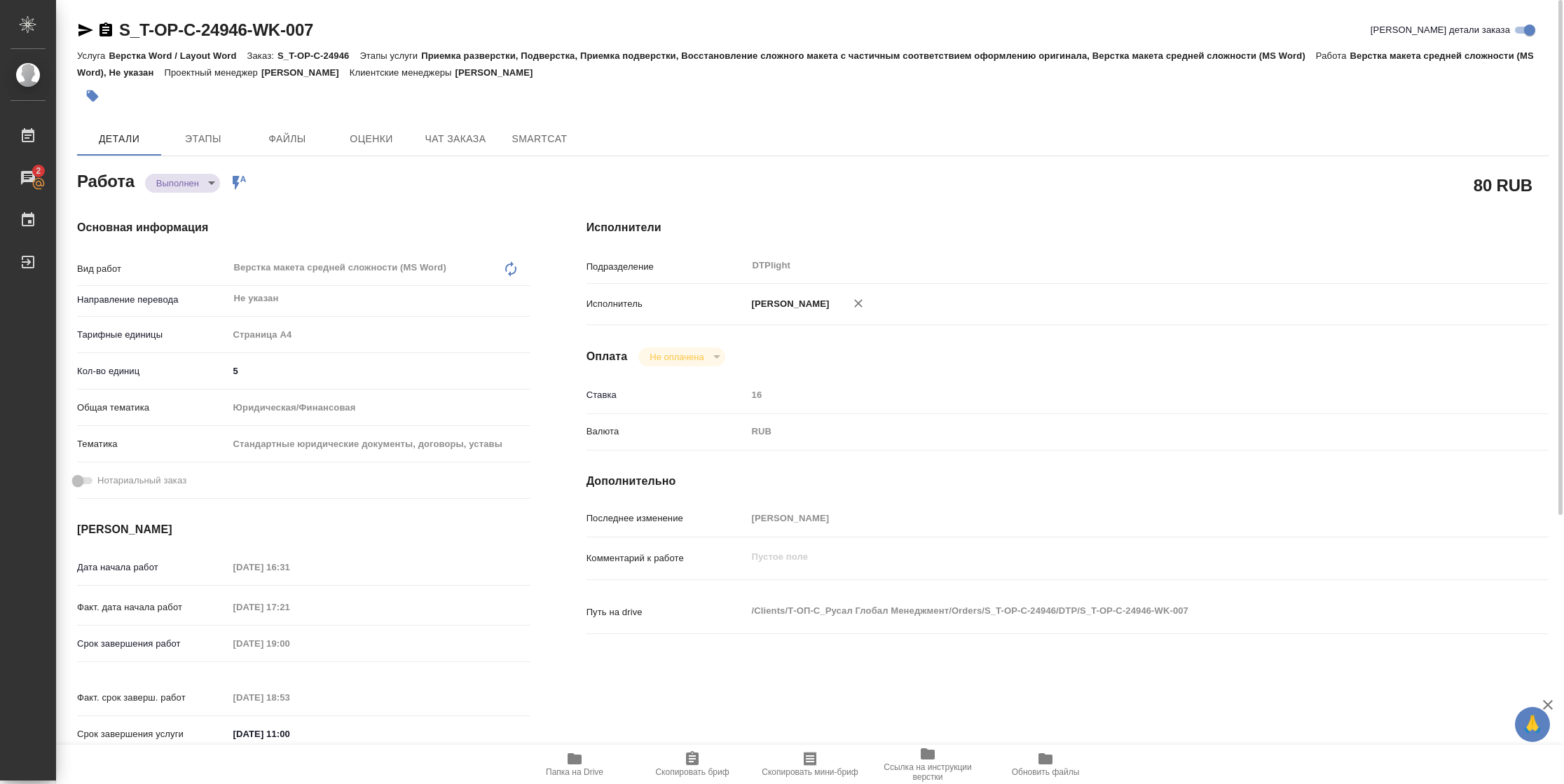
type textarea "x"
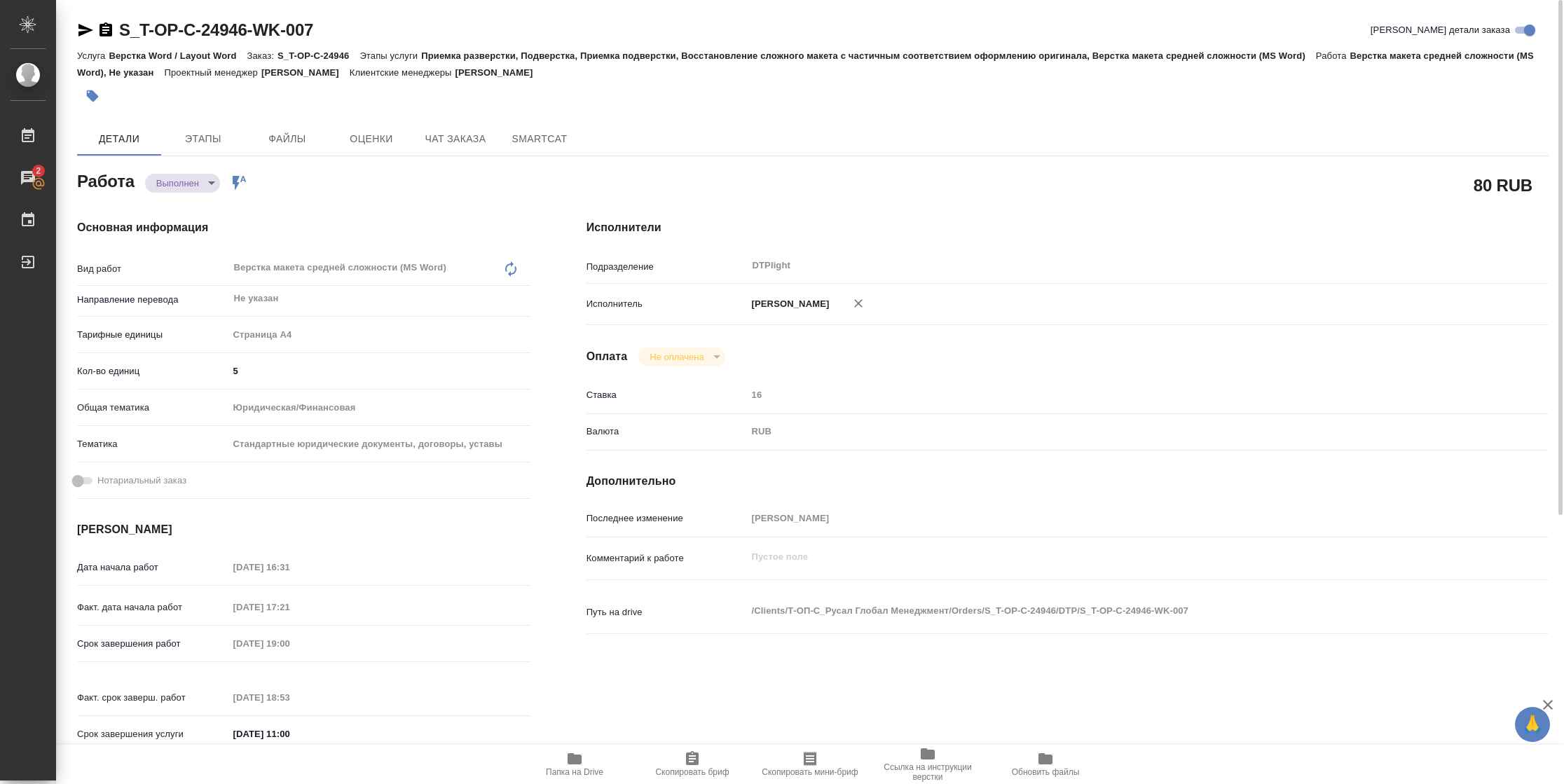
type textarea "x"
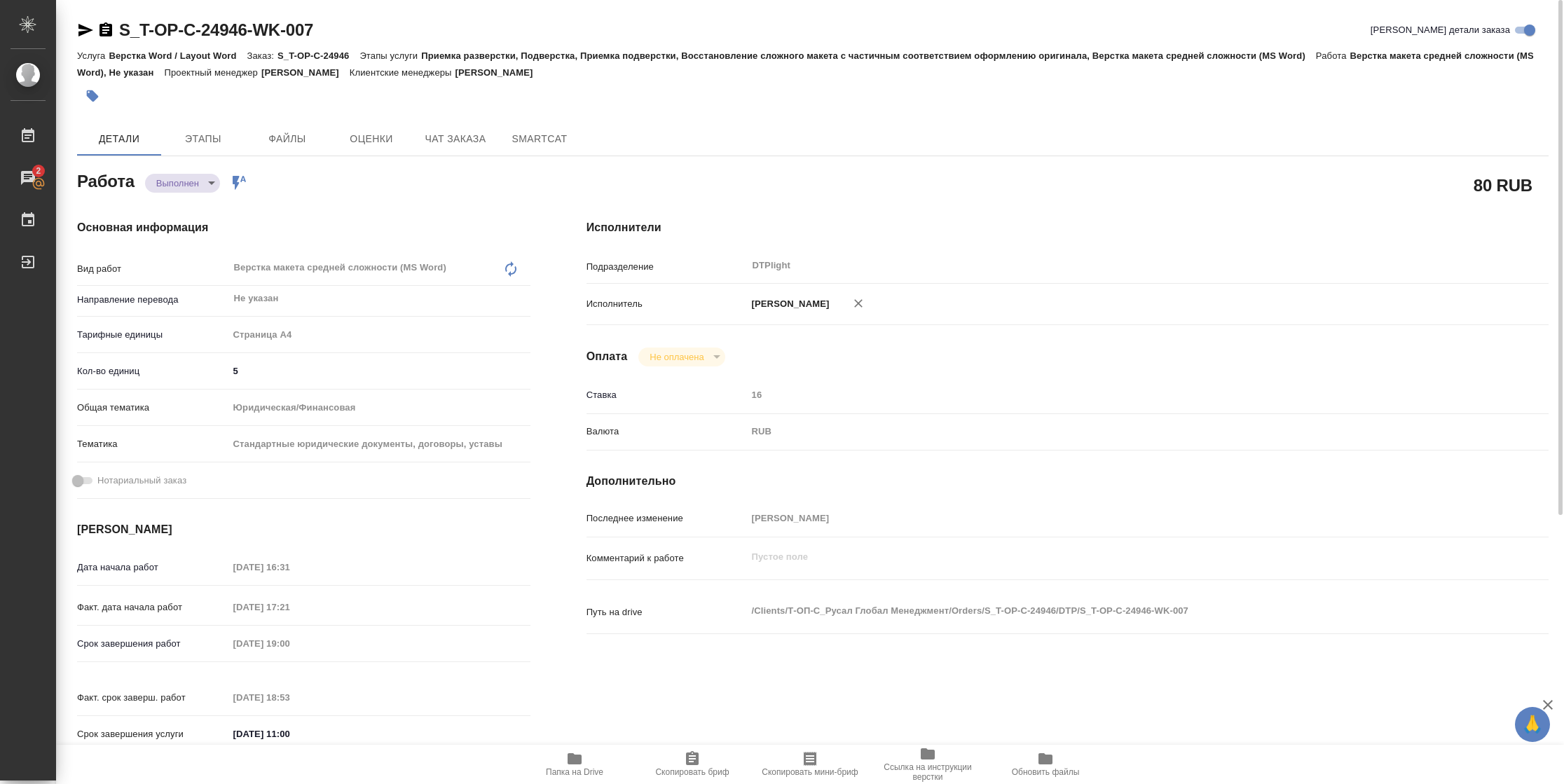
type textarea "x"
click at [85, 34] on icon "button" at bounding box center [86, 30] width 17 height 17
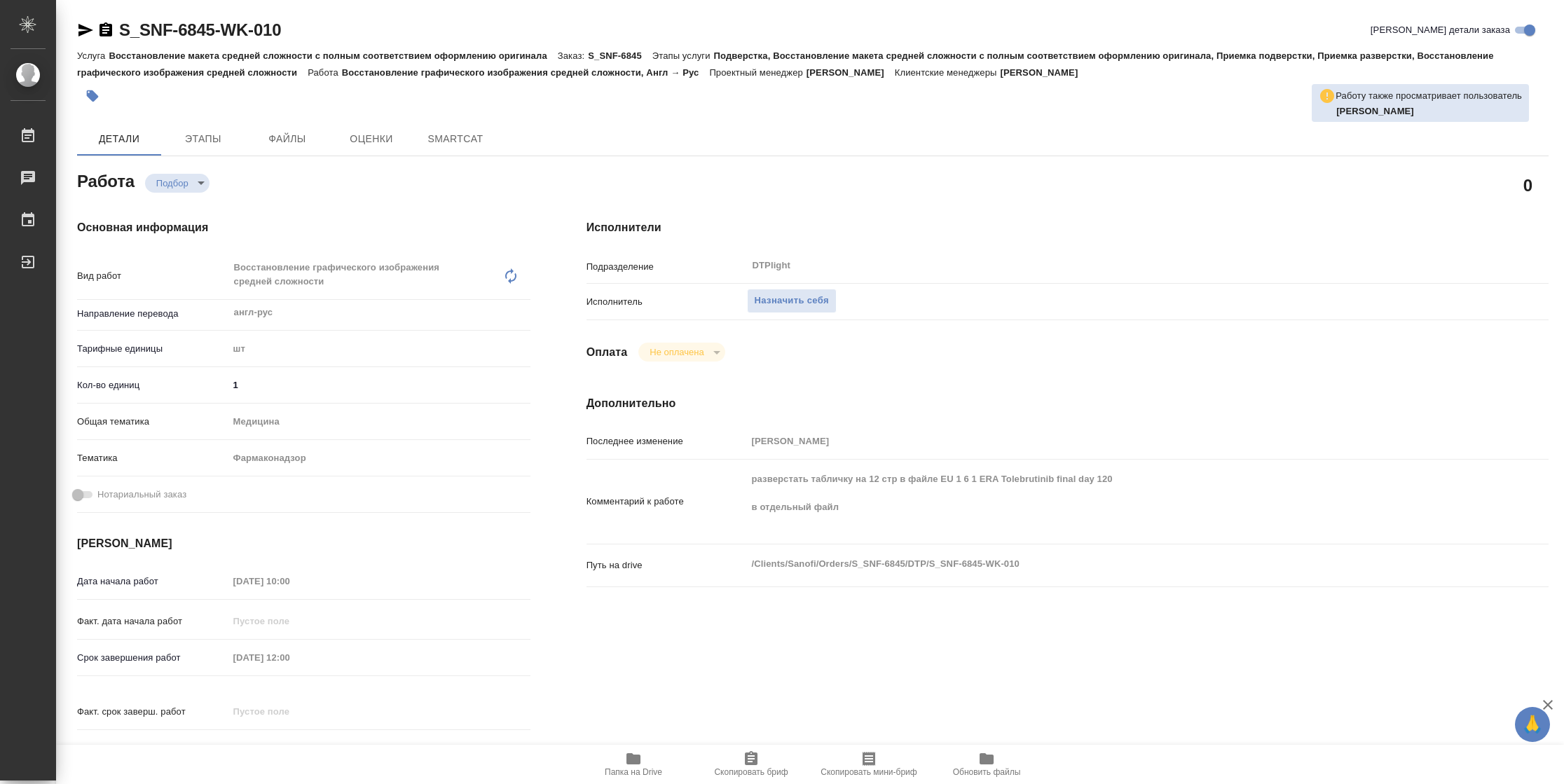
type textarea "x"
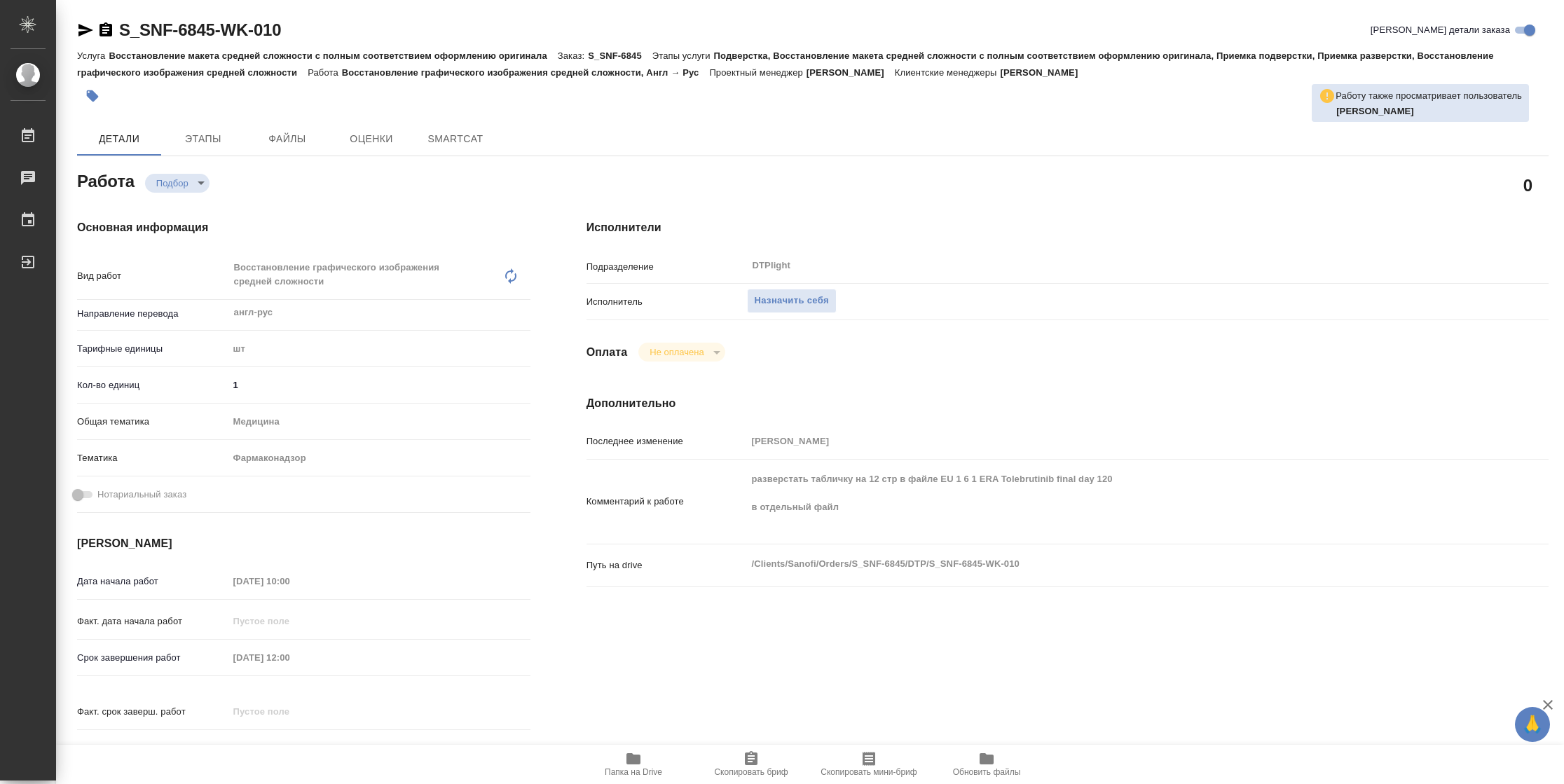
type textarea "x"
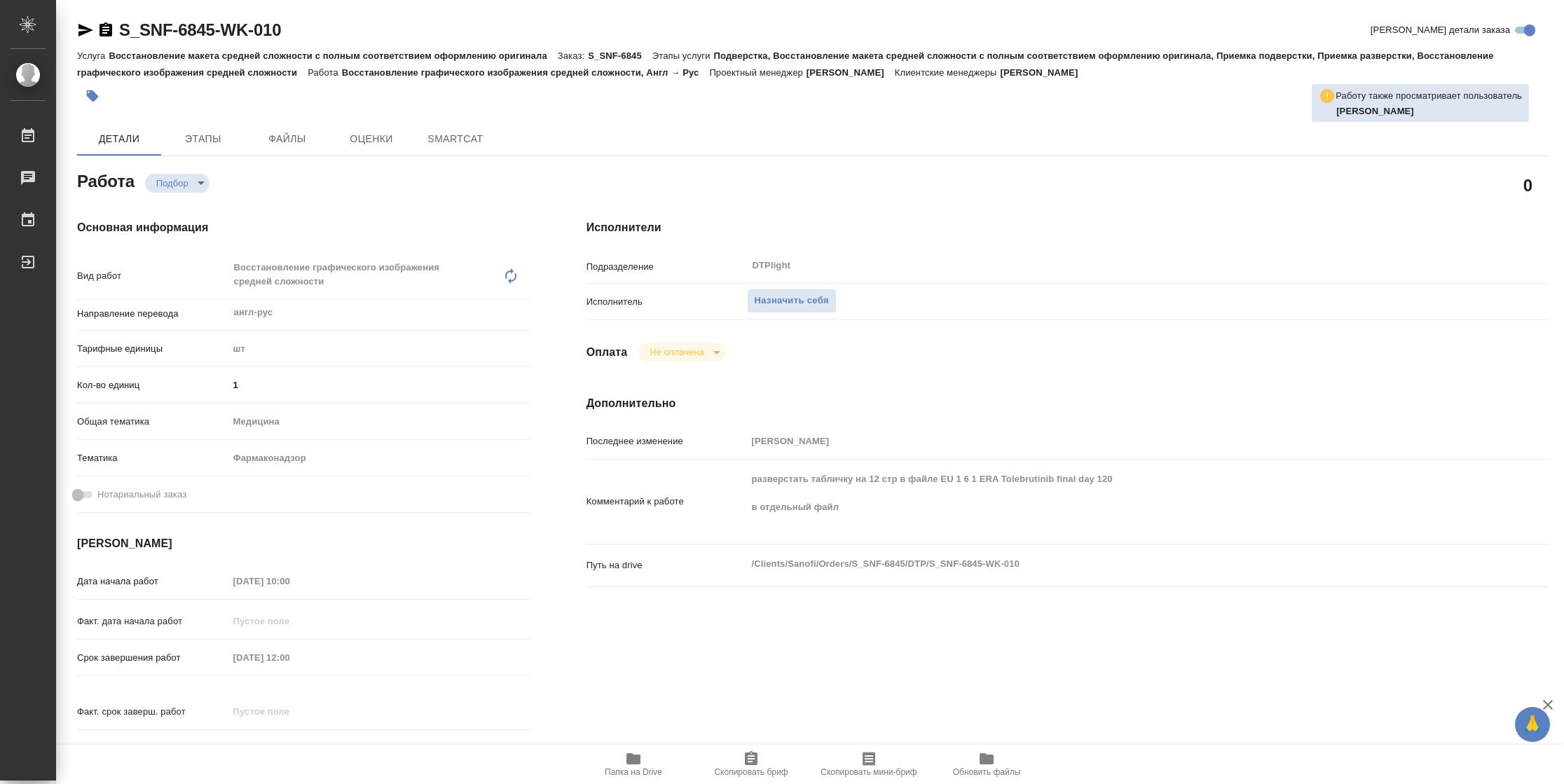
type textarea "x"
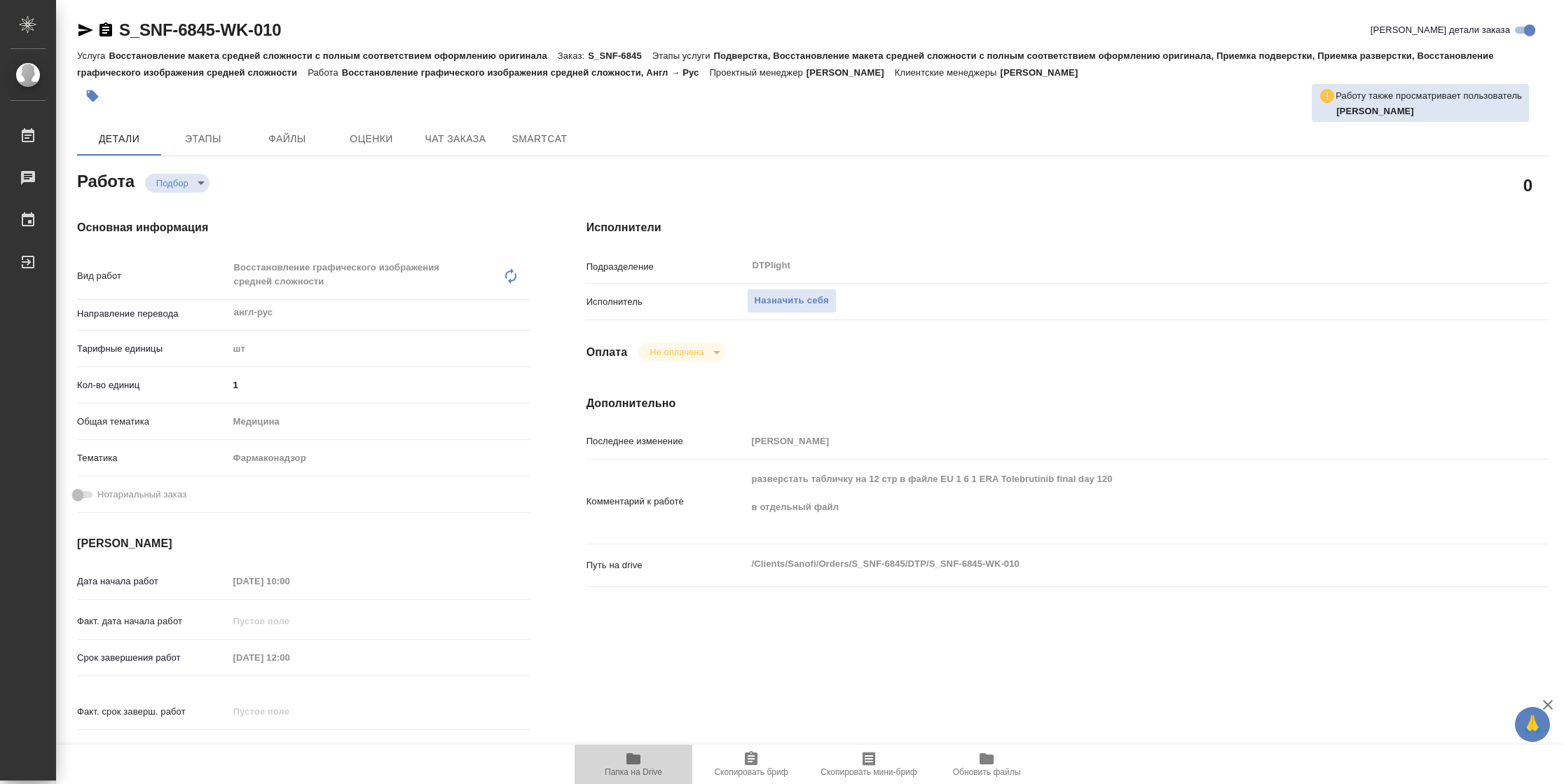
click at [609, 764] on span "Папка на Drive" at bounding box center [633, 763] width 101 height 27
type textarea "x"
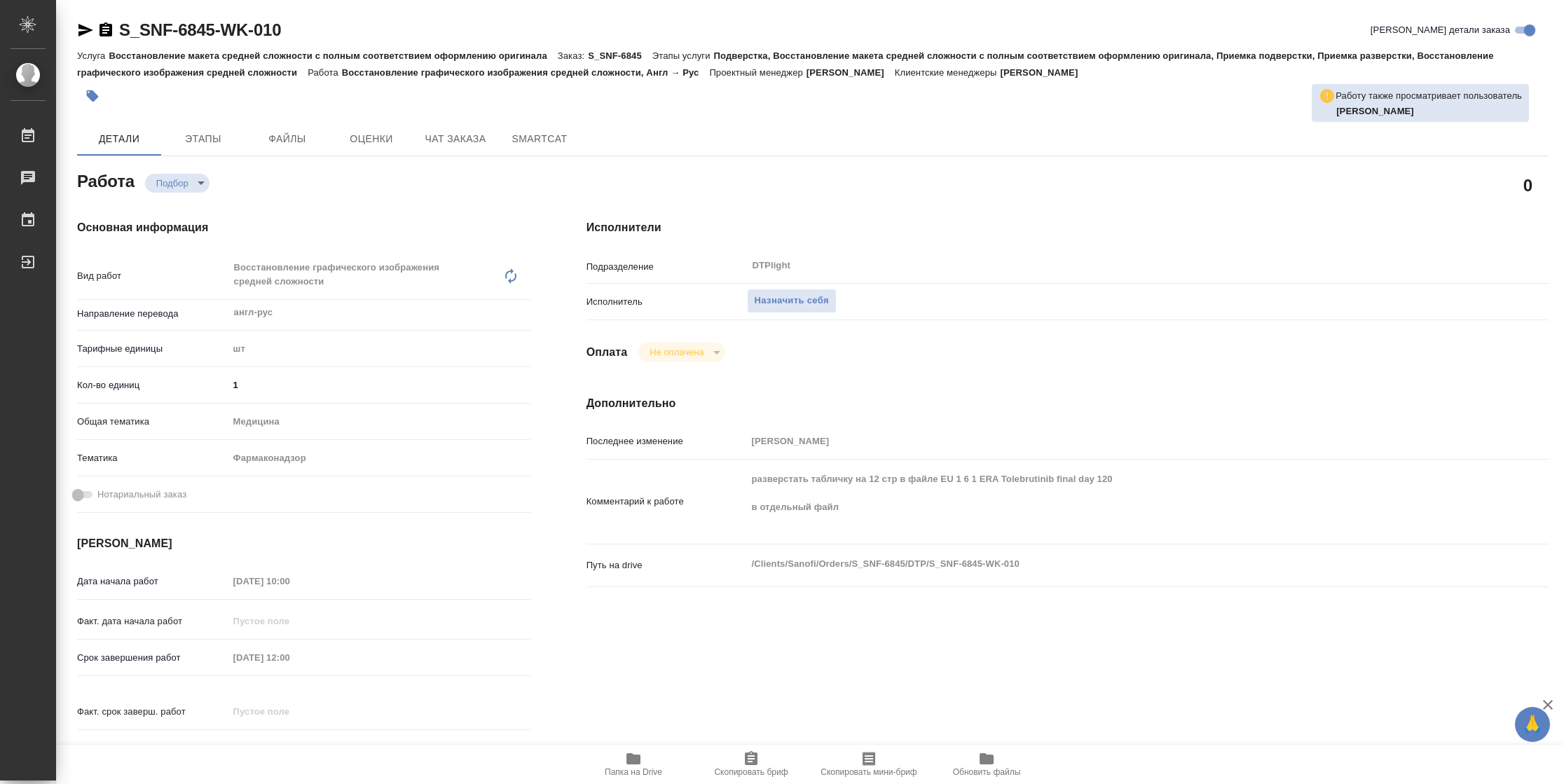
type textarea "x"
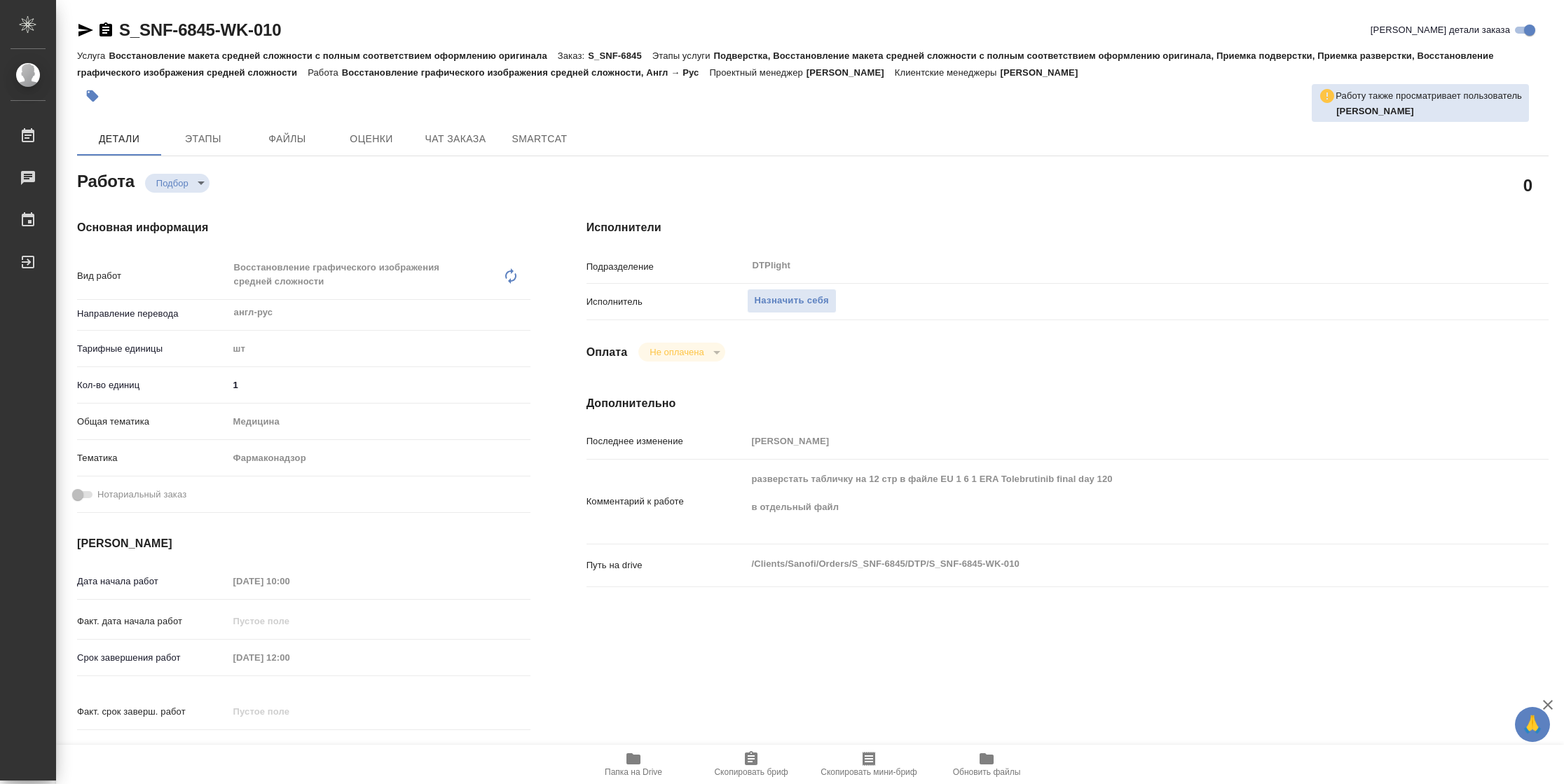
type textarea "x"
click at [784, 296] on span "Назначить себя" at bounding box center [792, 301] width 75 height 16
type textarea "x"
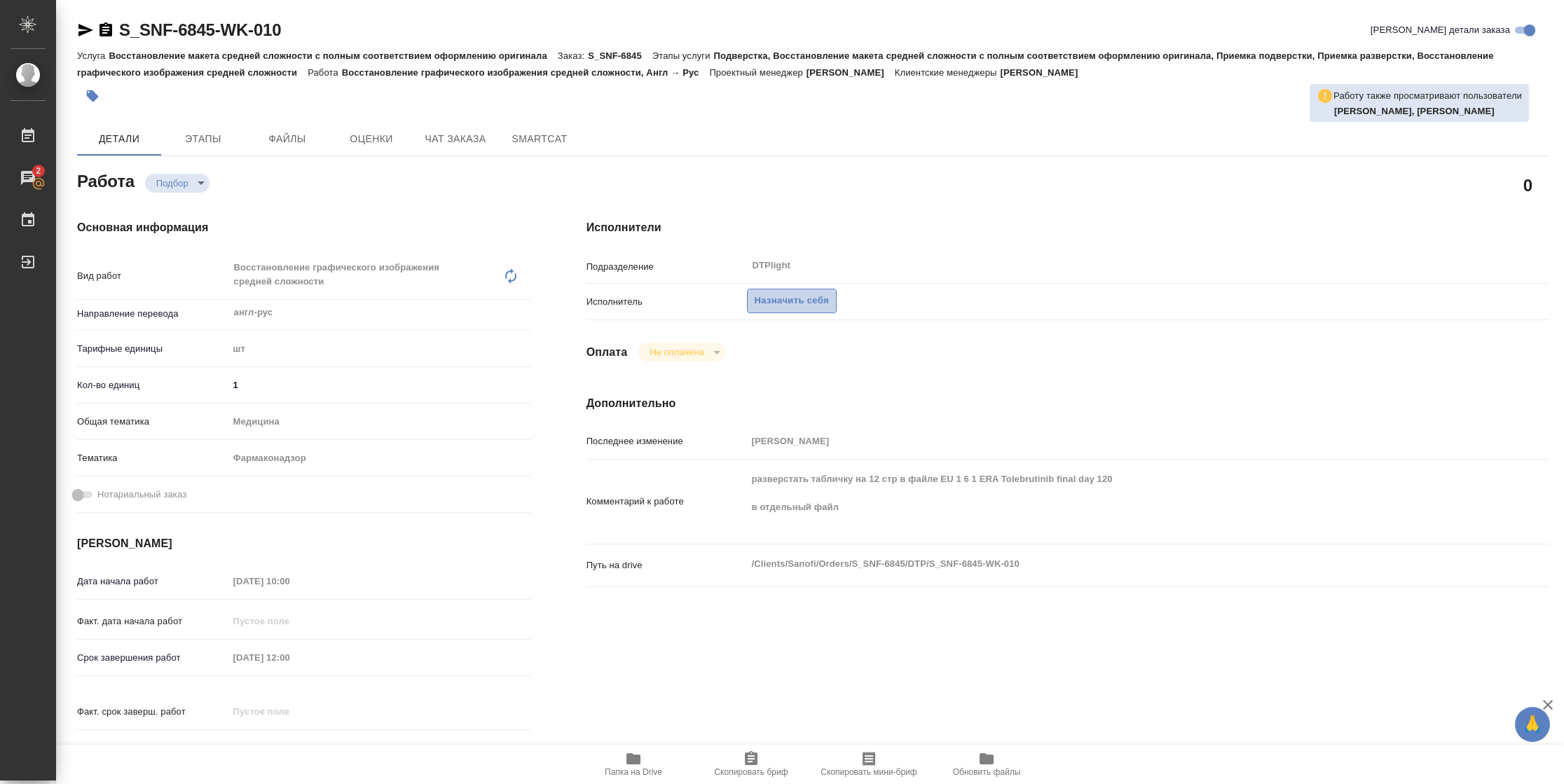
type textarea "x"
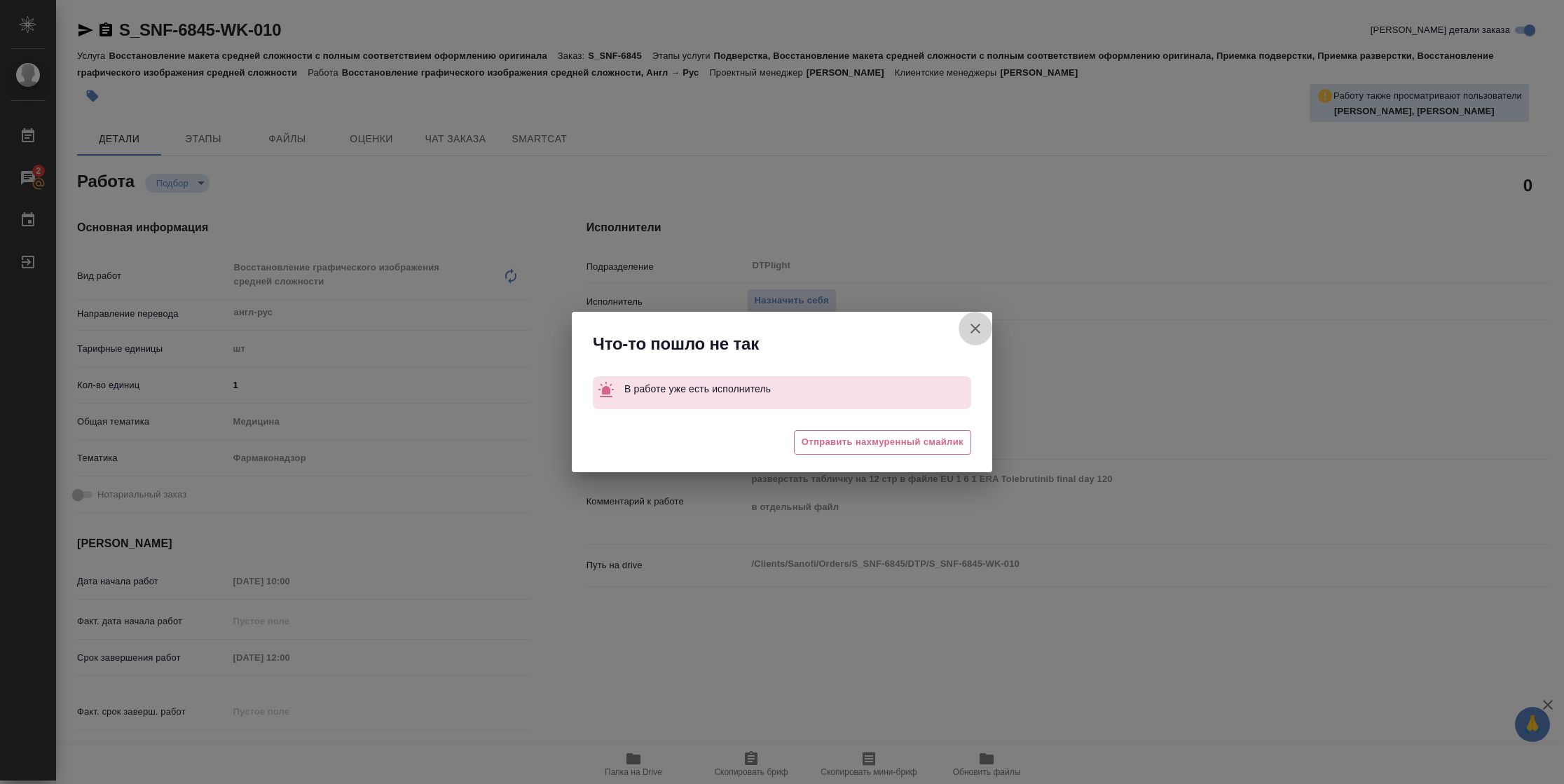
click at [973, 328] on icon "button" at bounding box center [975, 329] width 17 height 17
type textarea "x"
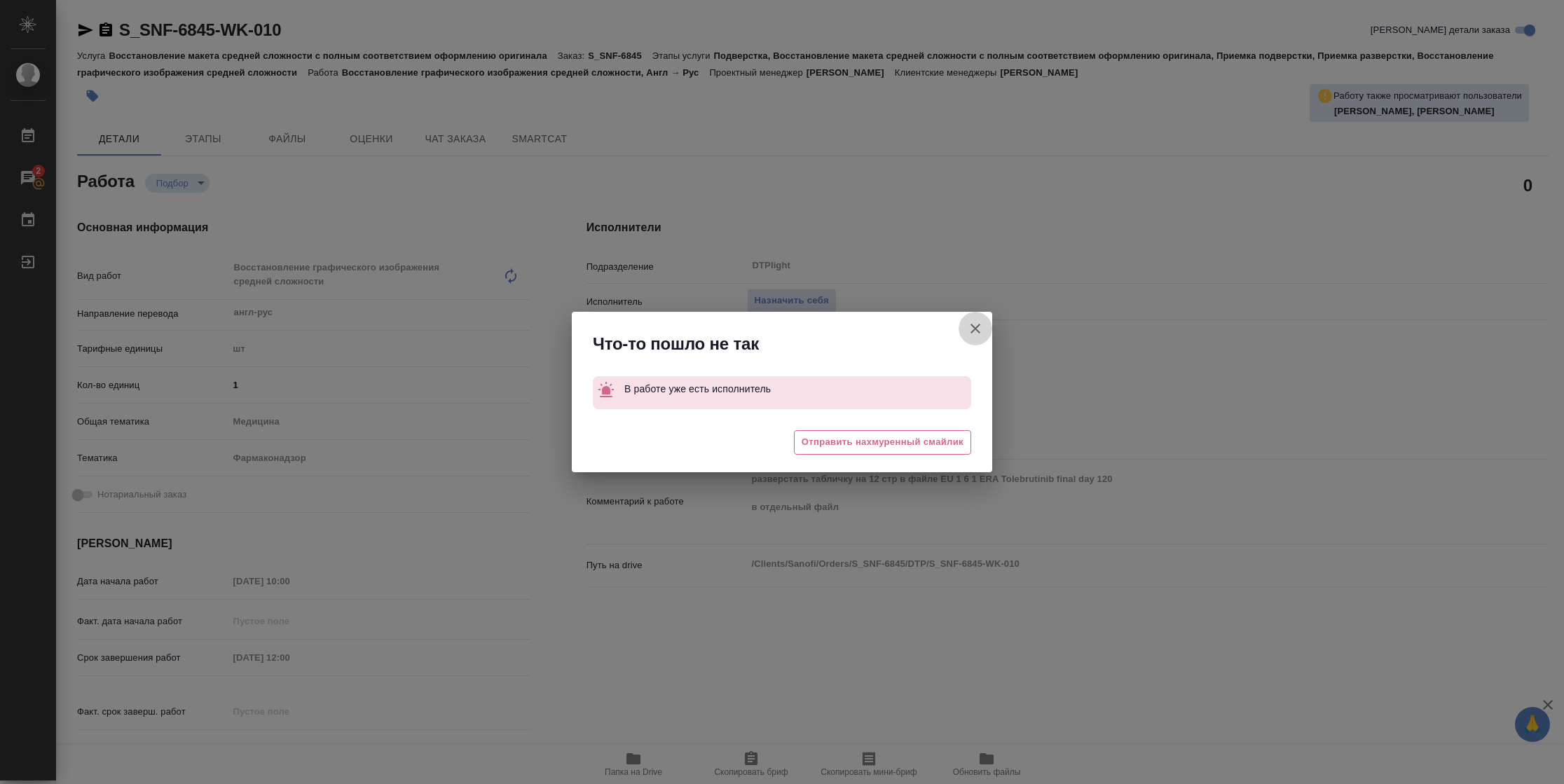
type textarea "x"
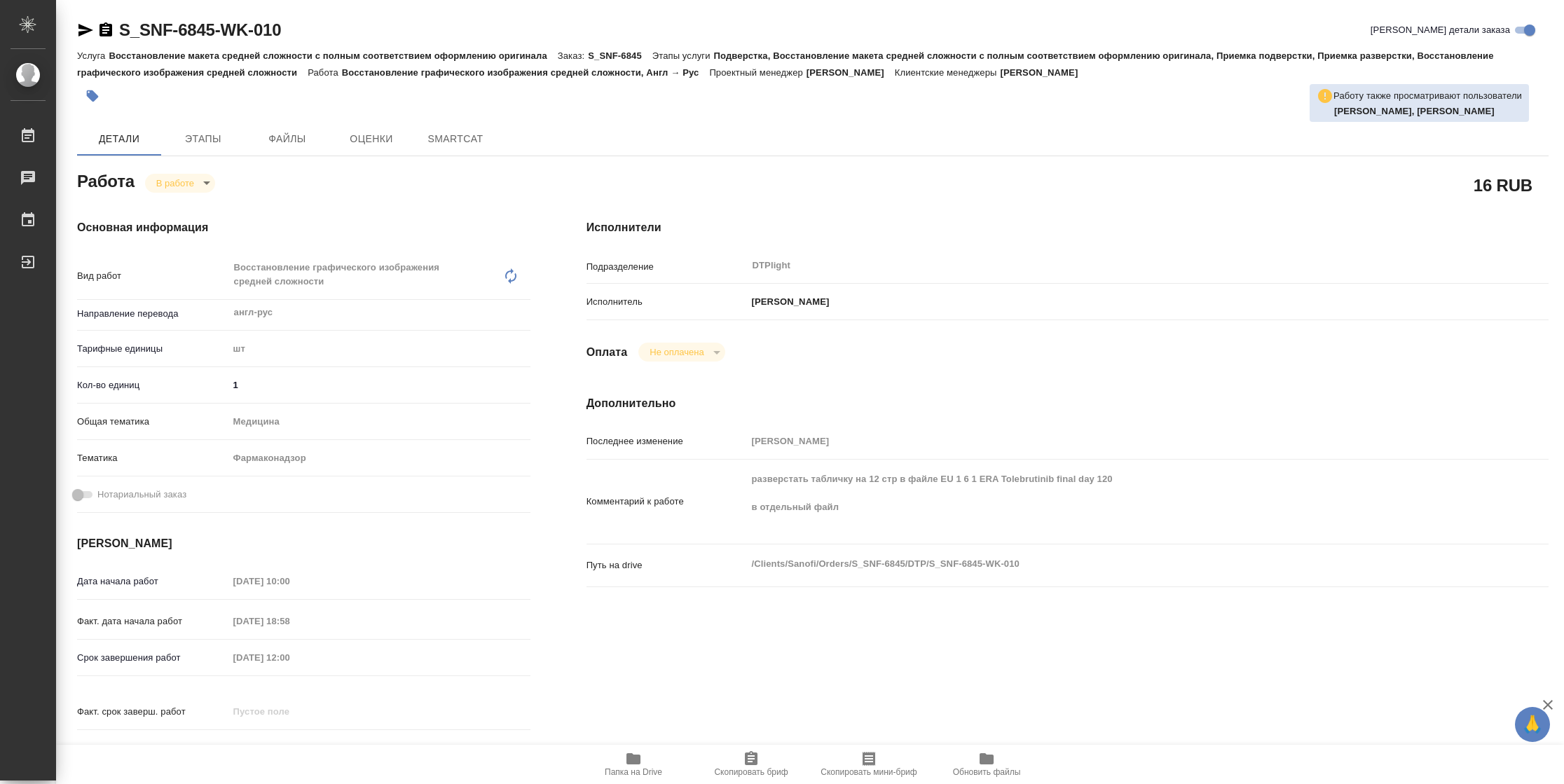
type textarea "x"
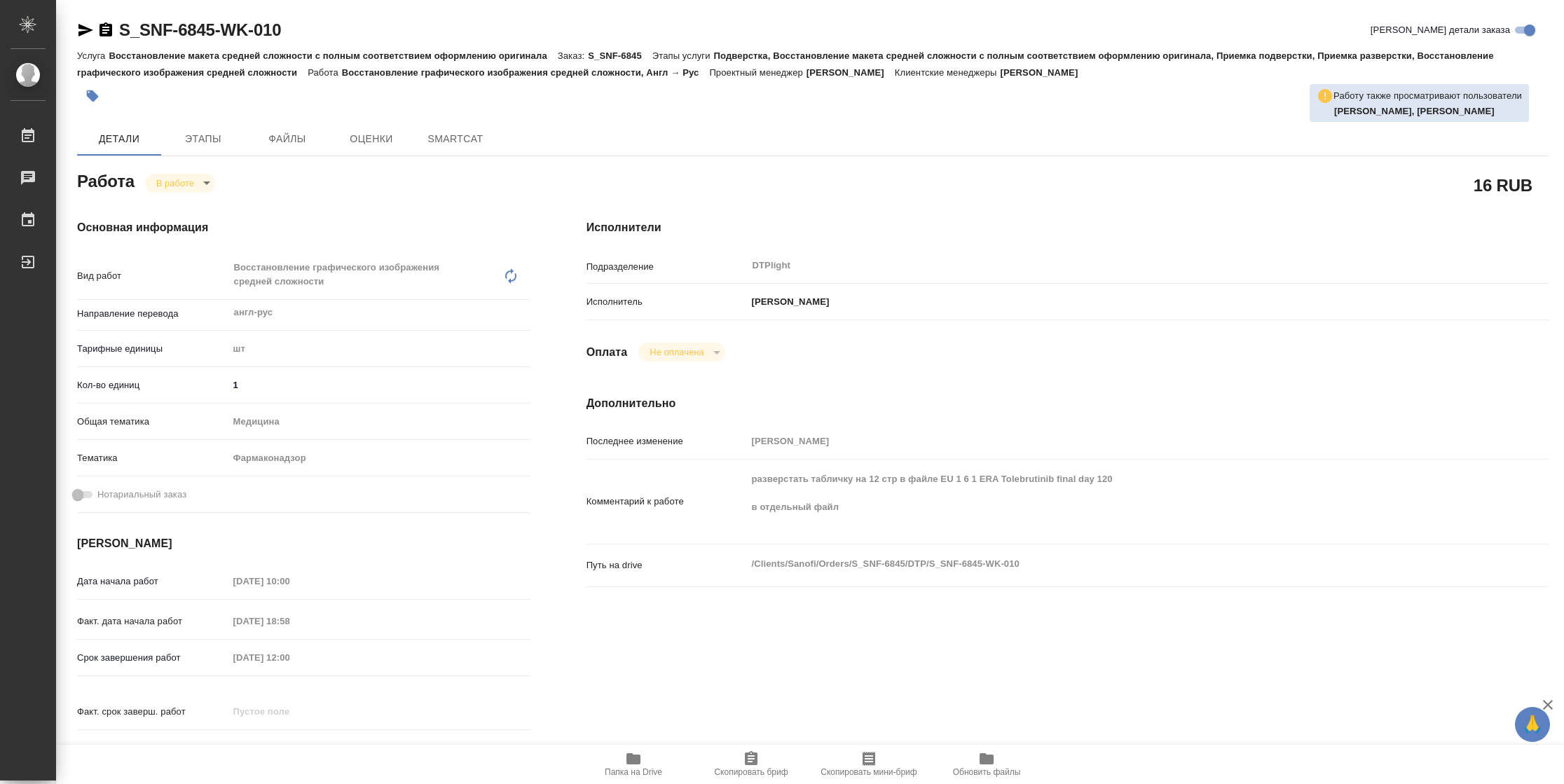
type textarea "x"
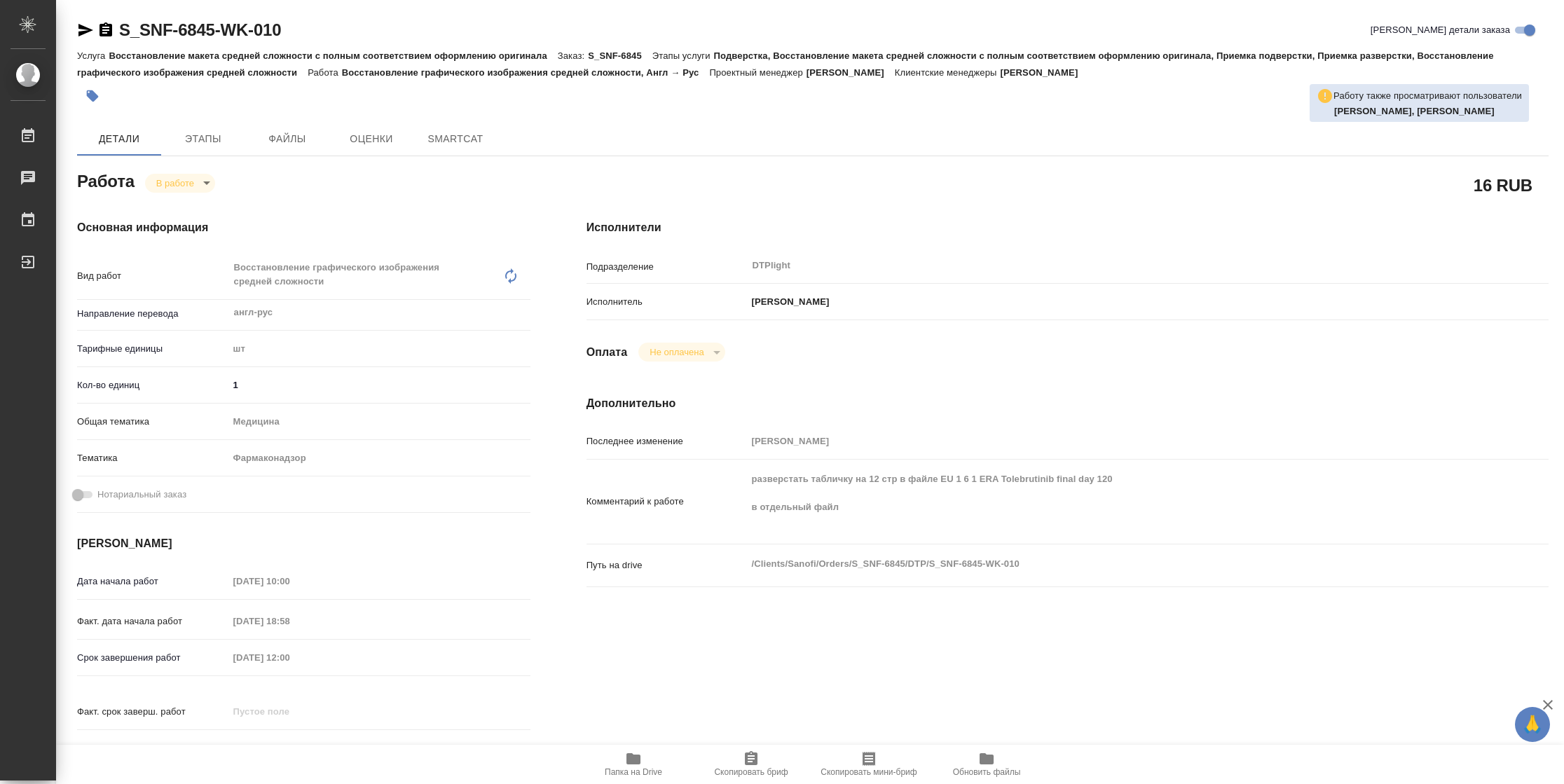
type textarea "x"
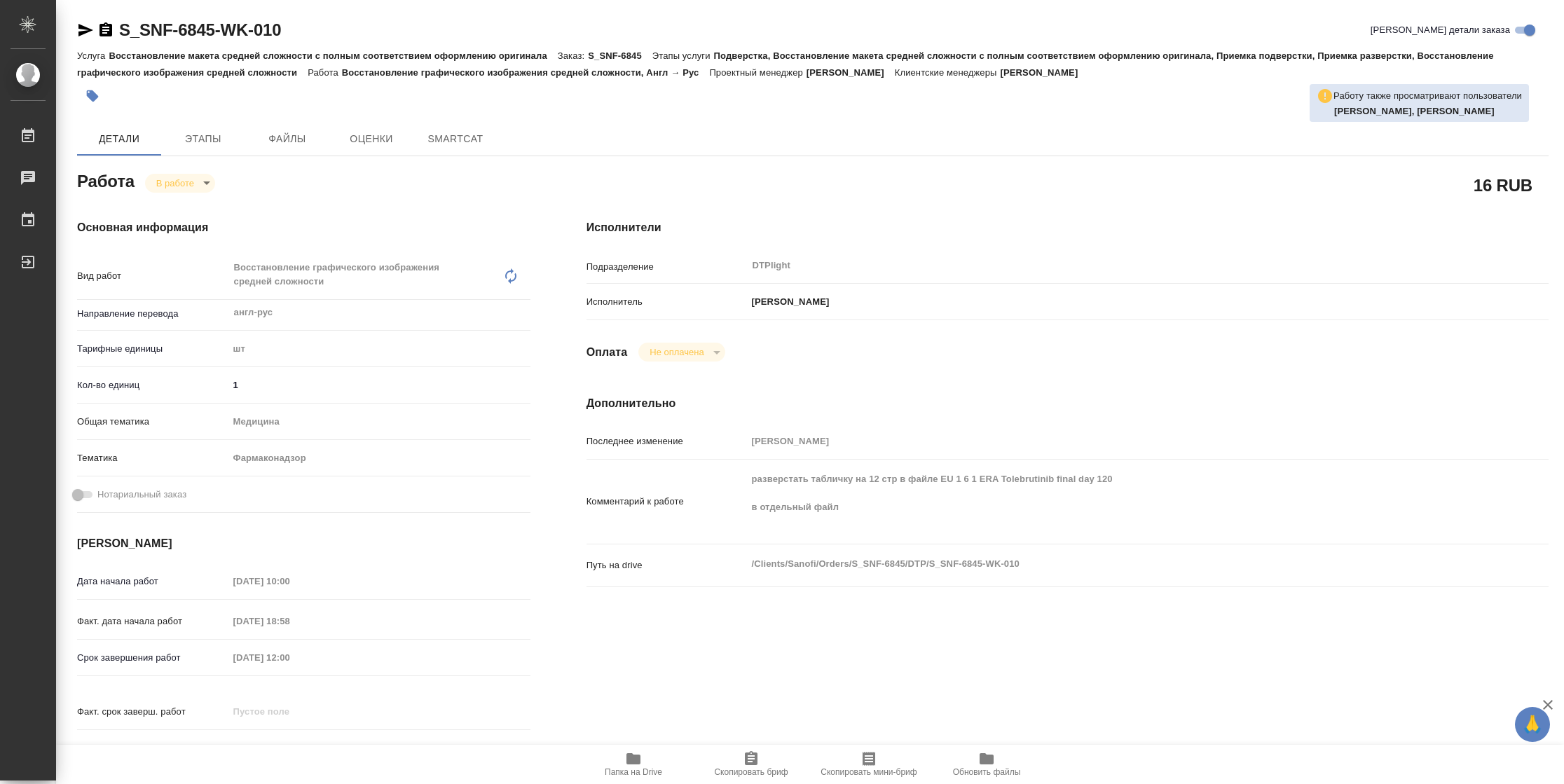
type textarea "x"
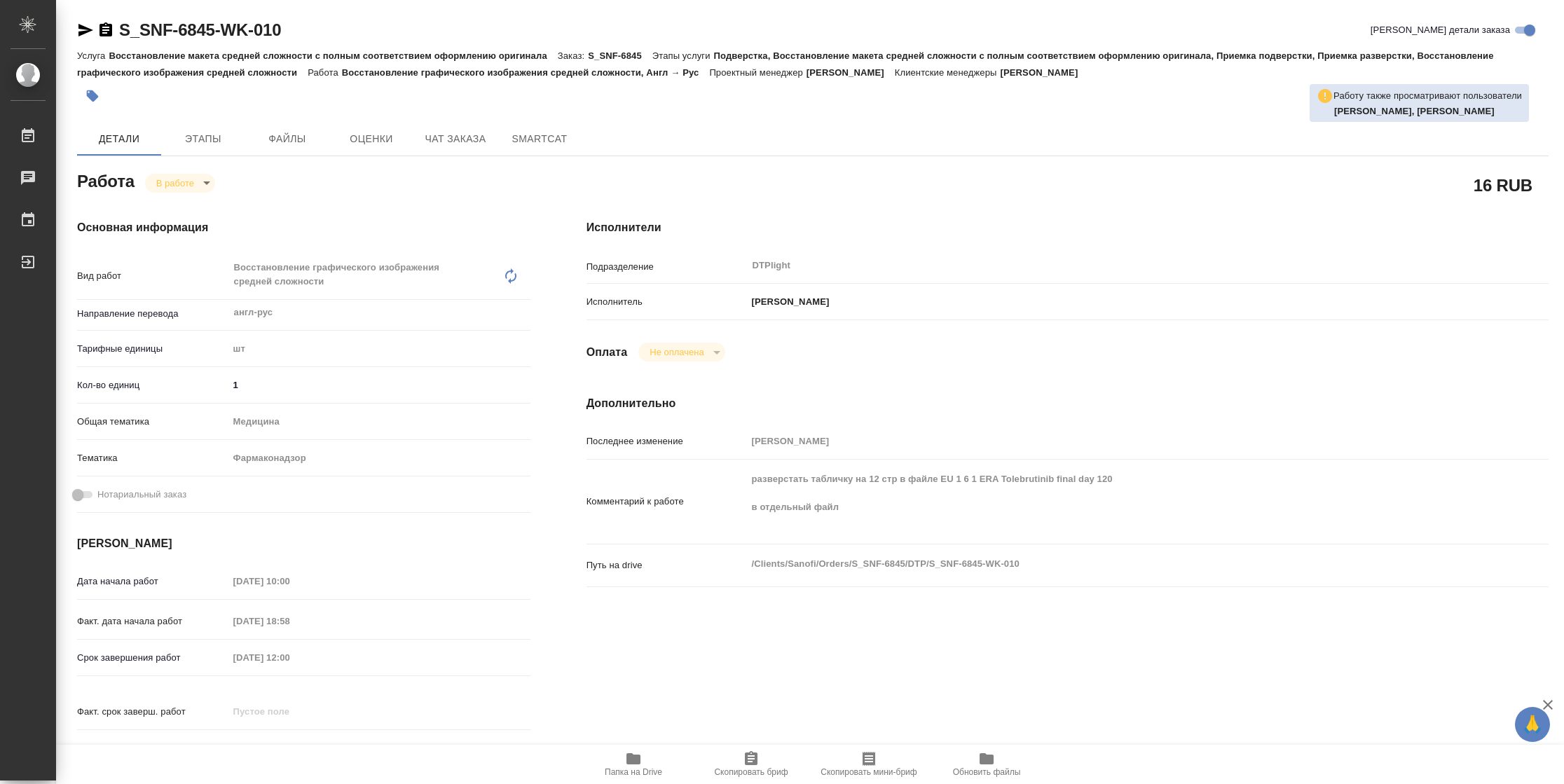
type textarea "x"
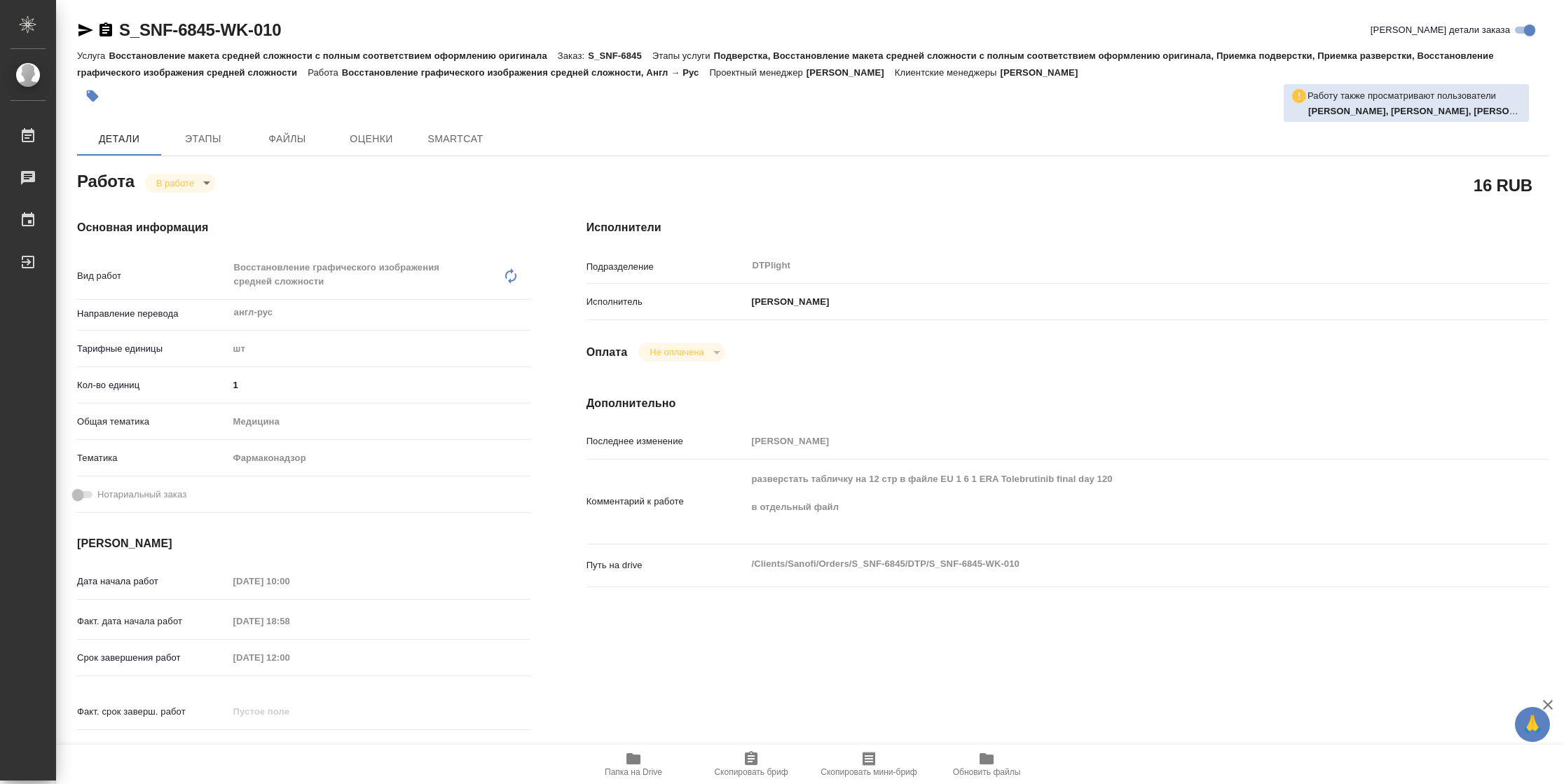
type textarea "x"
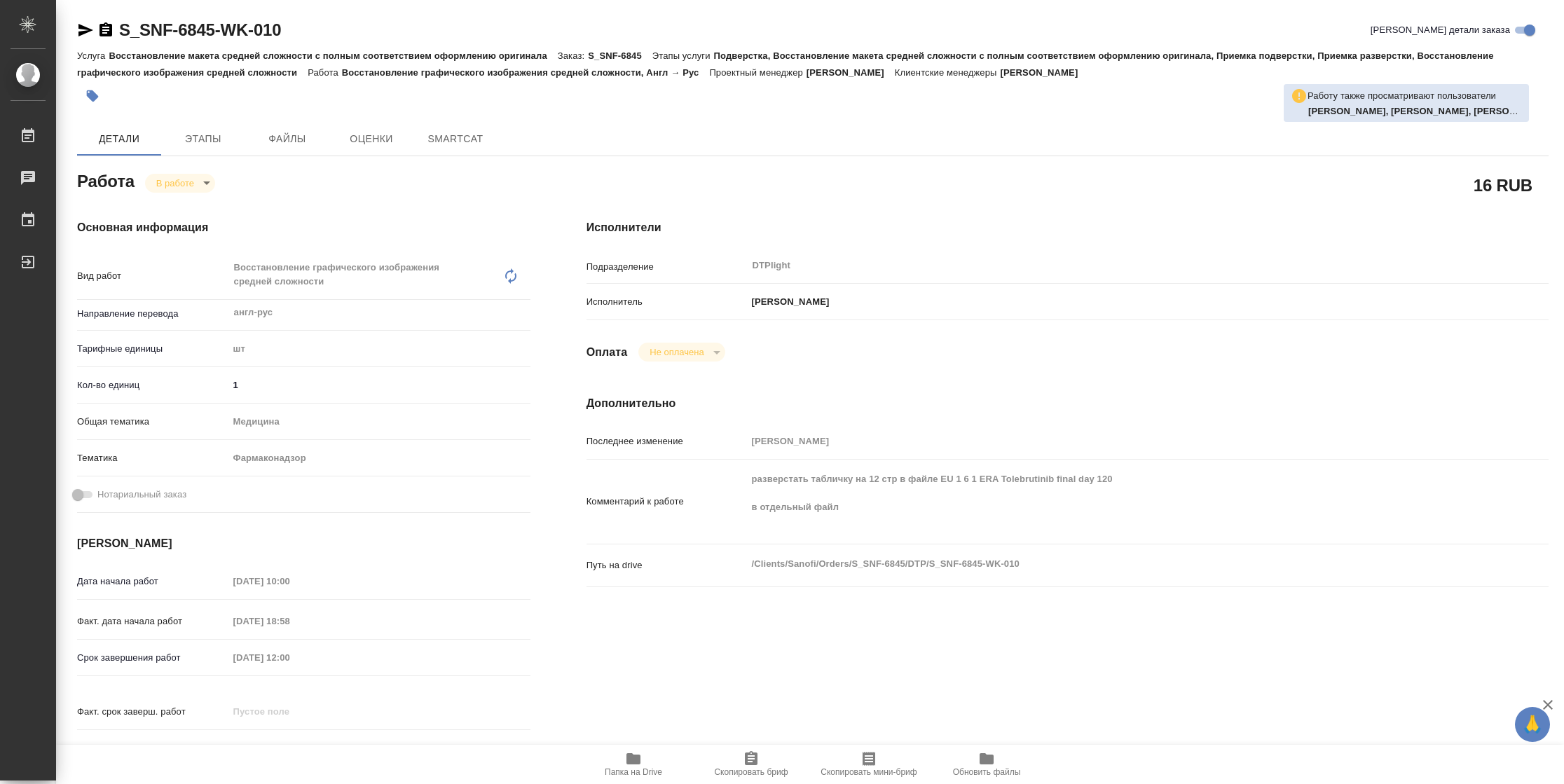
type textarea "x"
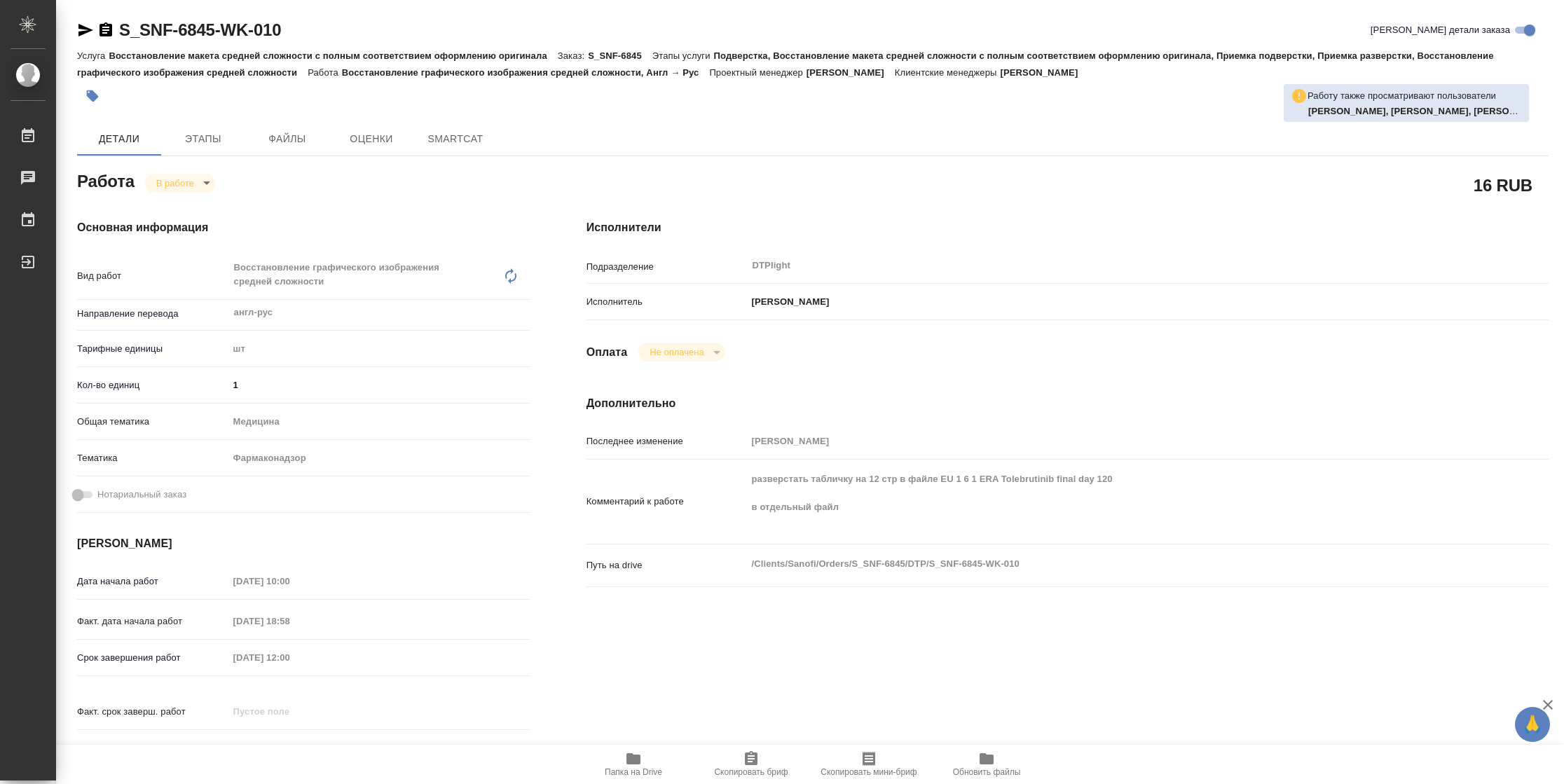
type textarea "x"
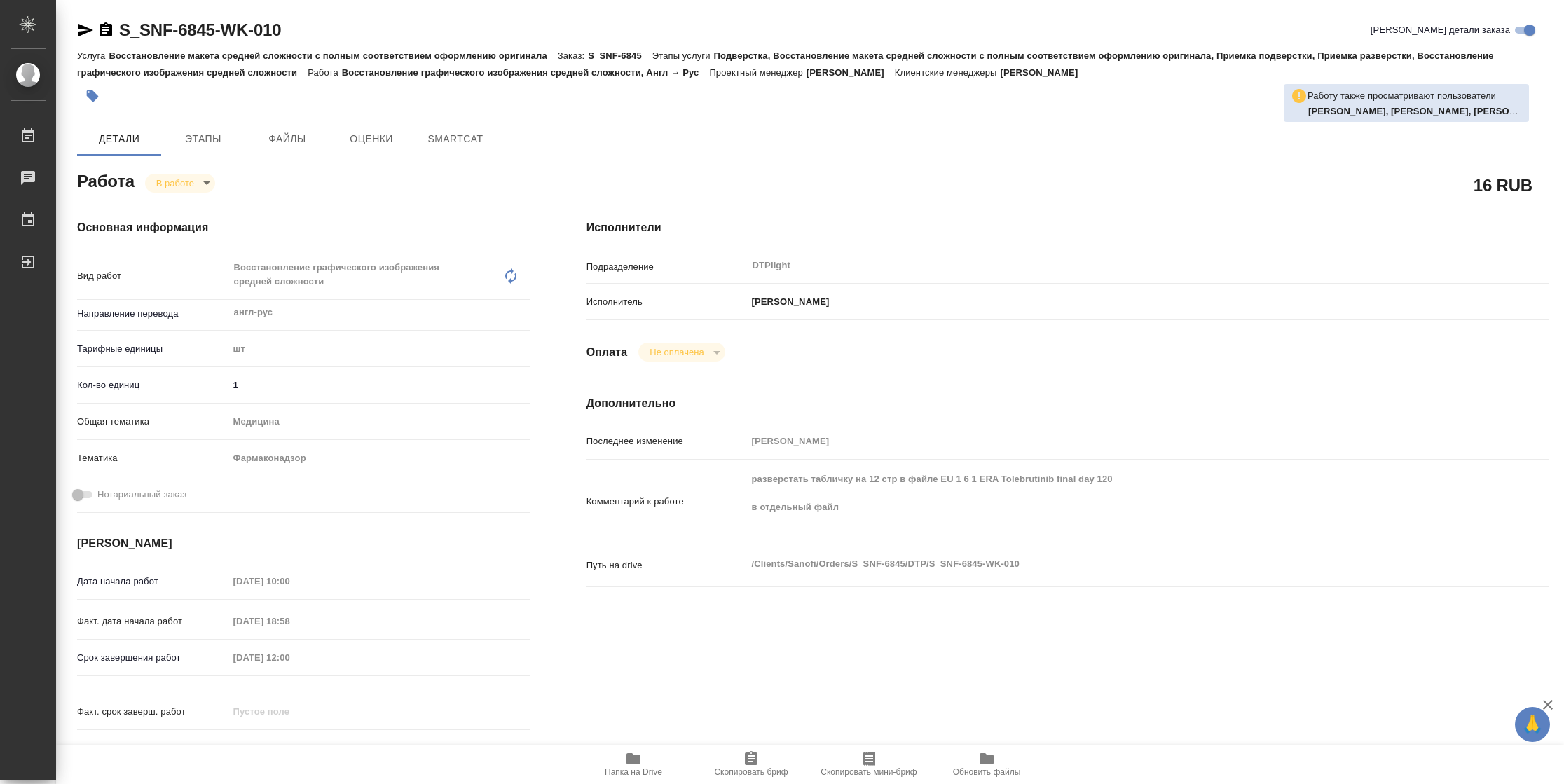
type textarea "x"
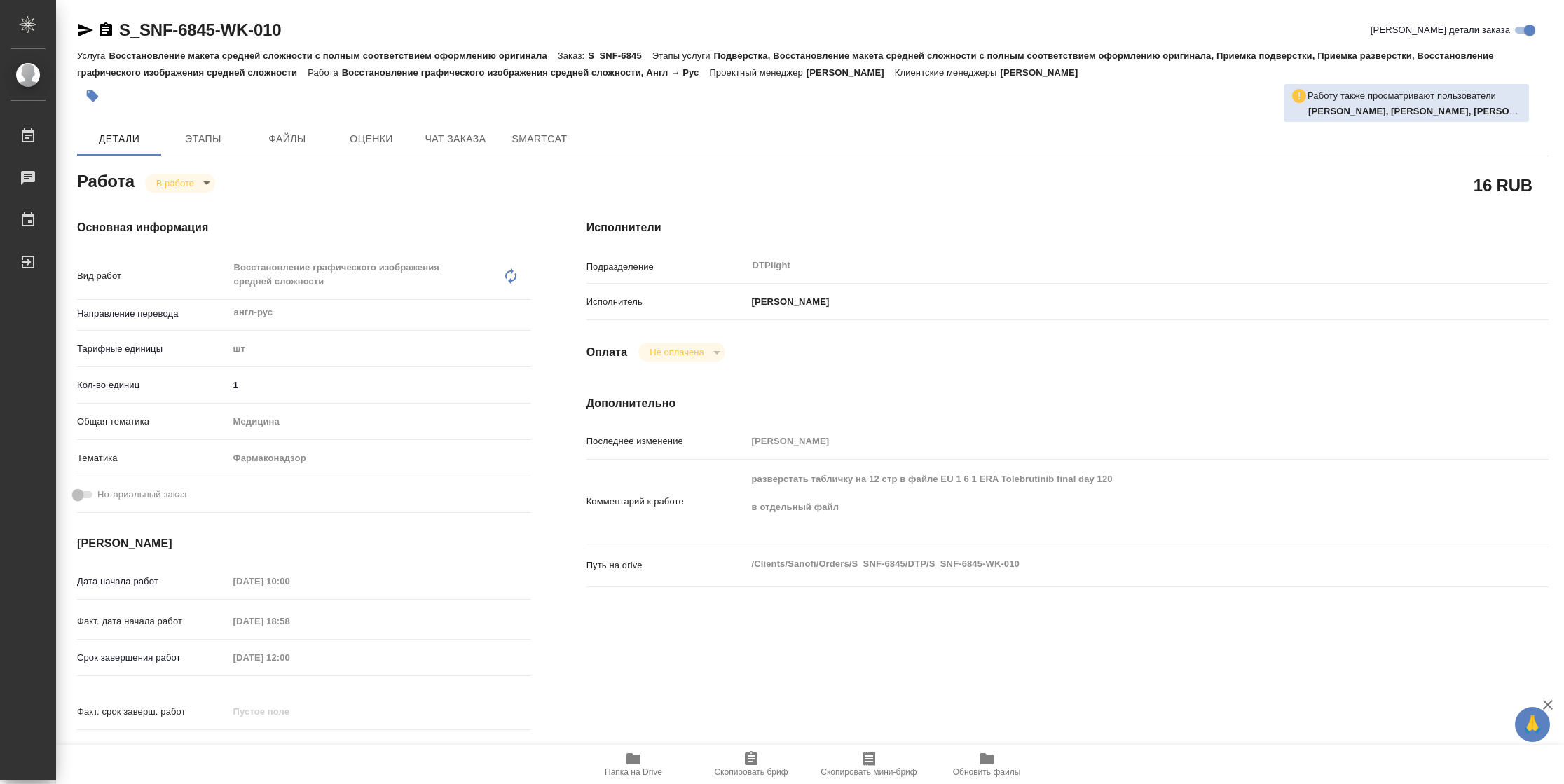
scroll to position [457, 0]
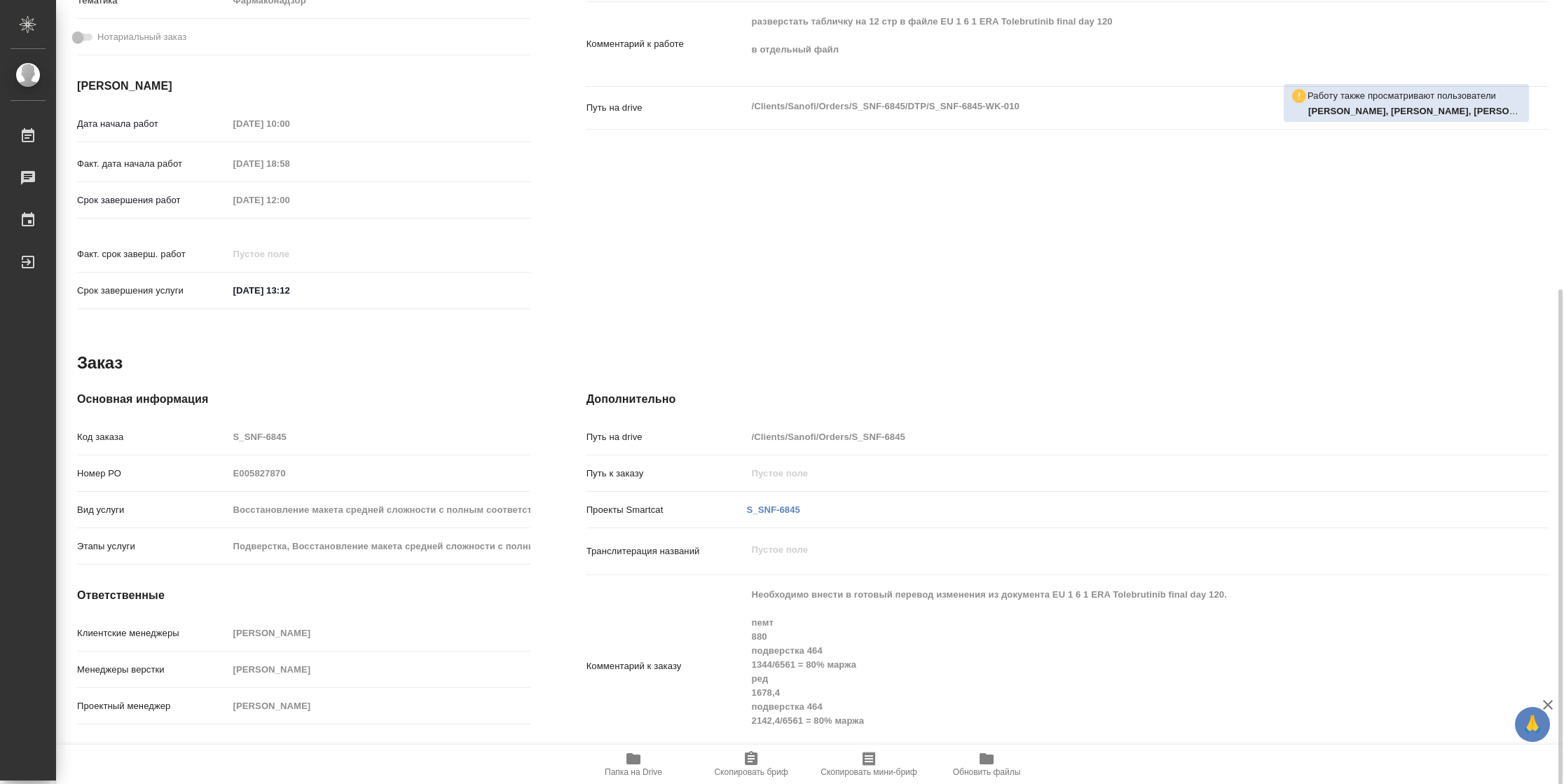
type textarea "x"
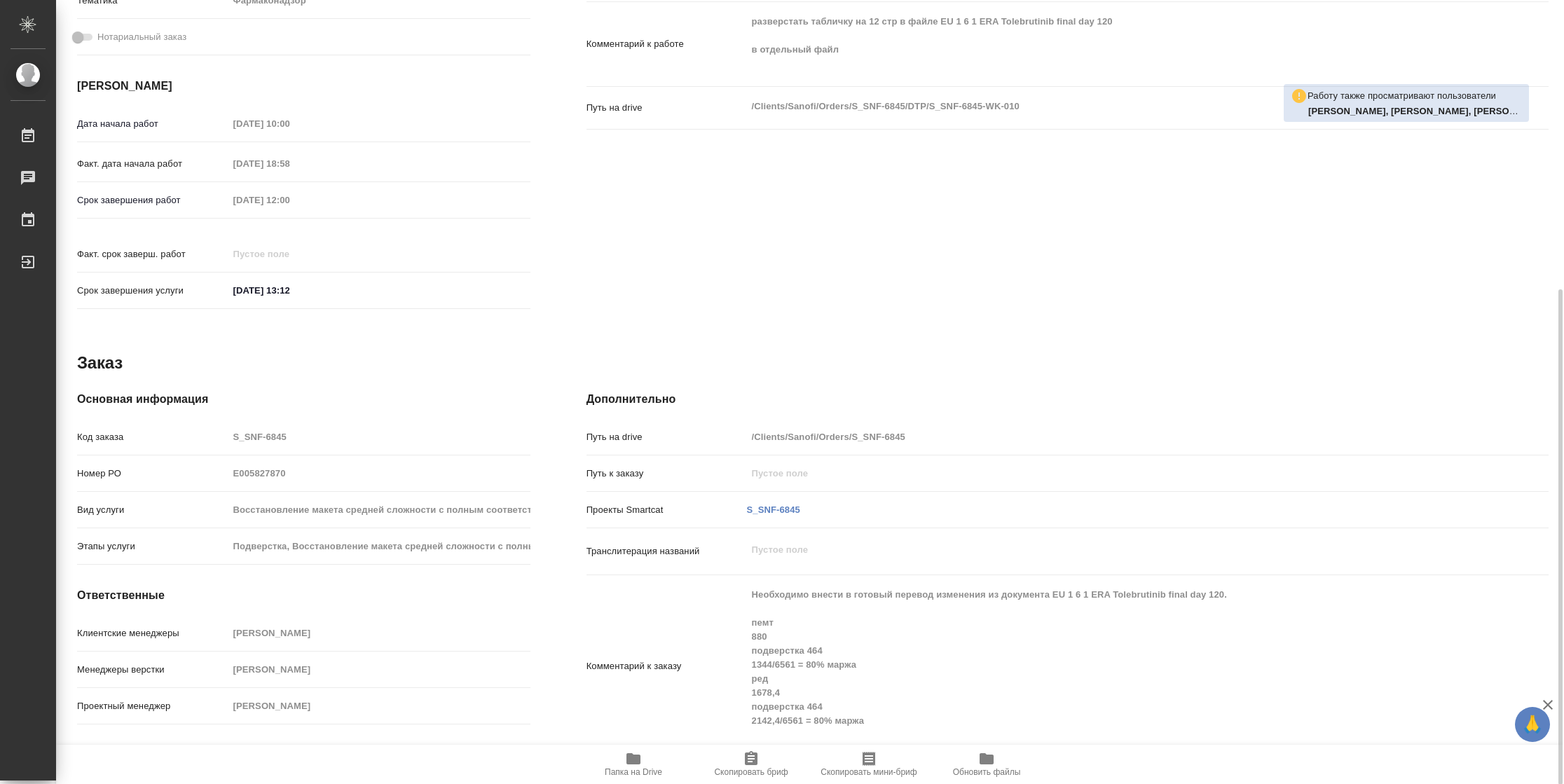
type textarea "x"
